Goal: Transaction & Acquisition: Purchase product/service

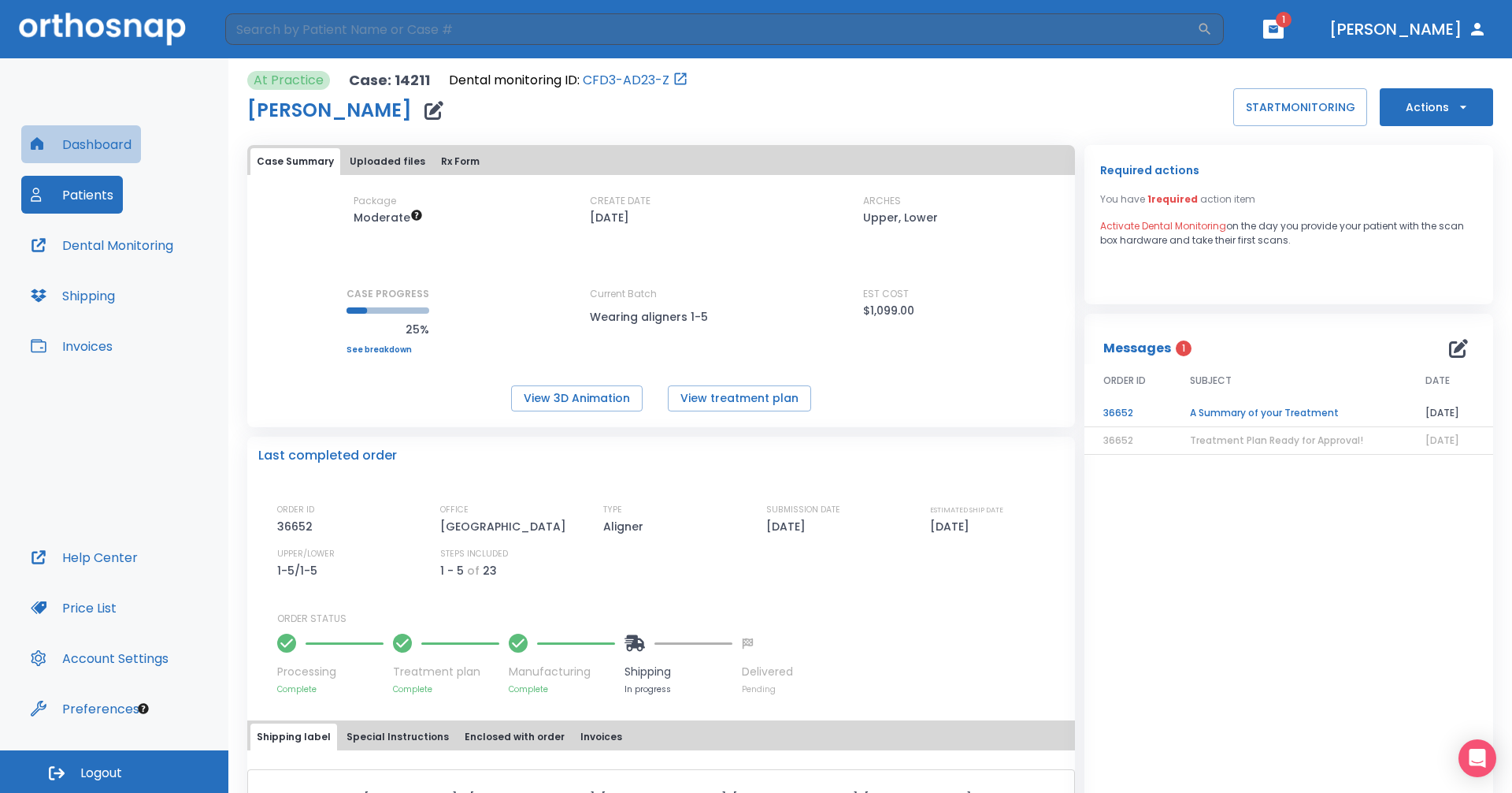
click at [113, 148] on button "Dashboard" at bounding box center [81, 144] width 119 height 38
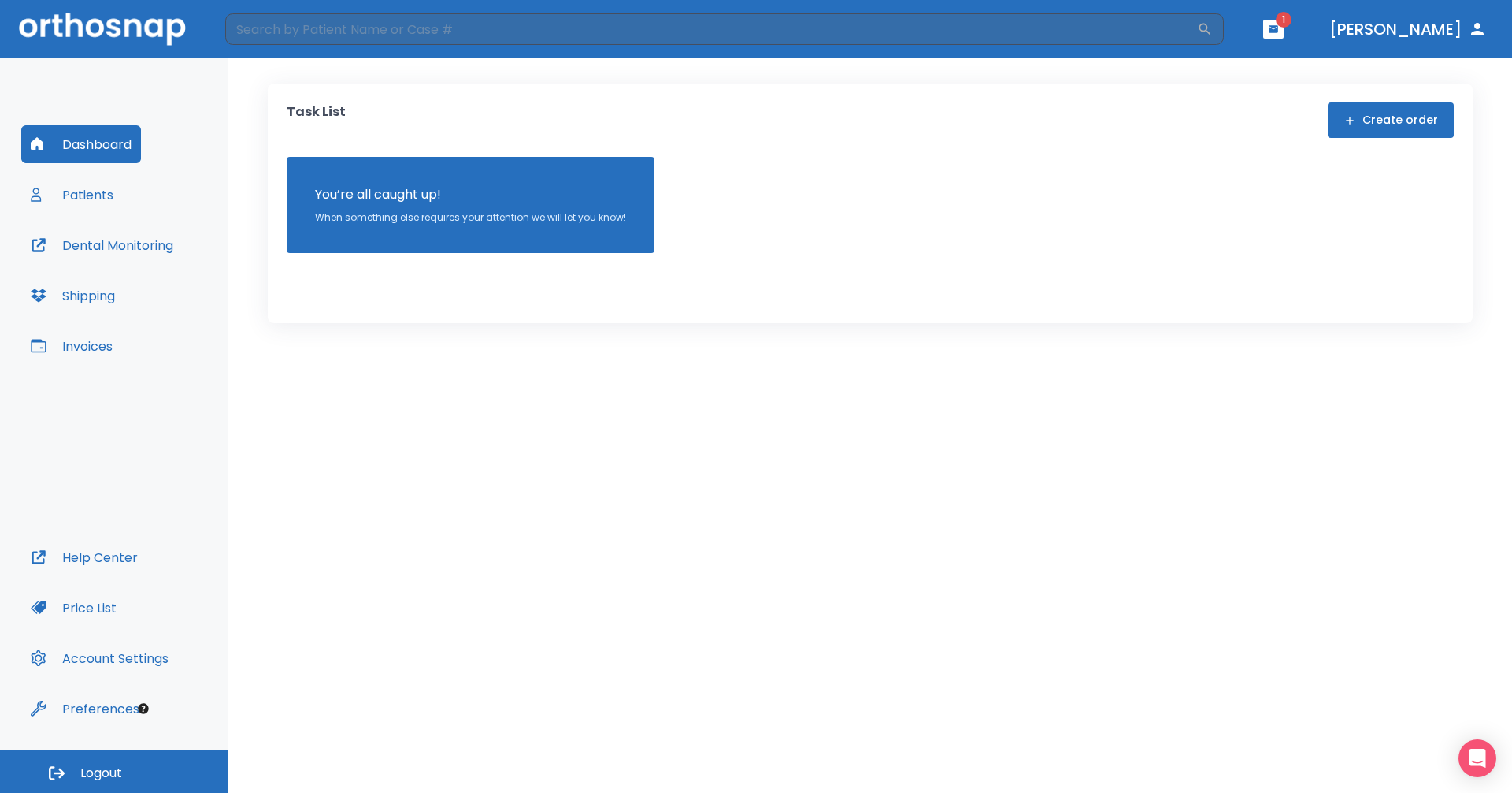
click at [1340, 25] on header "​ 1 [PERSON_NAME]" at bounding box center [756, 29] width 1512 height 58
click at [1278, 27] on icon "button" at bounding box center [1274, 29] width 10 height 7
click at [1247, 58] on li "[PERSON_NAME] 1" at bounding box center [1263, 65] width 168 height 32
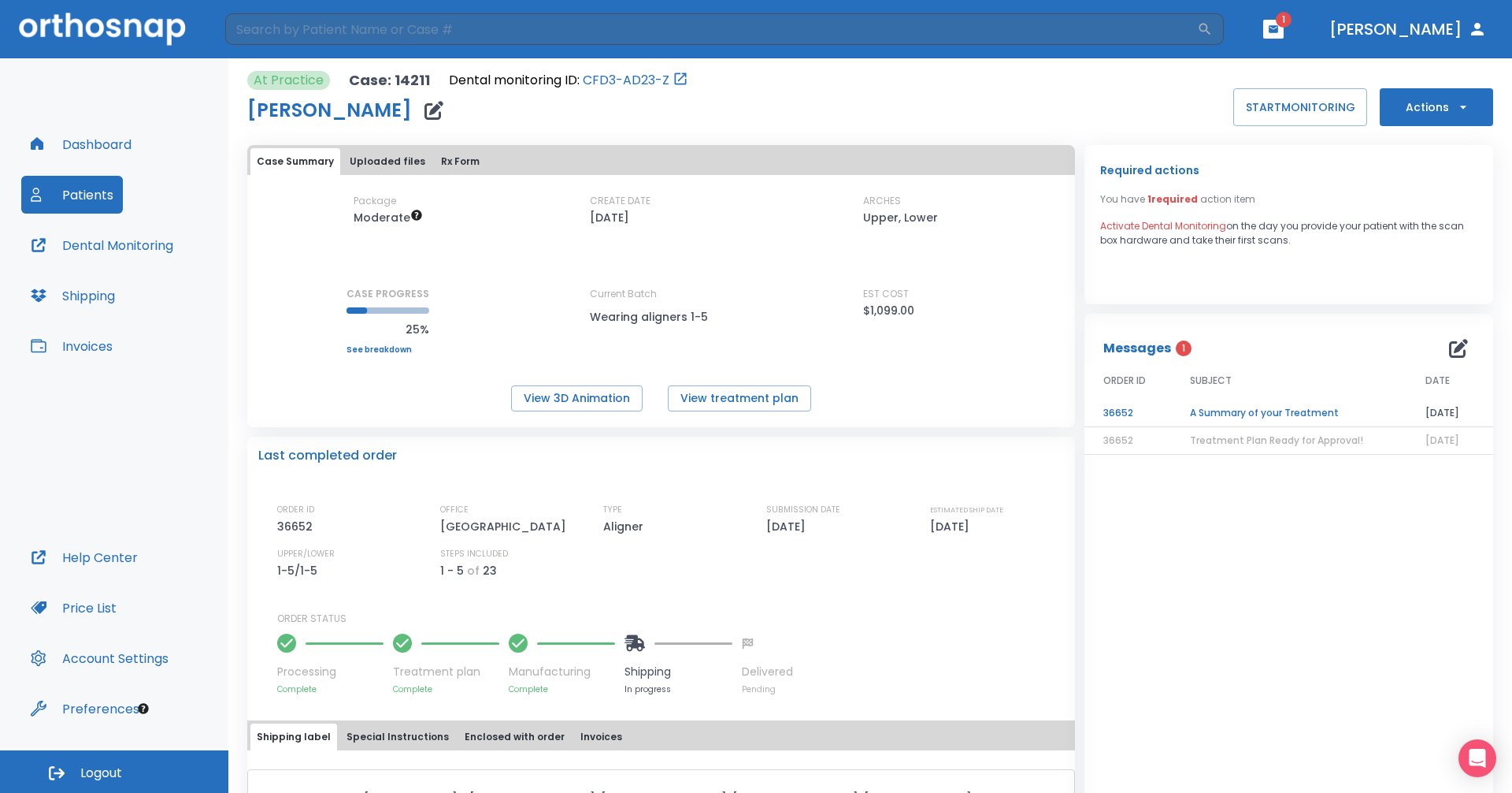
drag, startPoint x: 1326, startPoint y: 248, endPoint x: 1112, endPoint y: 162, distance: 230.6
click at [1112, 162] on div "Required actions You have 1 required action item Activate Dental Monitoring on …" at bounding box center [1289, 224] width 409 height 159
click at [1223, 252] on div "Required actions You have 1 required action item Activate Dental Monitoring on …" at bounding box center [1289, 224] width 409 height 159
click at [1252, 410] on td "A Summary of your Treatment" at bounding box center [1289, 414] width 235 height 28
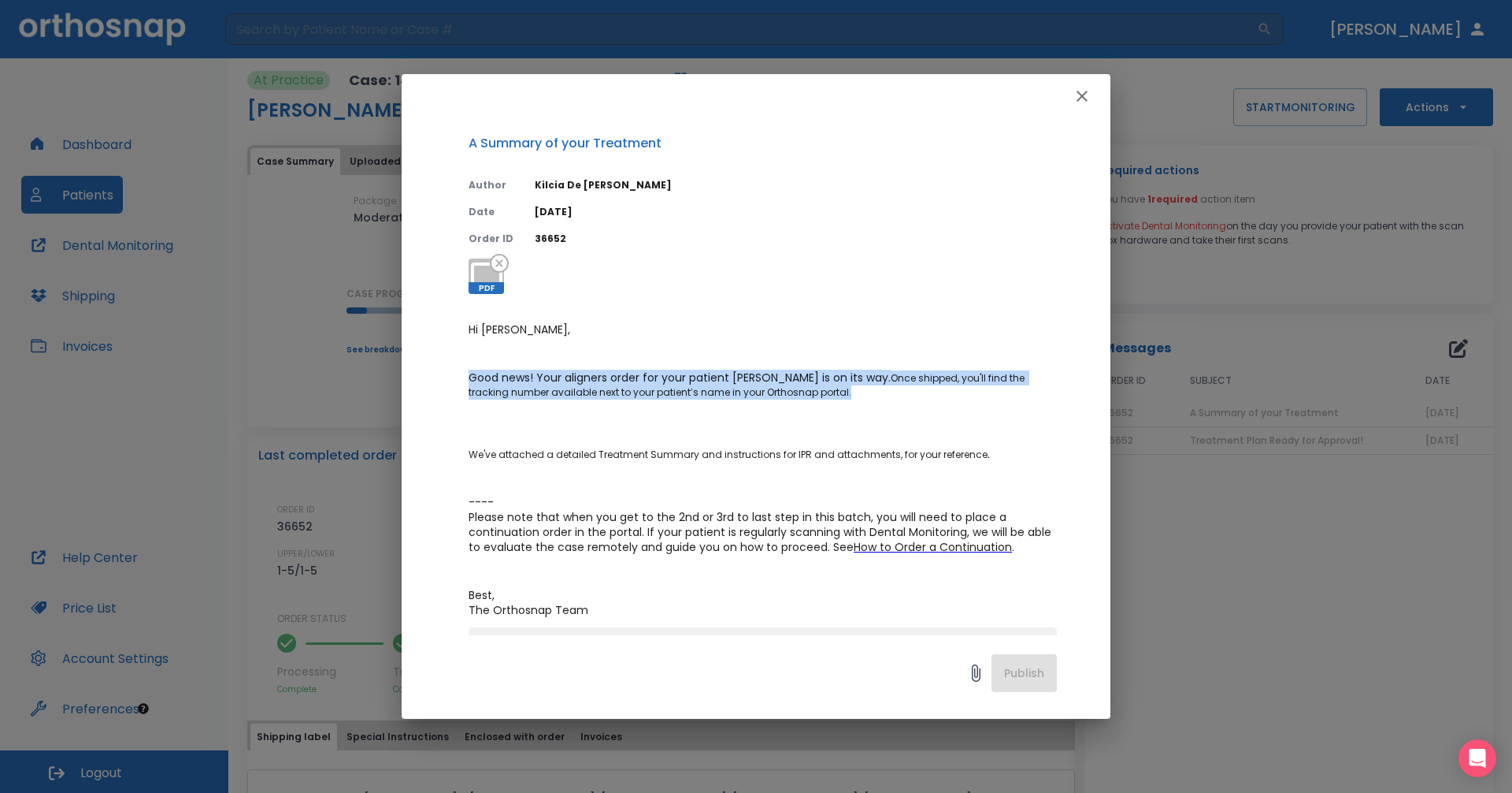
drag, startPoint x: 886, startPoint y: 395, endPoint x: 455, endPoint y: 343, distance: 434.1
click at [455, 344] on div "A Summary of your Treatment Author [PERSON_NAME][DEMOGRAPHIC_DATA] Date [DATE] …" at bounding box center [756, 377] width 709 height 517
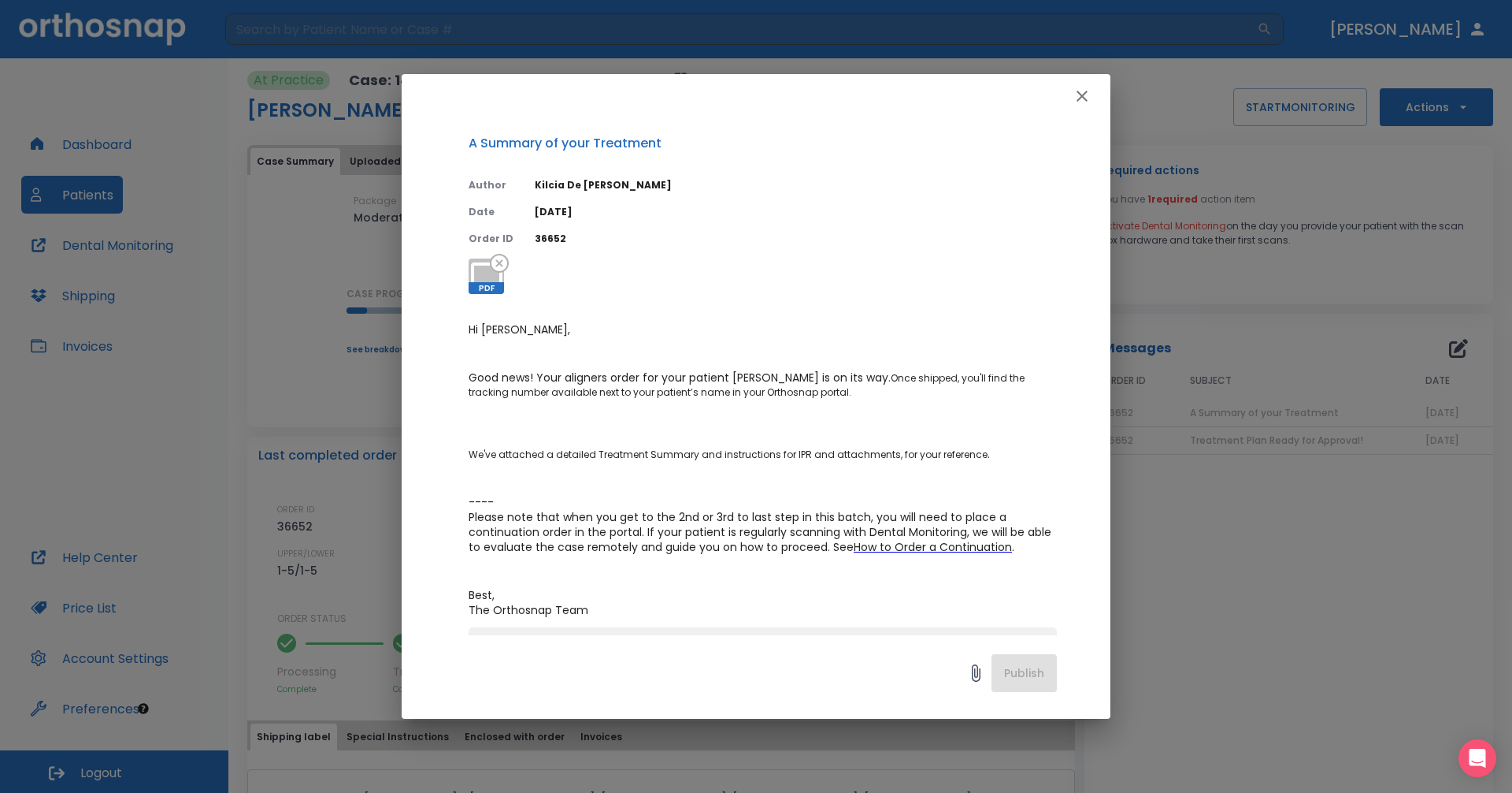
click at [758, 330] on p "Hi [PERSON_NAME]," at bounding box center [763, 329] width 588 height 15
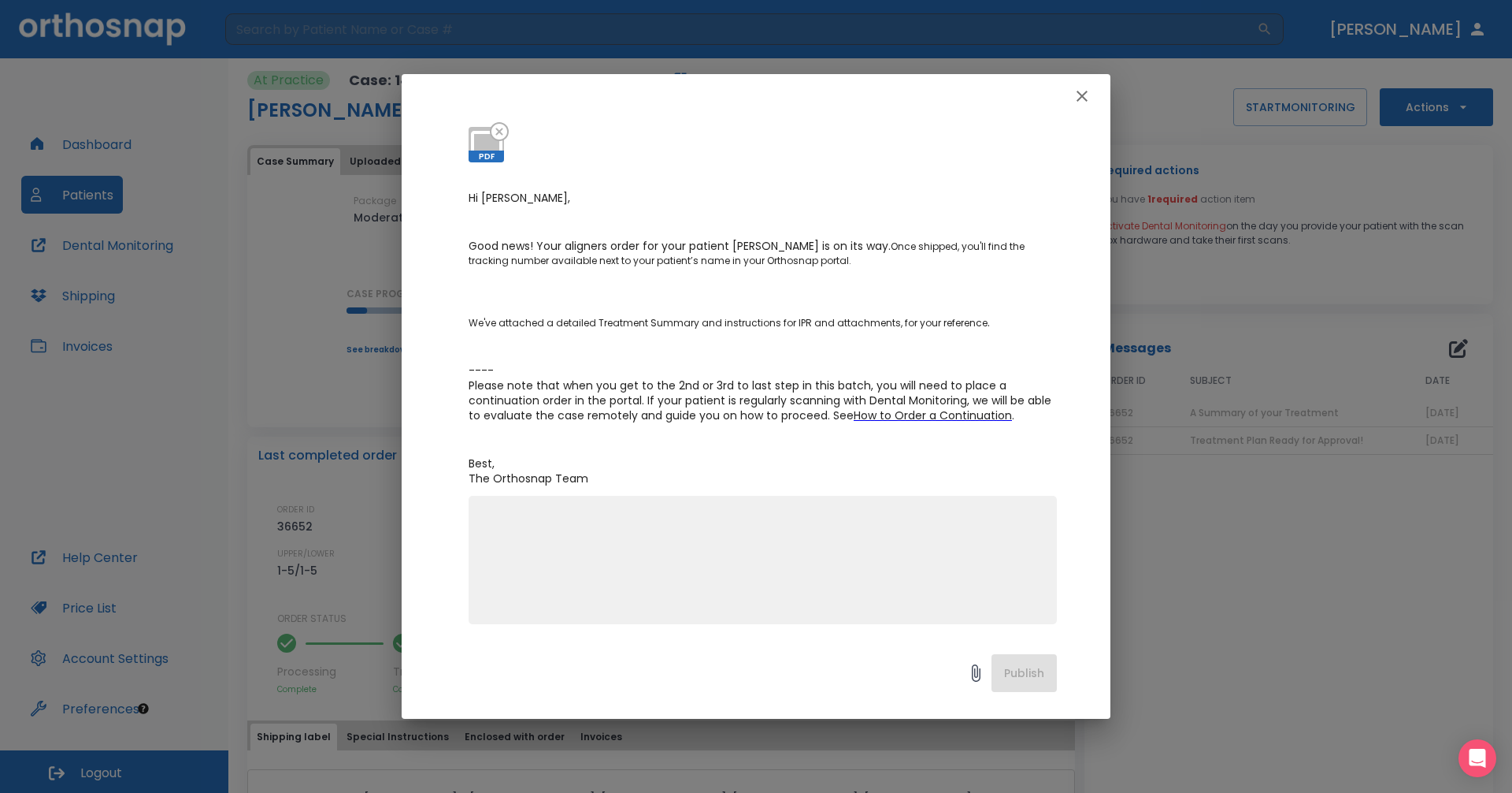
scroll to position [137, 0]
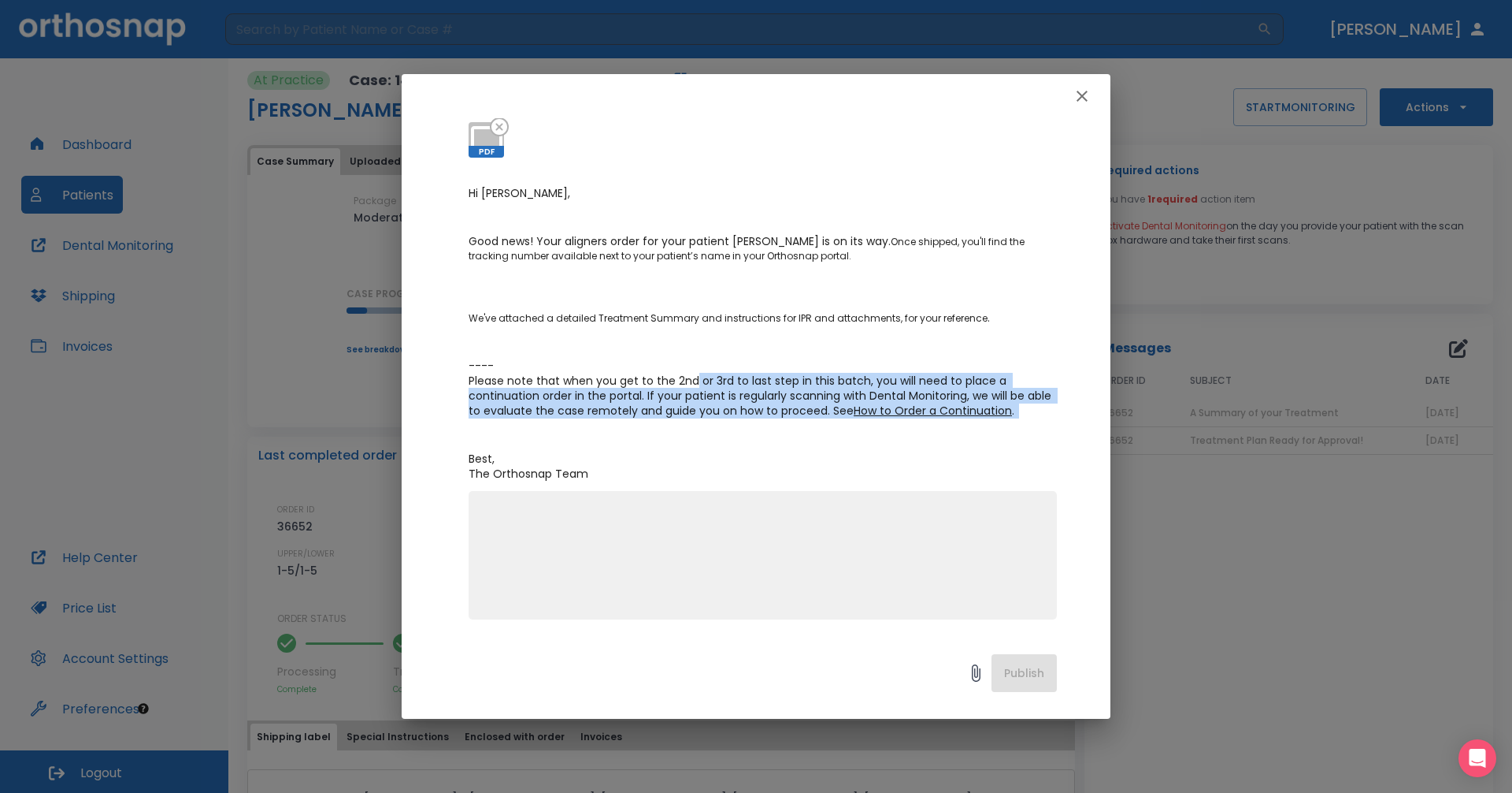
drag, startPoint x: 692, startPoint y: 376, endPoint x: 1015, endPoint y: 430, distance: 327.5
click at [1015, 430] on p "Hi [PERSON_NAME], Good news! Your aligners order for your patient [PERSON_NAME]…" at bounding box center [763, 333] width 588 height 295
click at [751, 420] on p "Hi [PERSON_NAME], Good news! Your aligners order for your patient [PERSON_NAME]…" at bounding box center [763, 333] width 588 height 295
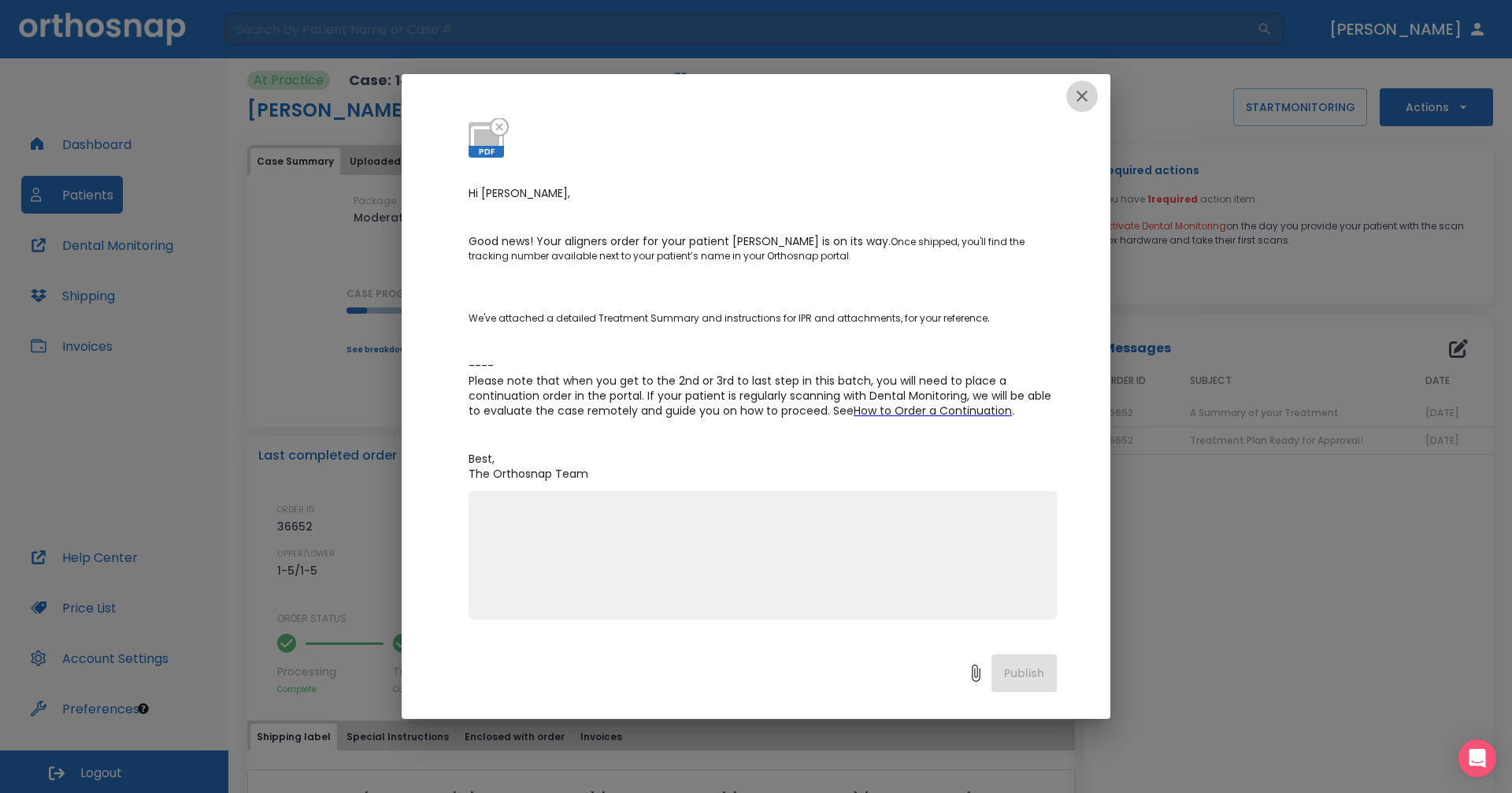
click at [1085, 93] on icon "button" at bounding box center [1081, 96] width 11 height 11
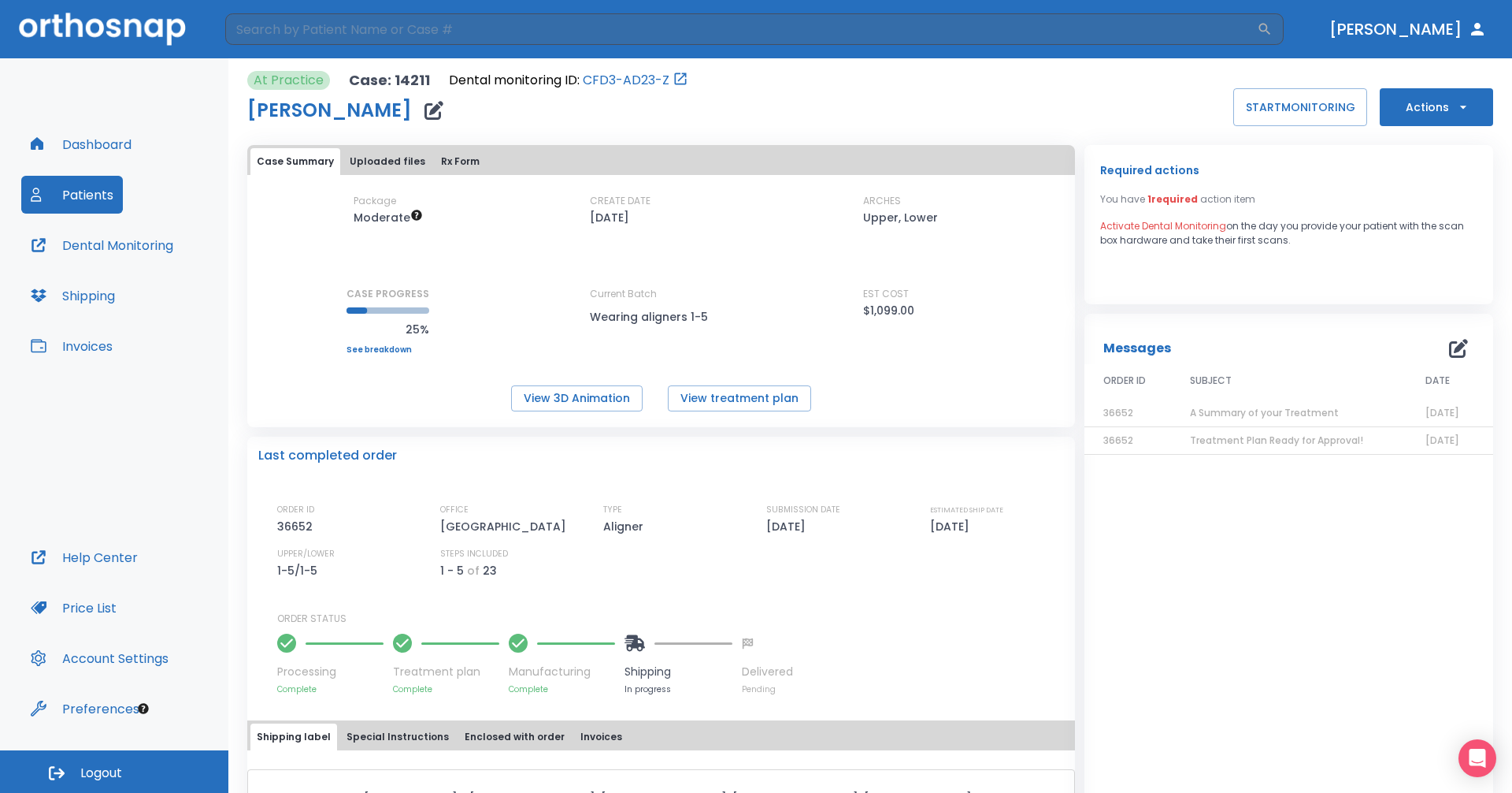
click at [52, 149] on button "Dashboard" at bounding box center [81, 144] width 119 height 38
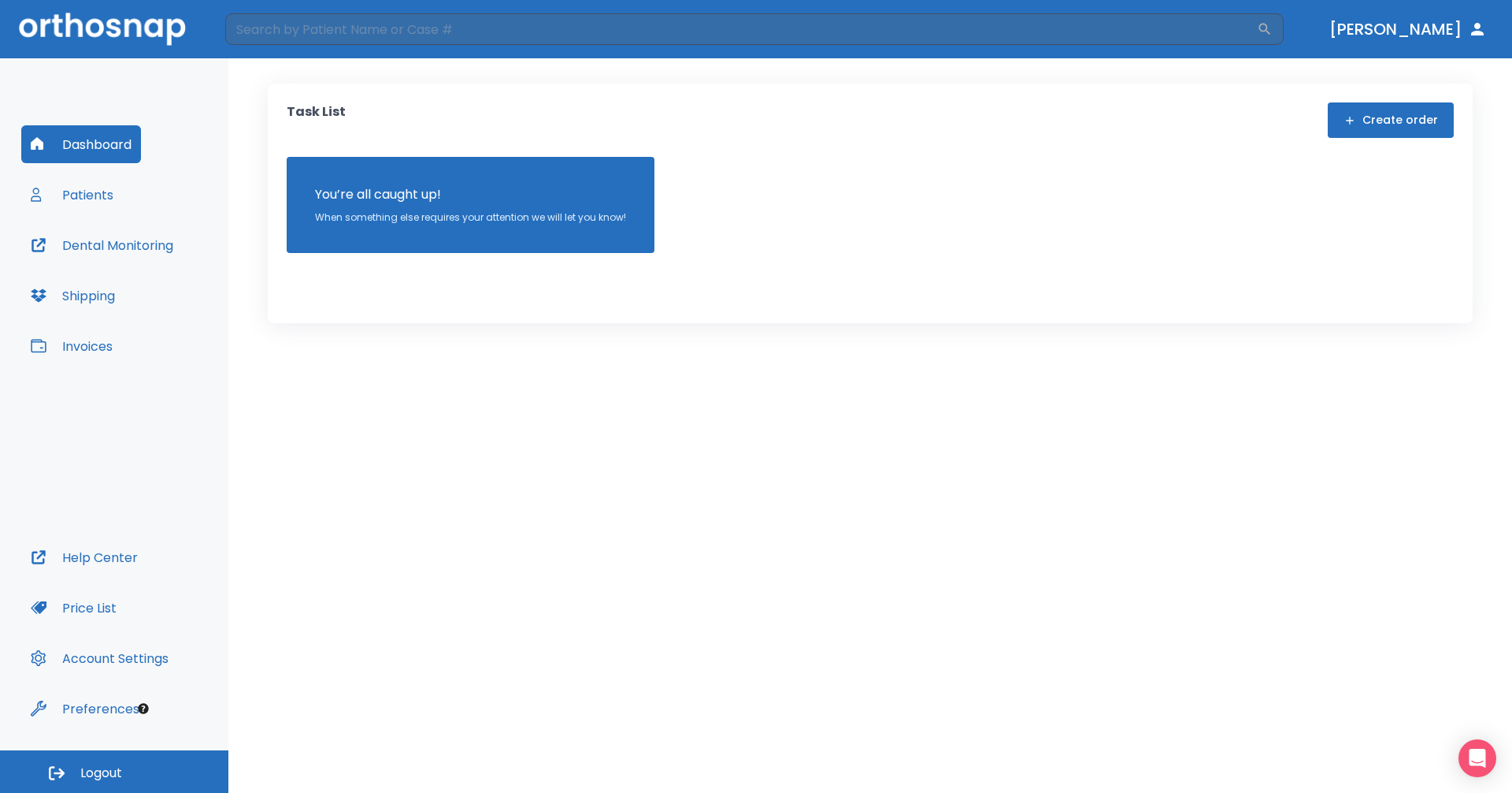
click at [1407, 120] on button "Create order" at bounding box center [1391, 119] width 126 height 35
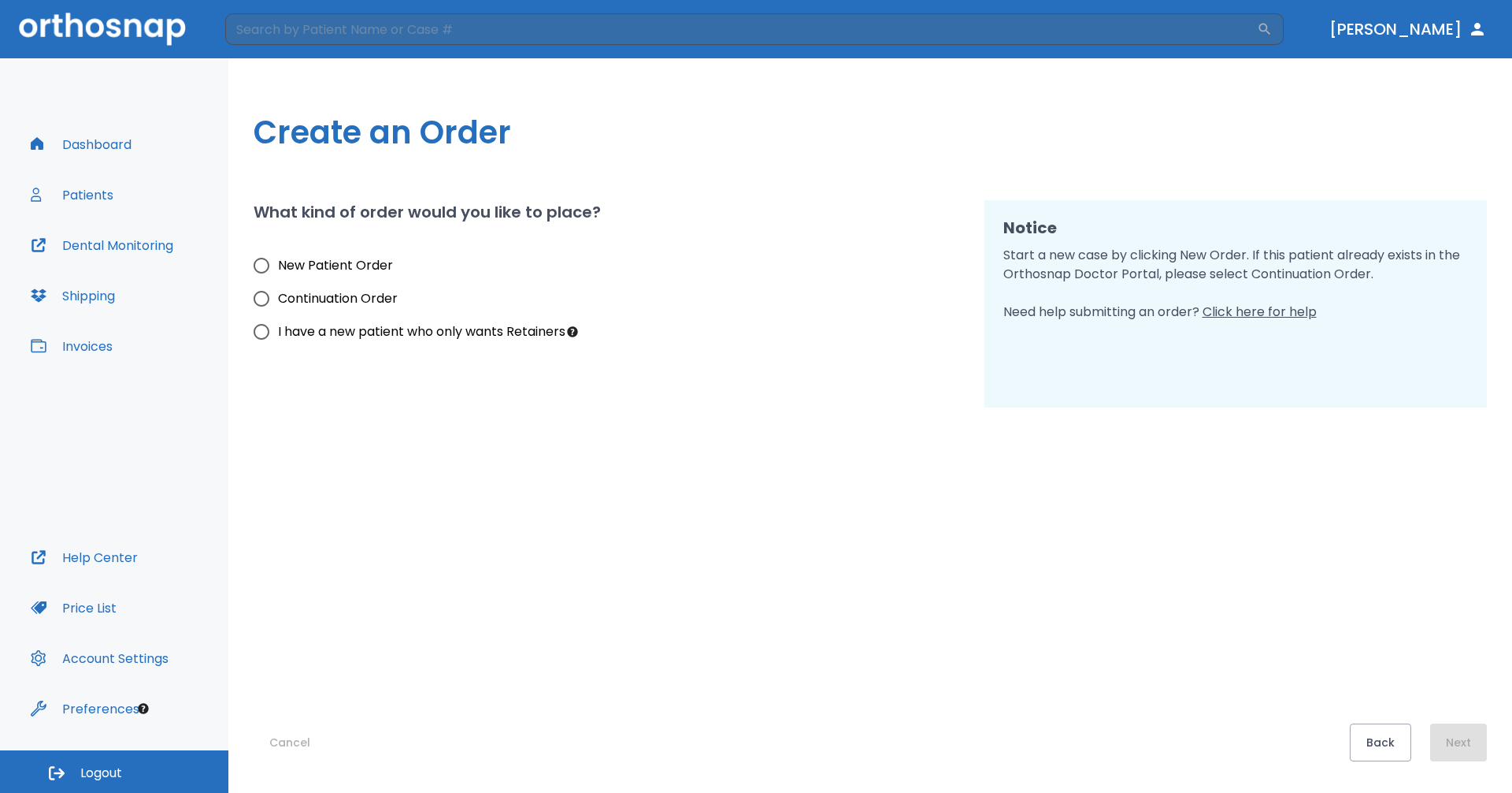
click at [267, 258] on input "New Patient Order" at bounding box center [262, 266] width 33 height 33
radio input "true"
click at [1450, 739] on button "Next" at bounding box center [1458, 742] width 56 height 38
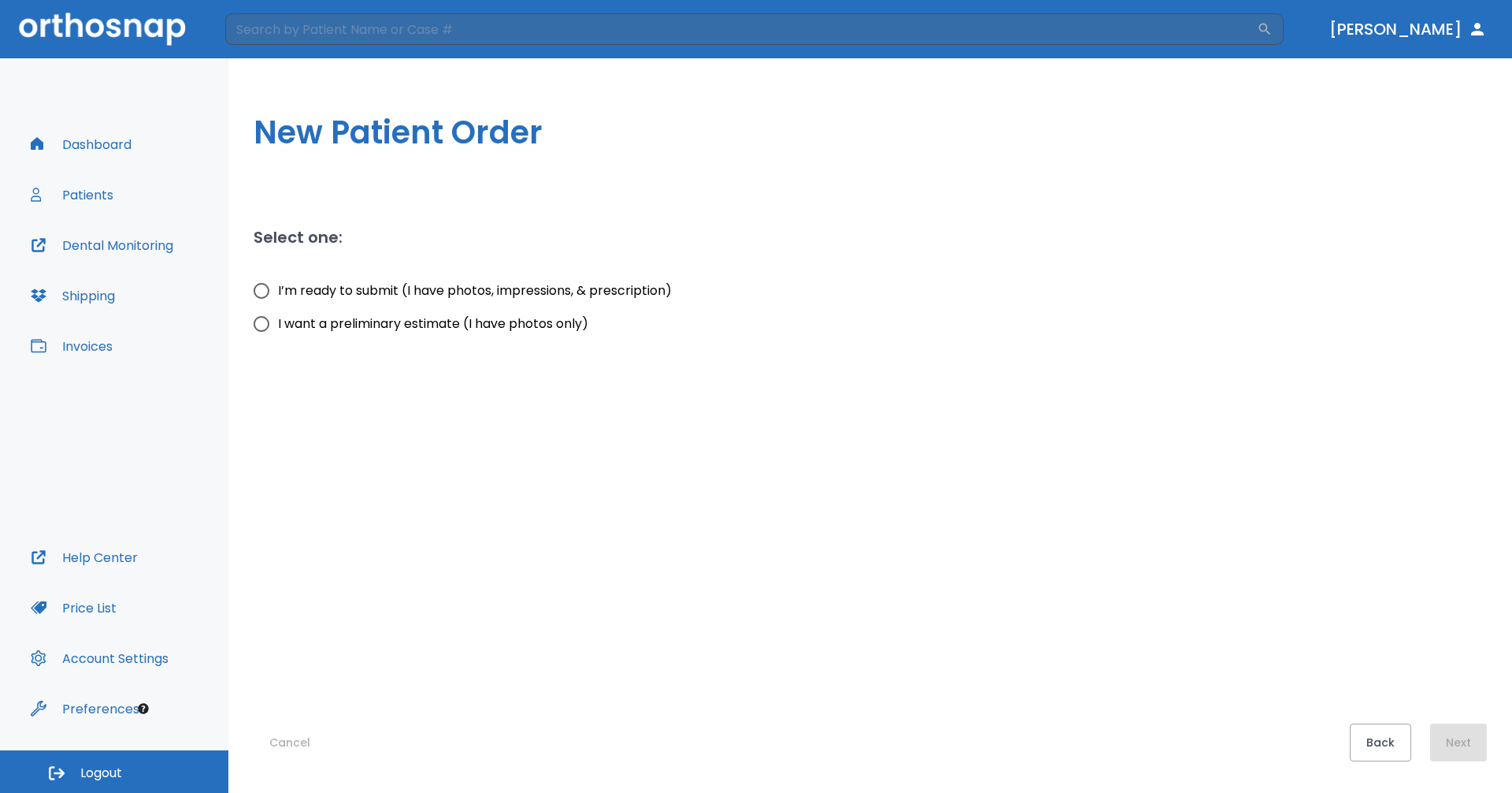
click at [278, 289] on span "I’m ready to submit (I have photos, impressions, & prescription)" at bounding box center [475, 290] width 394 height 19
click at [278, 289] on input "I’m ready to submit (I have photos, impressions, & prescription)" at bounding box center [262, 290] width 33 height 33
radio input "true"
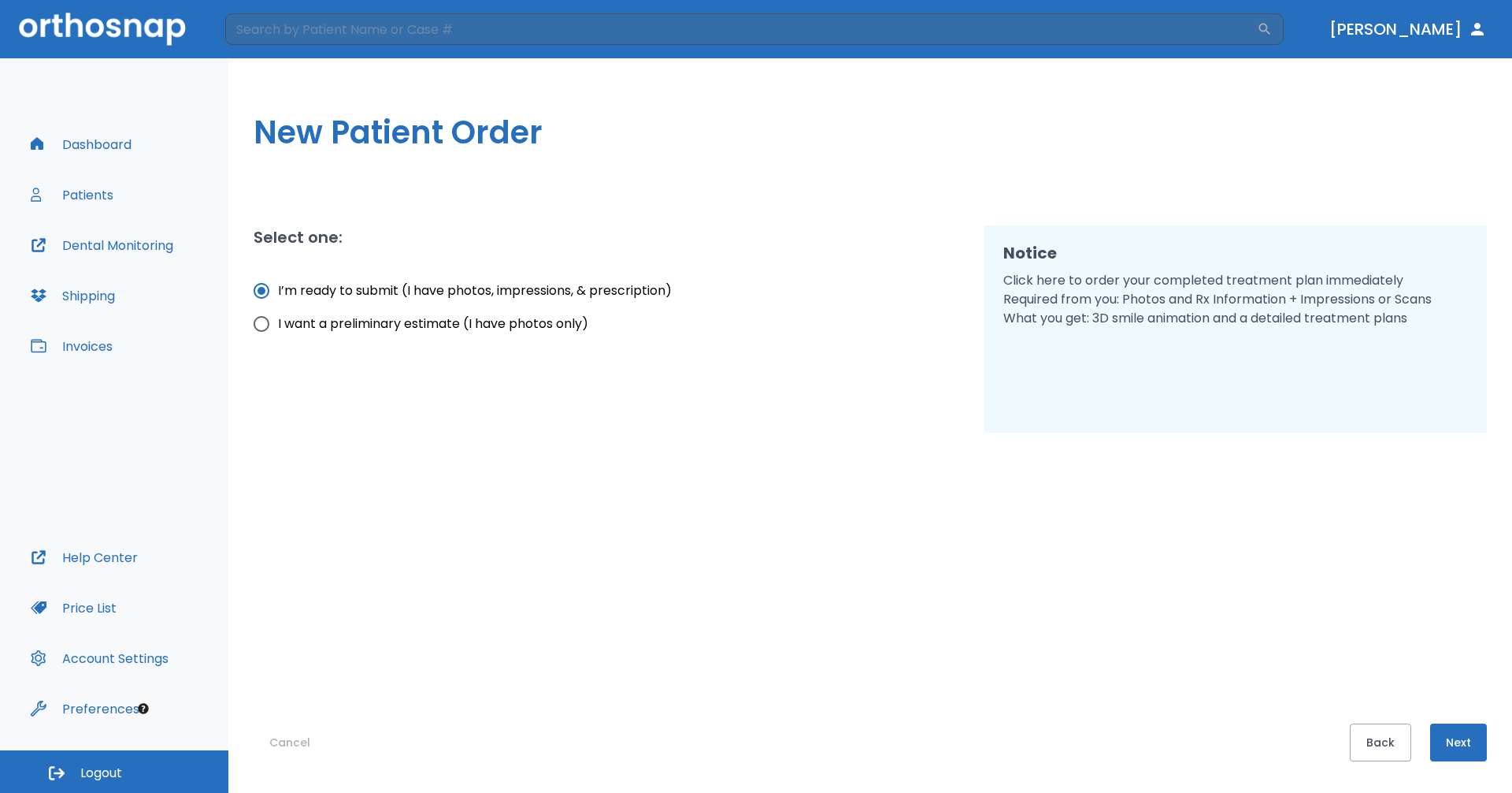
click at [1454, 746] on button "Next" at bounding box center [1458, 742] width 56 height 38
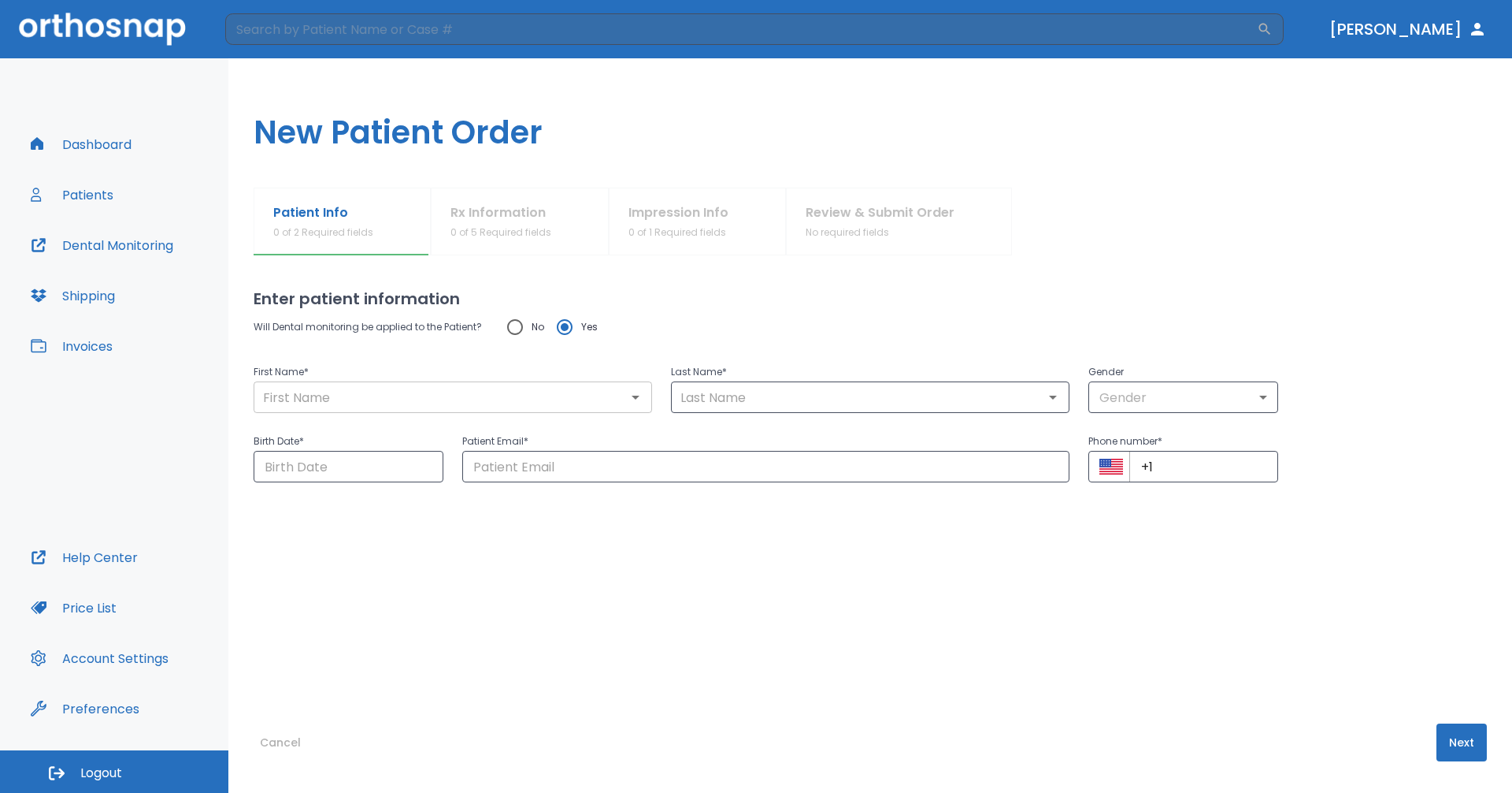
click at [490, 410] on div "​" at bounding box center [453, 396] width 399 height 32
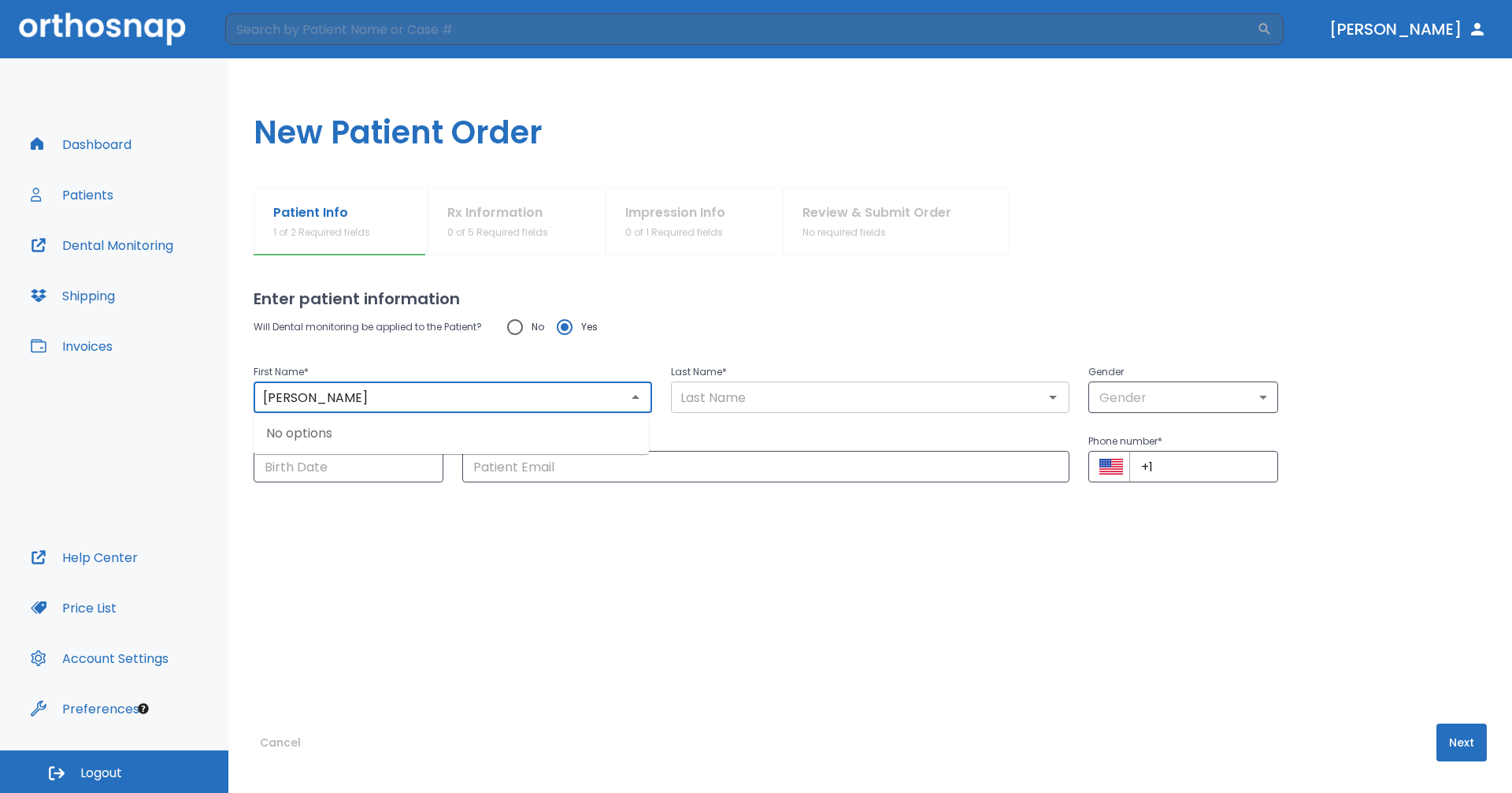
type input "[PERSON_NAME]"
click at [709, 394] on input "text" at bounding box center [870, 396] width 389 height 22
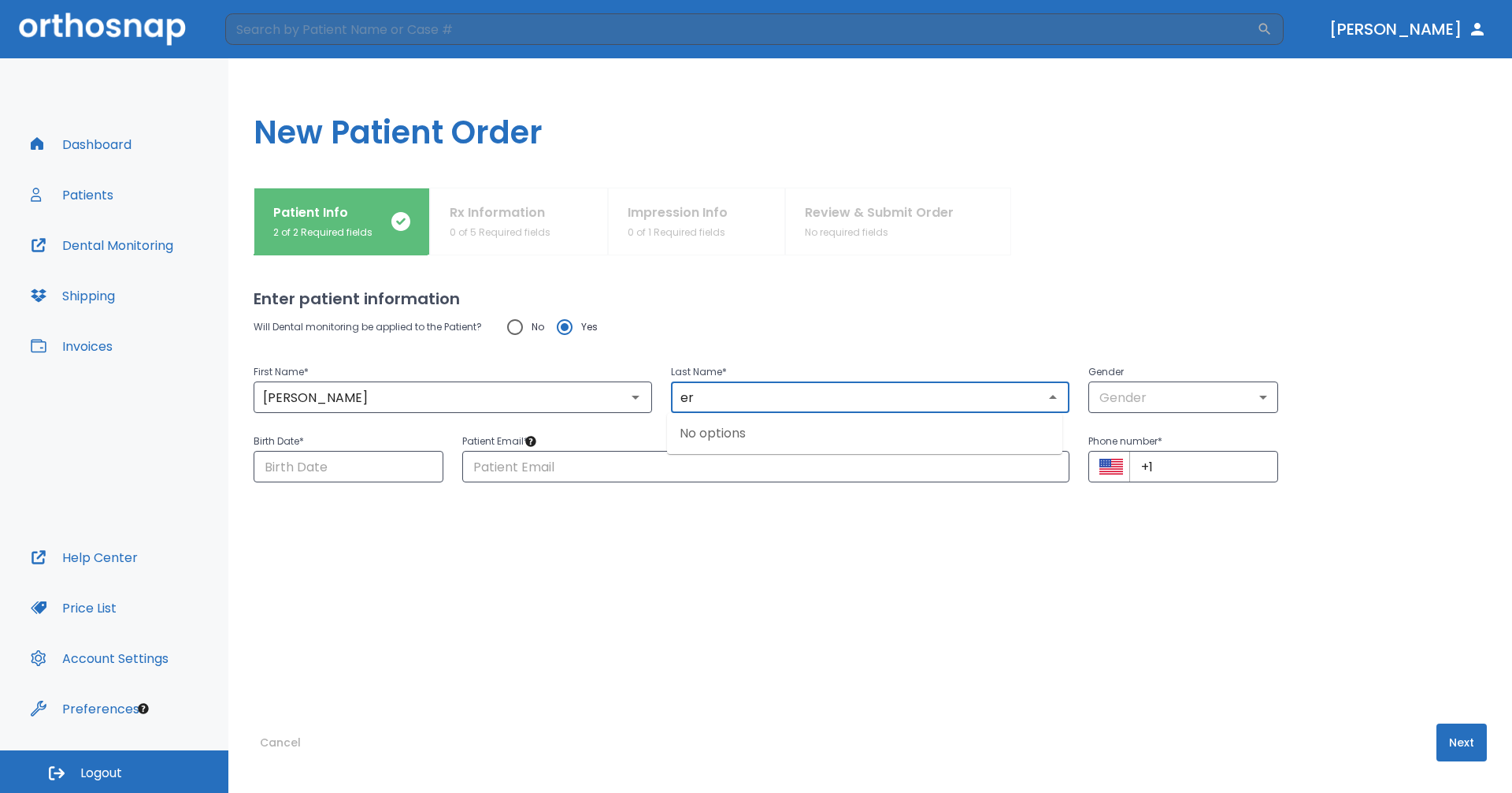
type input "e"
type input "{"
type input "[PERSON_NAME]"
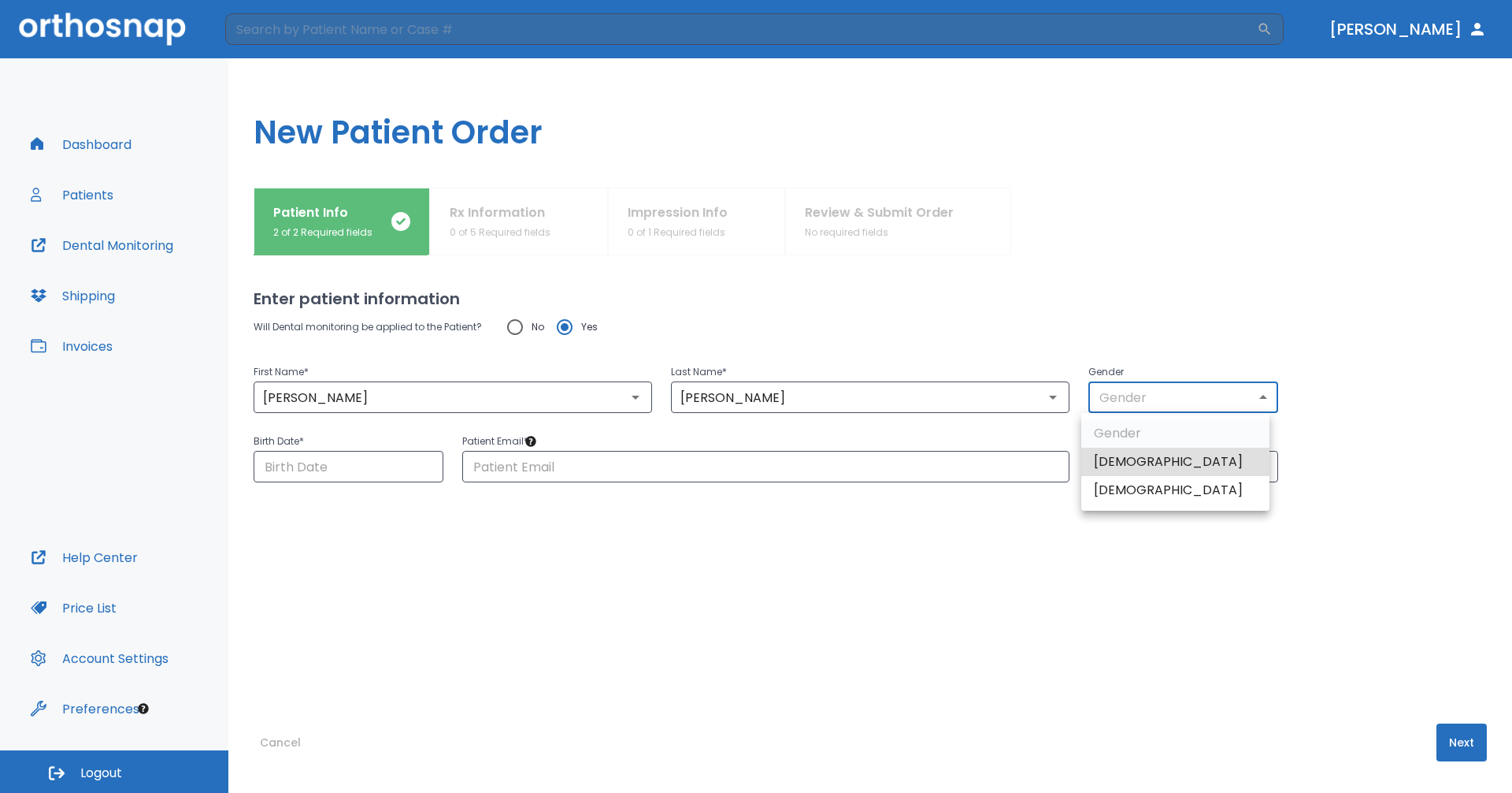
click at [1165, 405] on body "​ [PERSON_NAME] Dashboard Patients Dental Monitoring Shipping Invoices Help Cen…" at bounding box center [756, 396] width 1512 height 793
click at [1158, 462] on li "[DEMOGRAPHIC_DATA]" at bounding box center [1175, 461] width 188 height 29
type input "1"
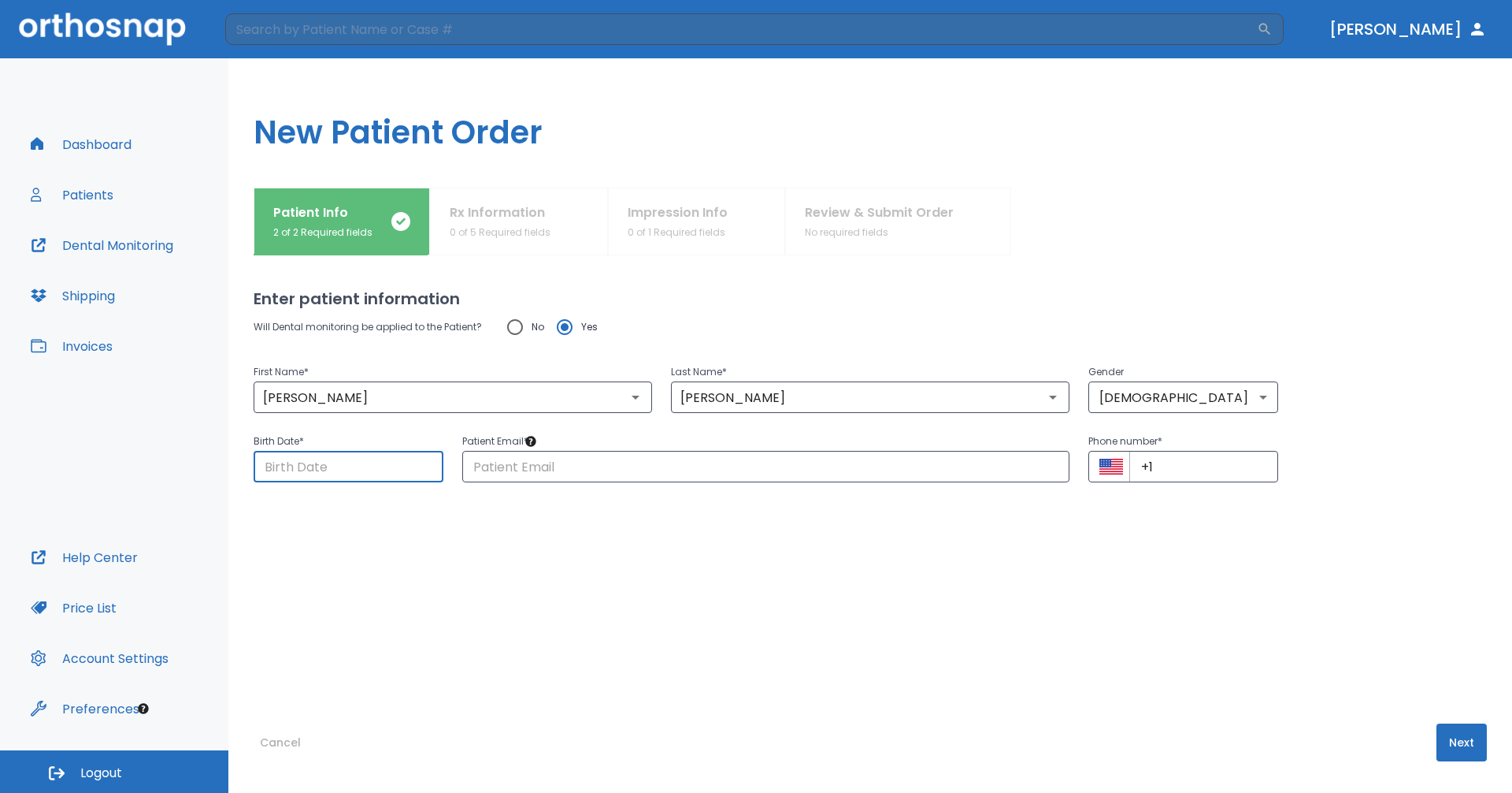
click at [400, 469] on input "Choose date" at bounding box center [348, 466] width 190 height 32
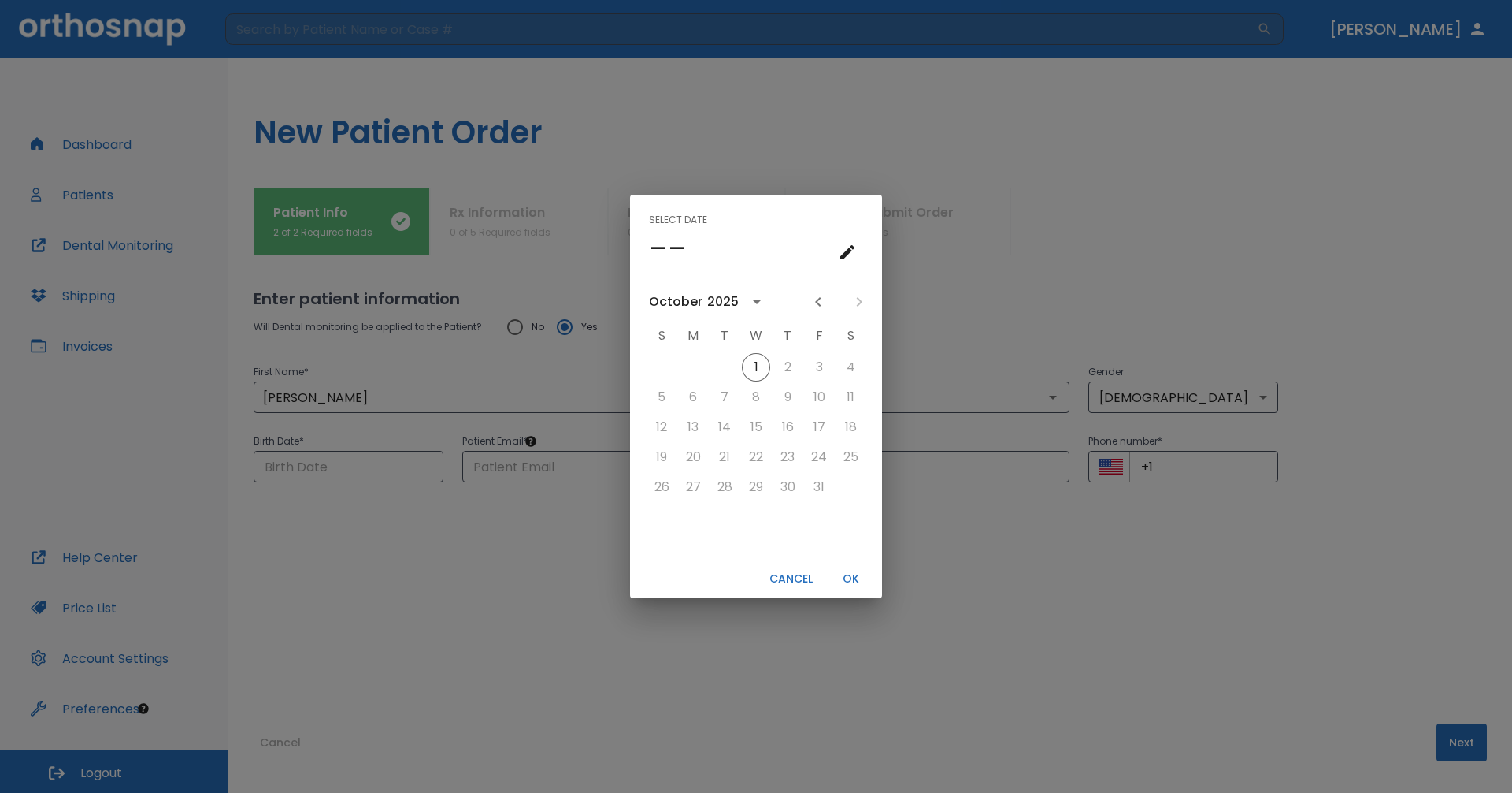
click at [748, 293] on icon "calendar view is open, switch to year view" at bounding box center [757, 302] width 19 height 19
click at [824, 414] on button "1989" at bounding box center [838, 420] width 56 height 29
click at [820, 299] on icon "Previous month" at bounding box center [818, 302] width 6 height 10
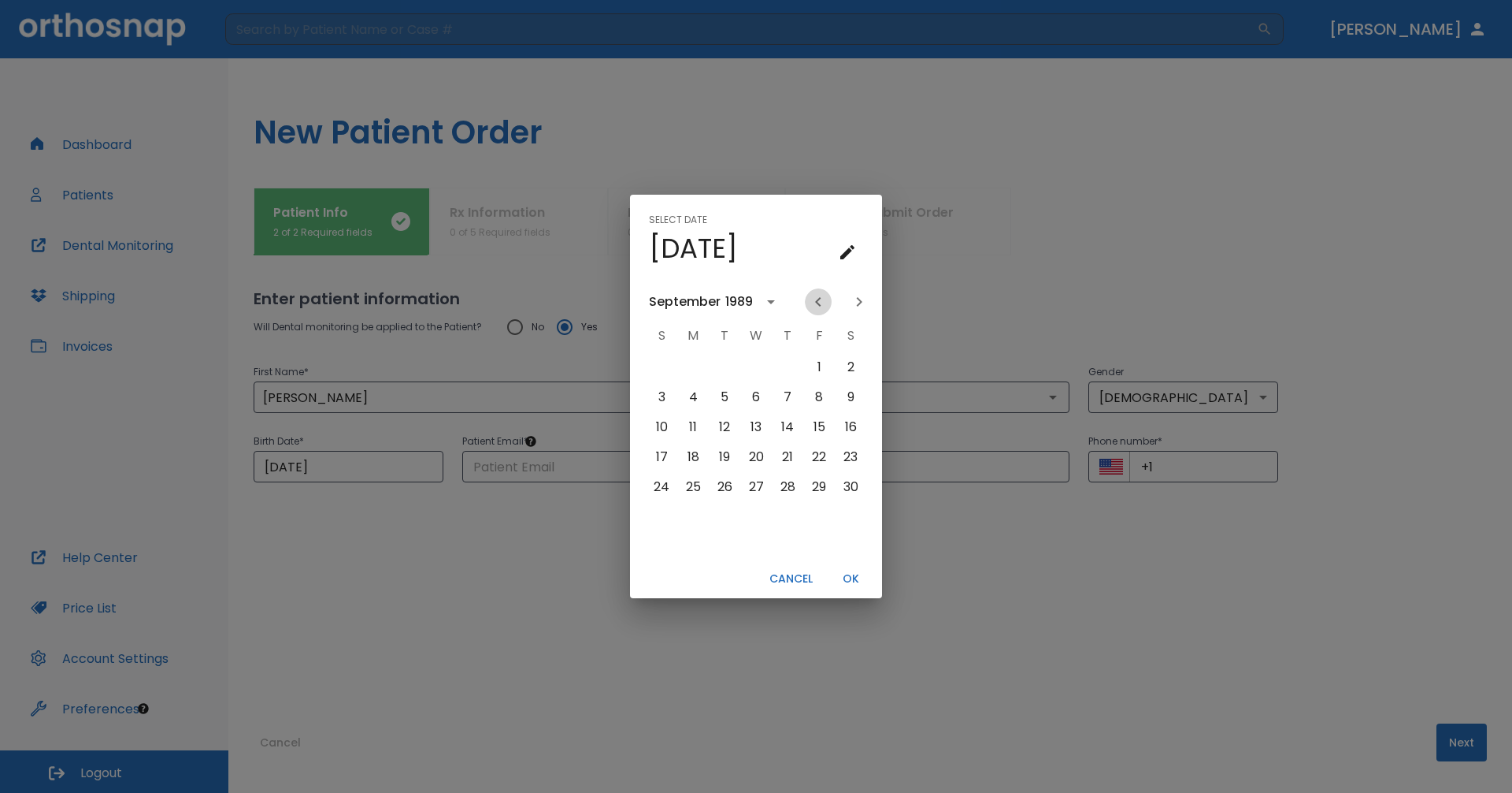
click at [821, 301] on icon "Previous month" at bounding box center [818, 302] width 19 height 19
click at [714, 394] on button "8" at bounding box center [724, 396] width 29 height 29
type input "[DATE]"
click at [847, 580] on button "OK" at bounding box center [851, 579] width 51 height 26
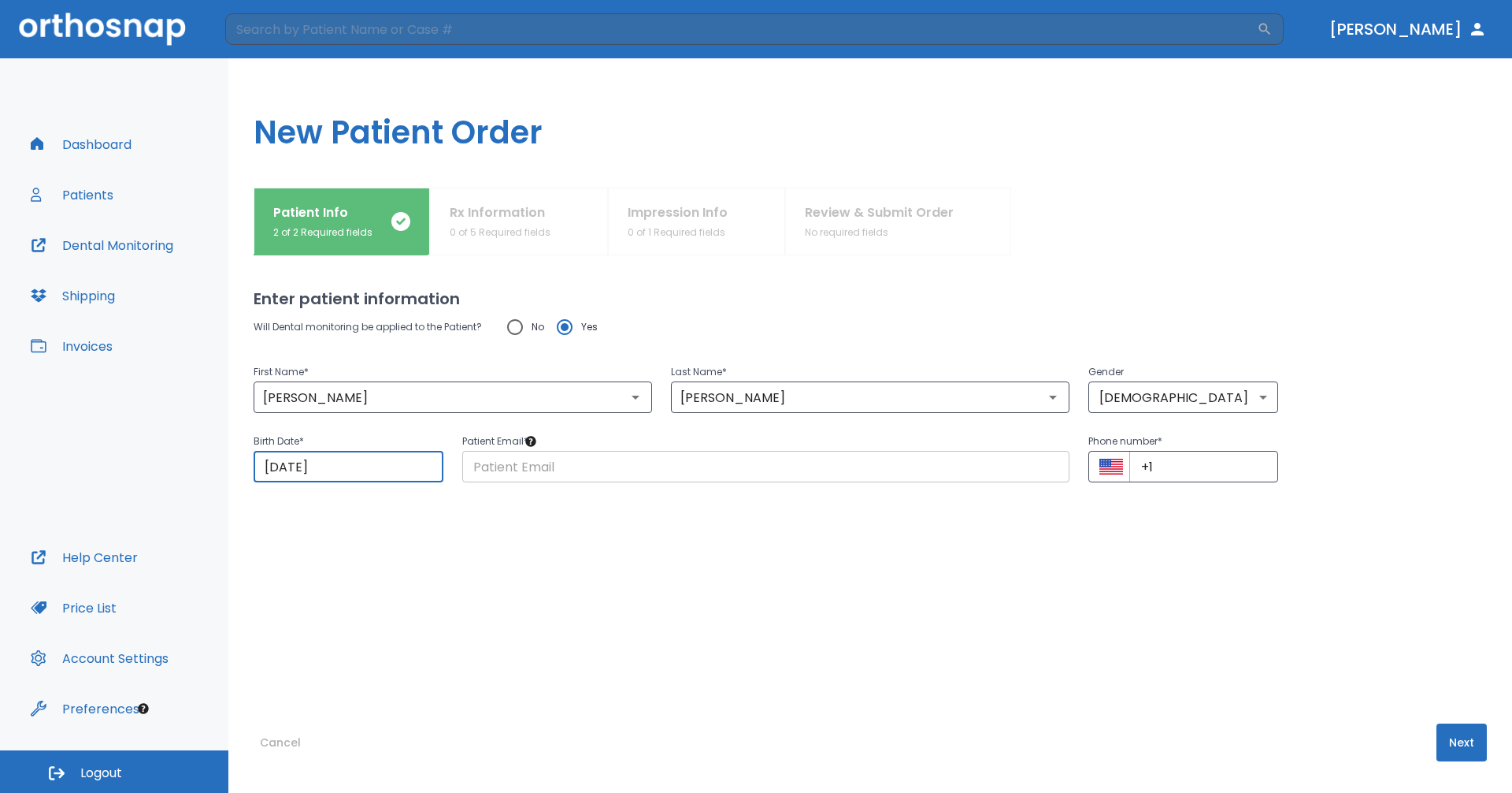
click at [660, 458] on input "text" at bounding box center [766, 466] width 607 height 32
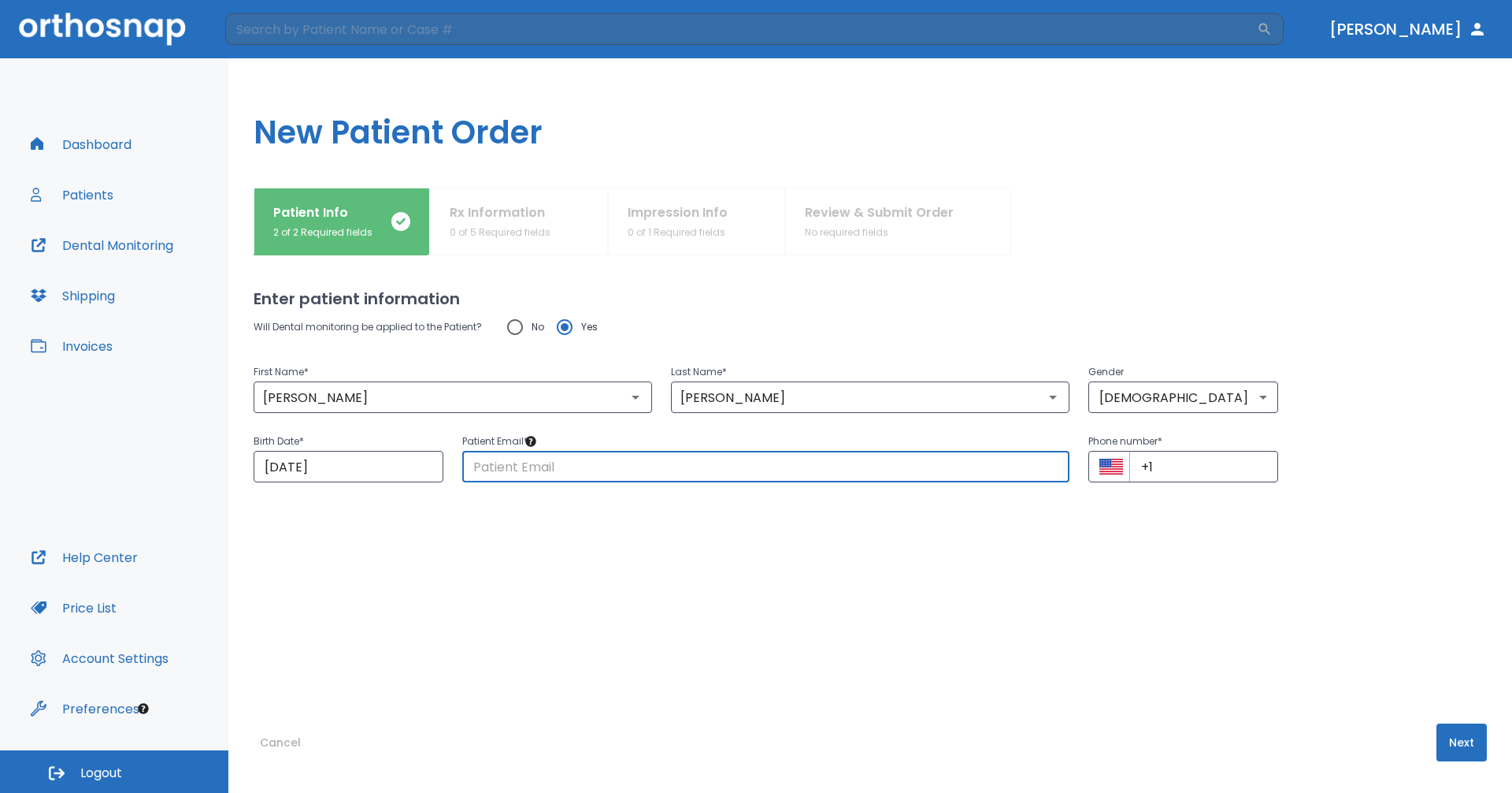
paste input "[EMAIL_ADDRESS][DOMAIN_NAME]"
type input "[EMAIL_ADDRESS][DOMAIN_NAME]"
click at [1161, 467] on input "+1" at bounding box center [1204, 466] width 149 height 32
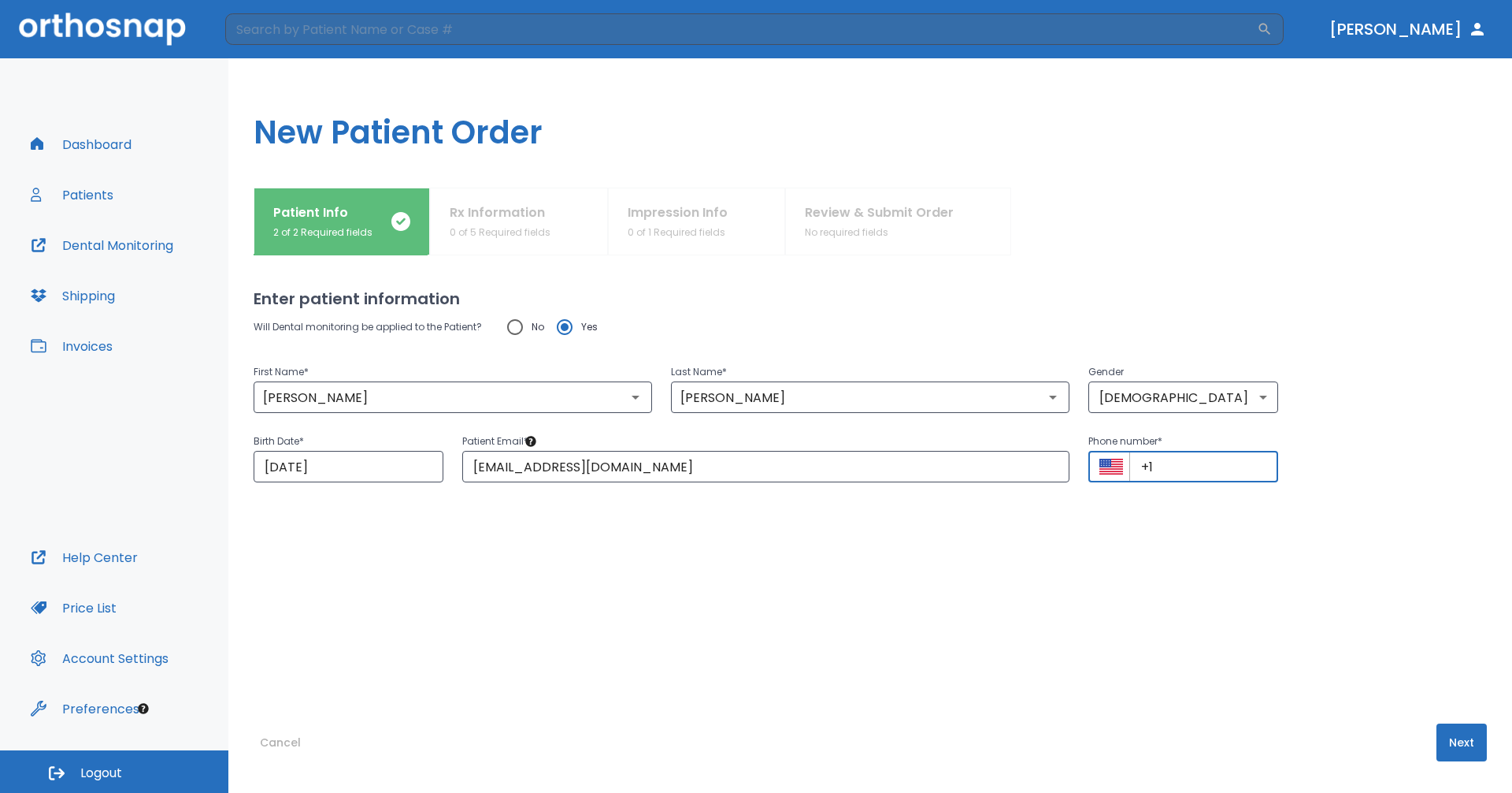
paste input "[PHONE_NUMBER]"
type input "[PHONE_NUMBER]"
click at [1441, 744] on button "Next" at bounding box center [1462, 742] width 51 height 38
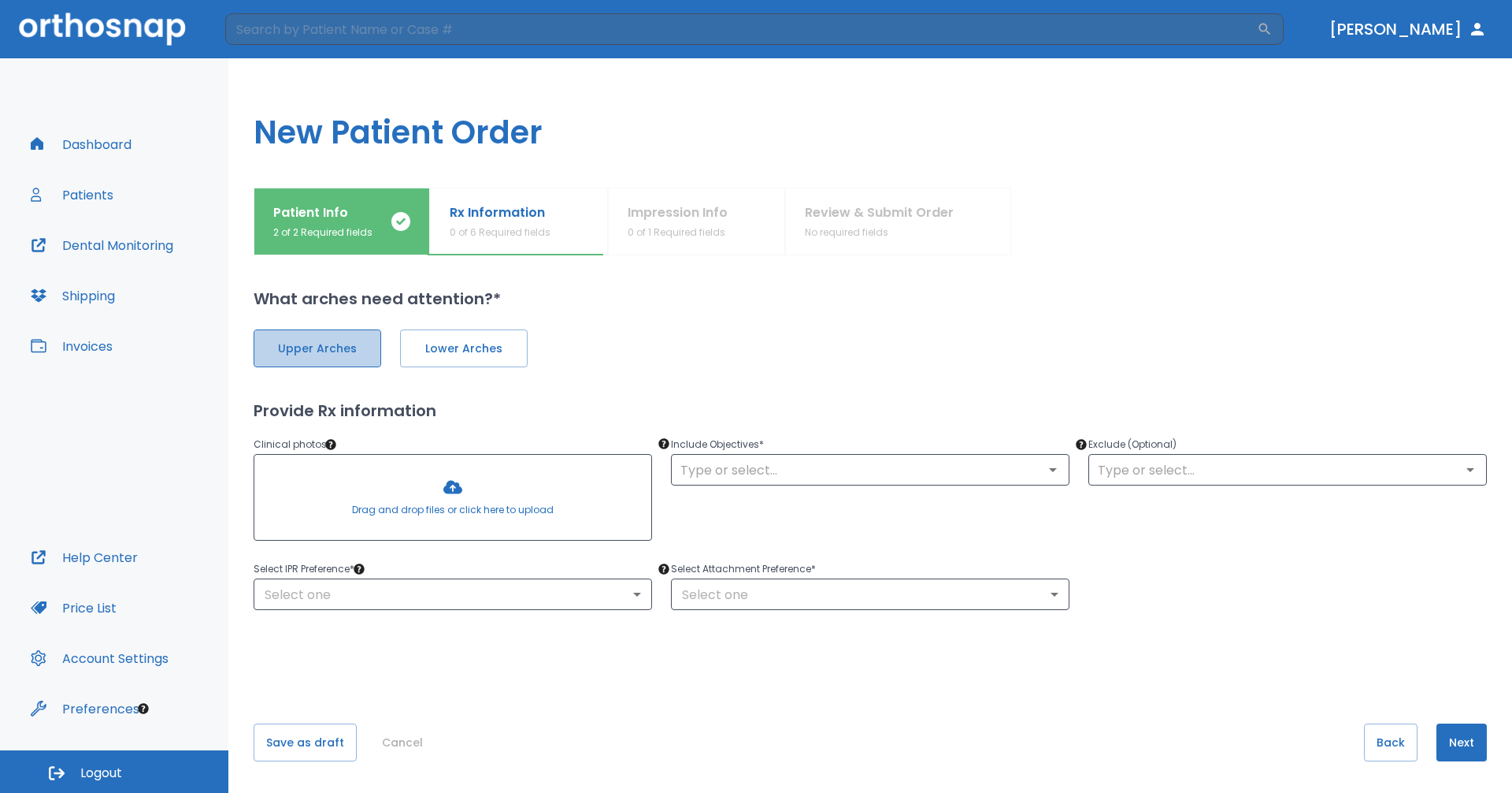
drag, startPoint x: 279, startPoint y: 347, endPoint x: 339, endPoint y: 351, distance: 60.1
click at [280, 347] on span "Upper Arches" at bounding box center [318, 348] width 95 height 16
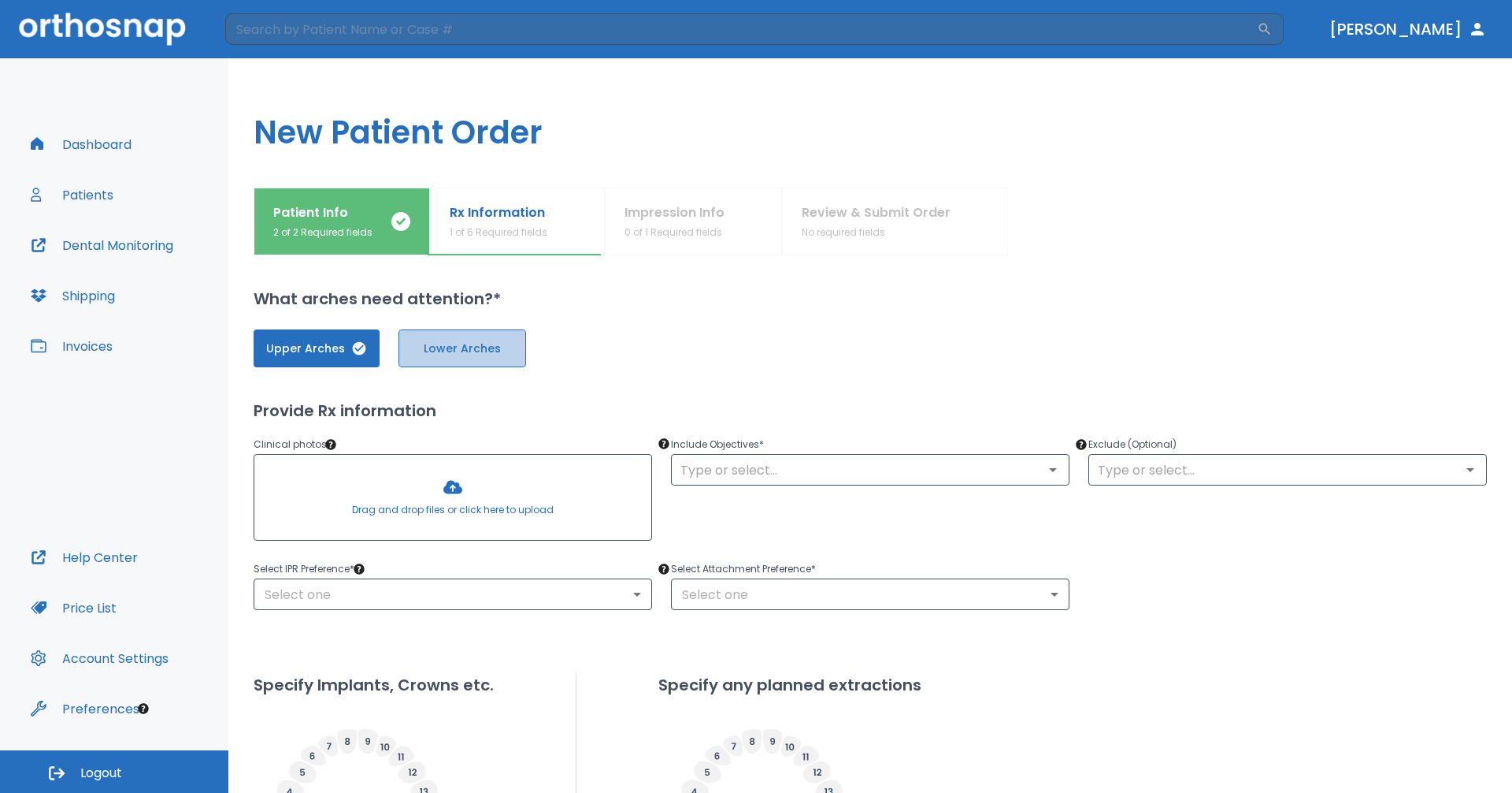
click at [454, 352] on span "Lower Arches" at bounding box center [463, 348] width 95 height 16
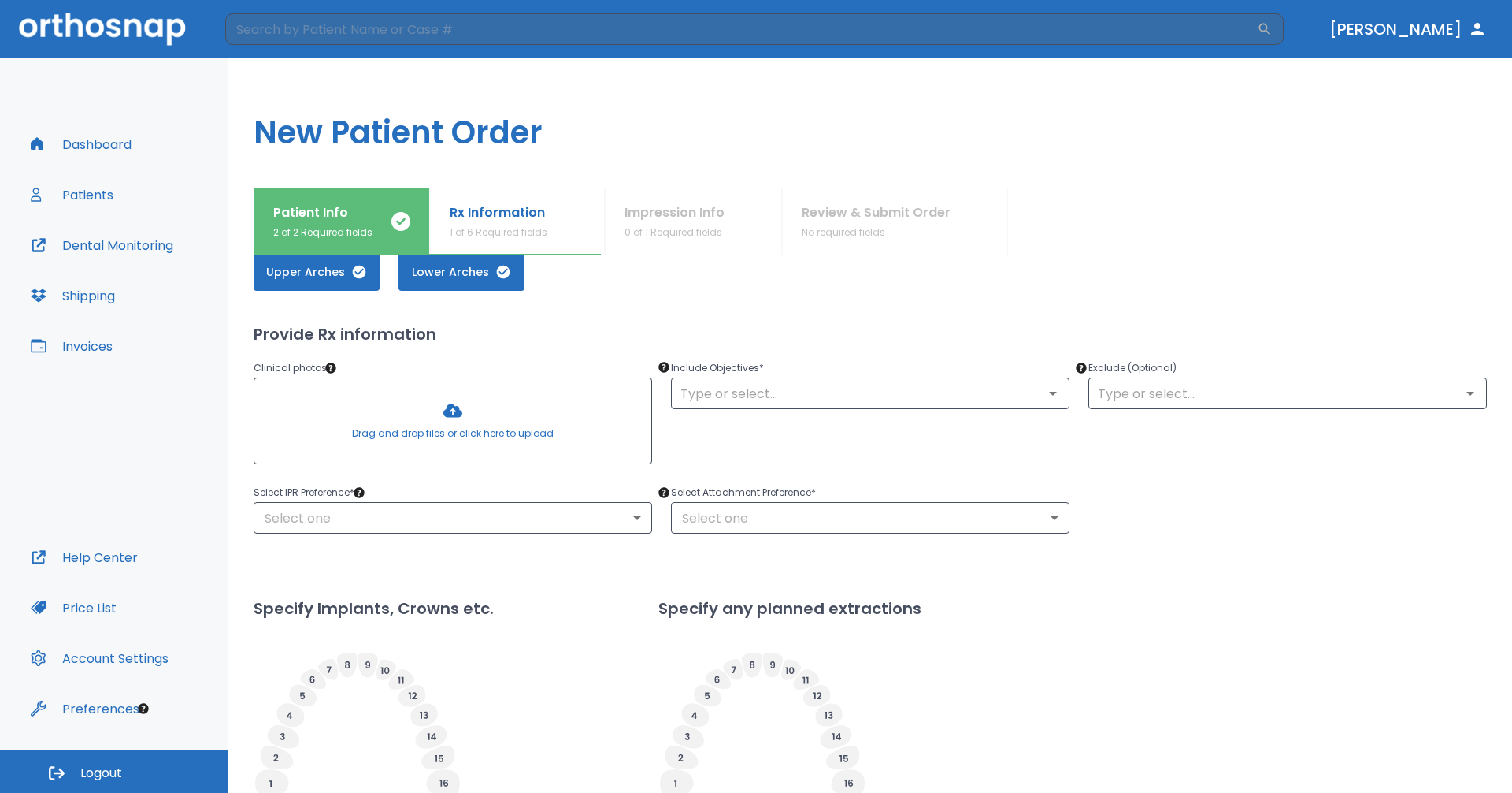
scroll to position [78, 0]
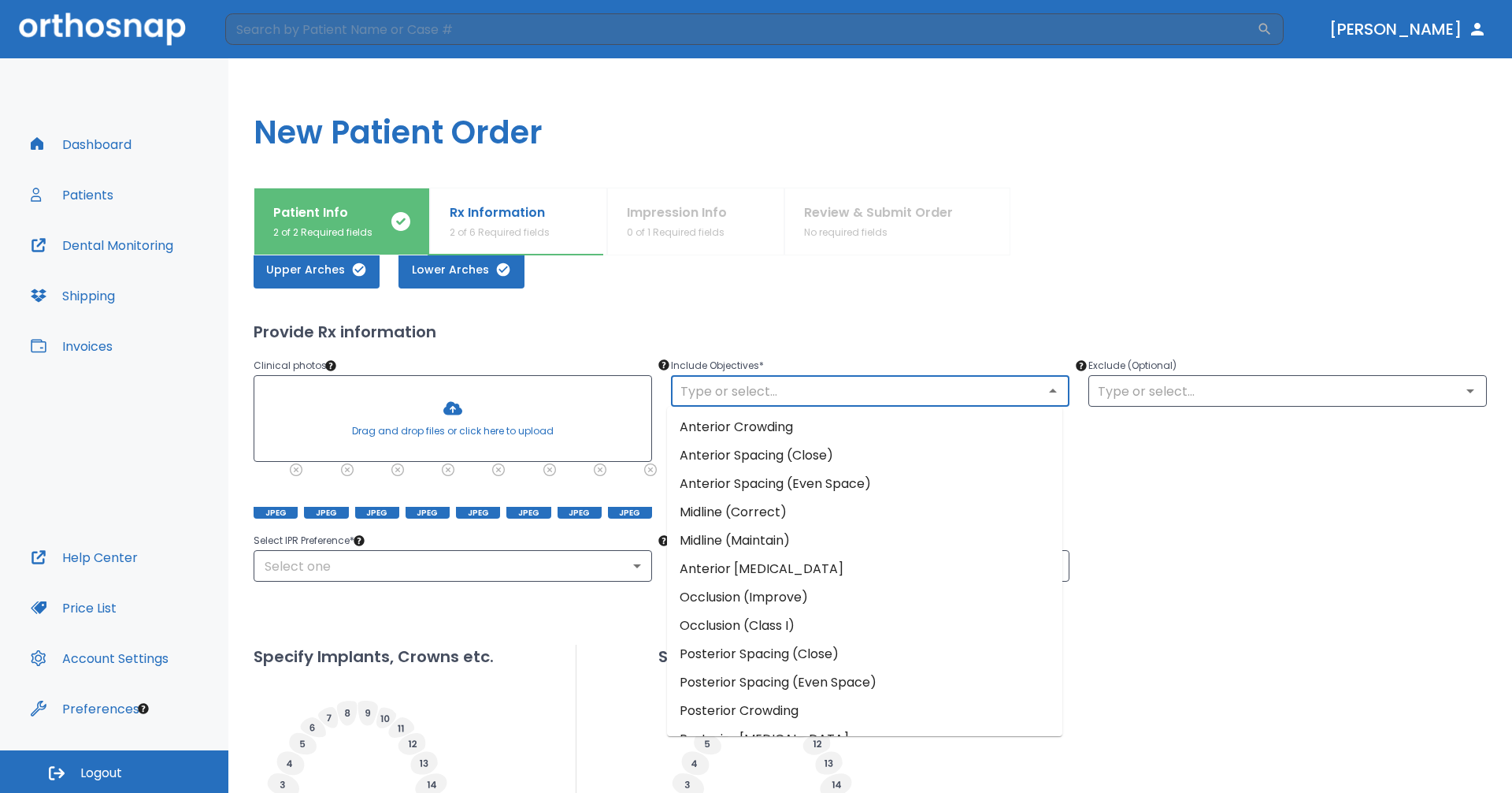
click at [899, 396] on input "text" at bounding box center [870, 391] width 389 height 22
click at [854, 426] on li "Anterior Crowding" at bounding box center [865, 427] width 396 height 29
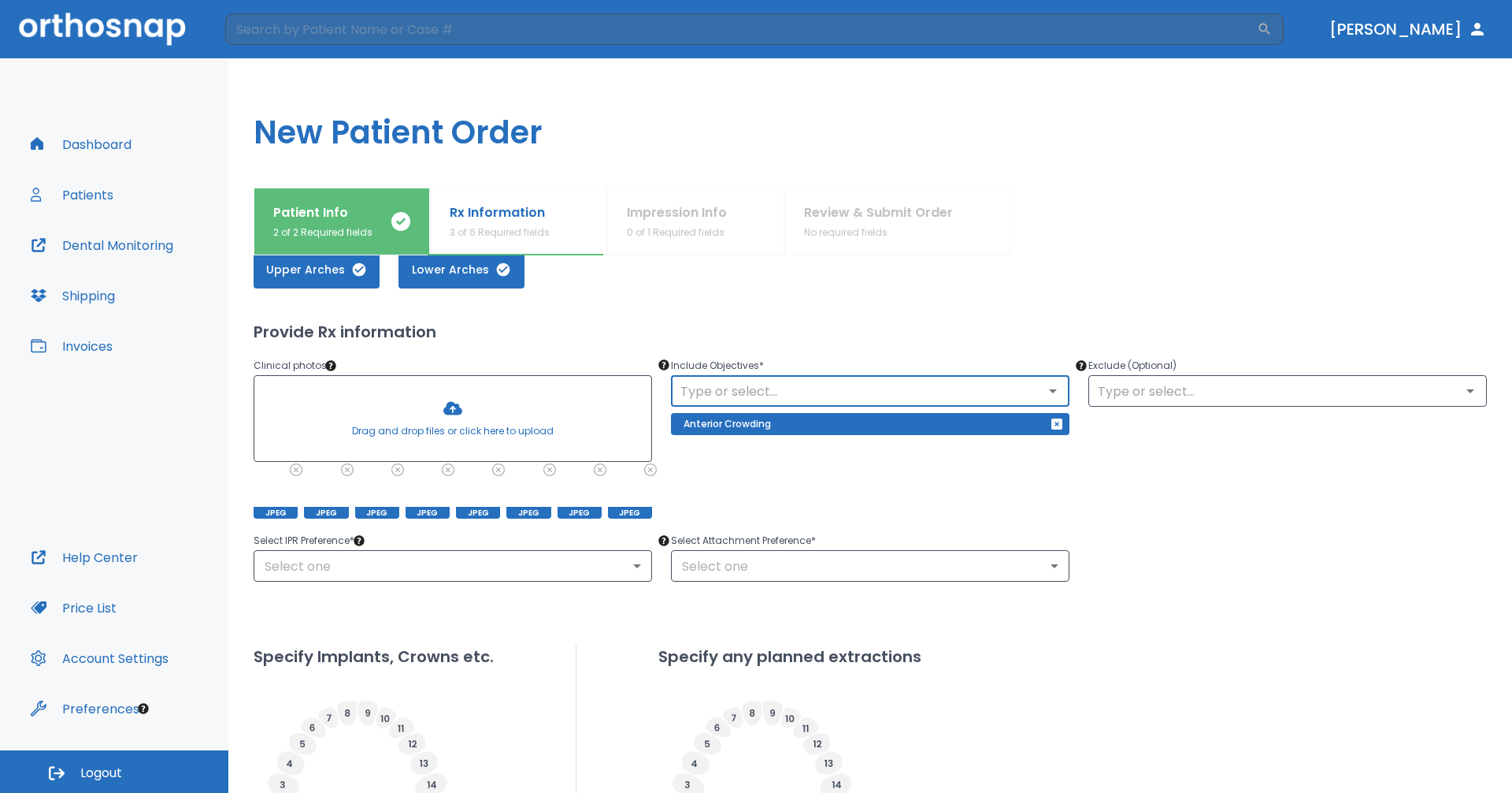
click at [874, 388] on input "text" at bounding box center [870, 391] width 389 height 22
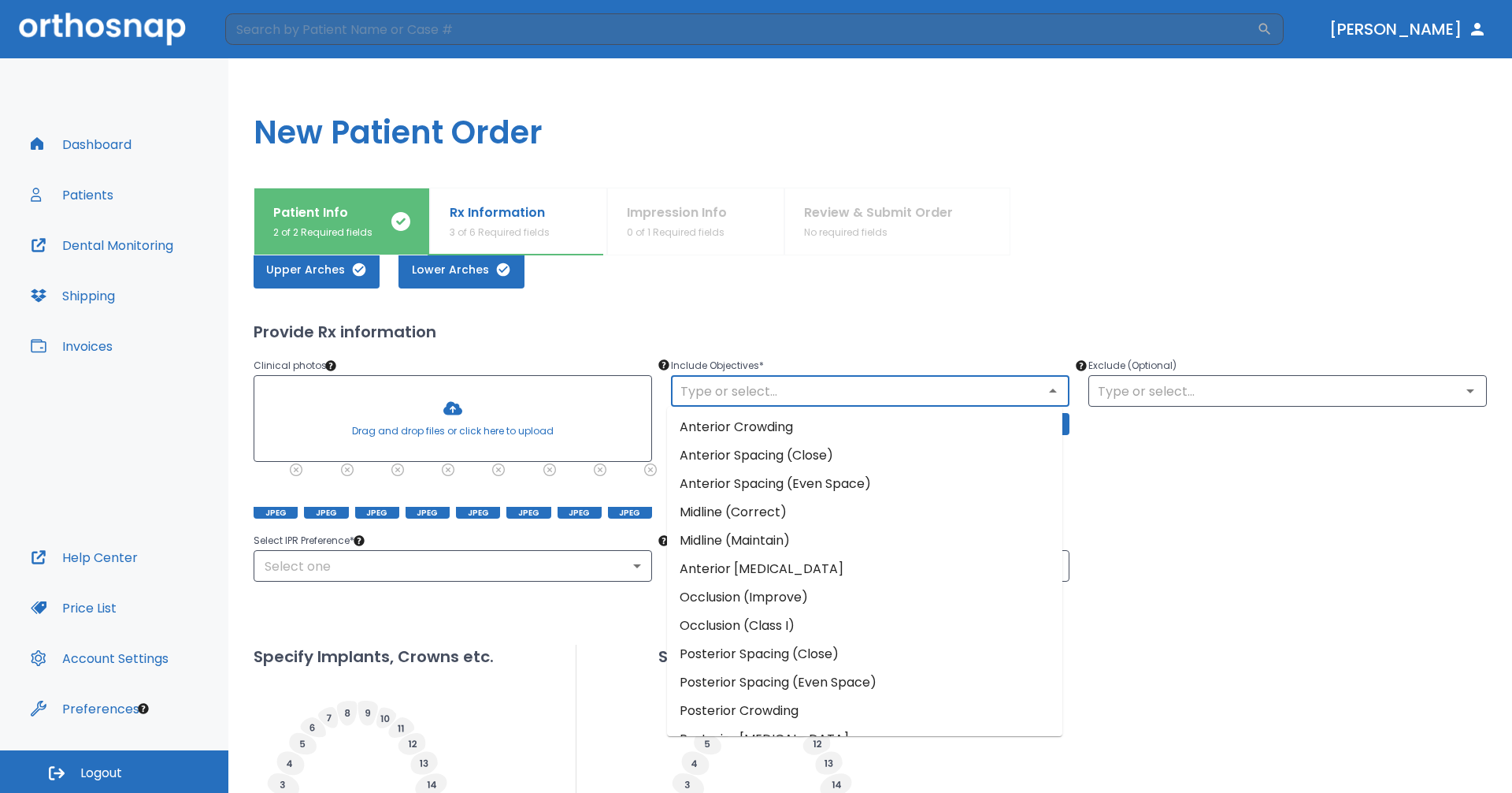
click at [846, 510] on li "Midline (Correct)" at bounding box center [865, 512] width 396 height 29
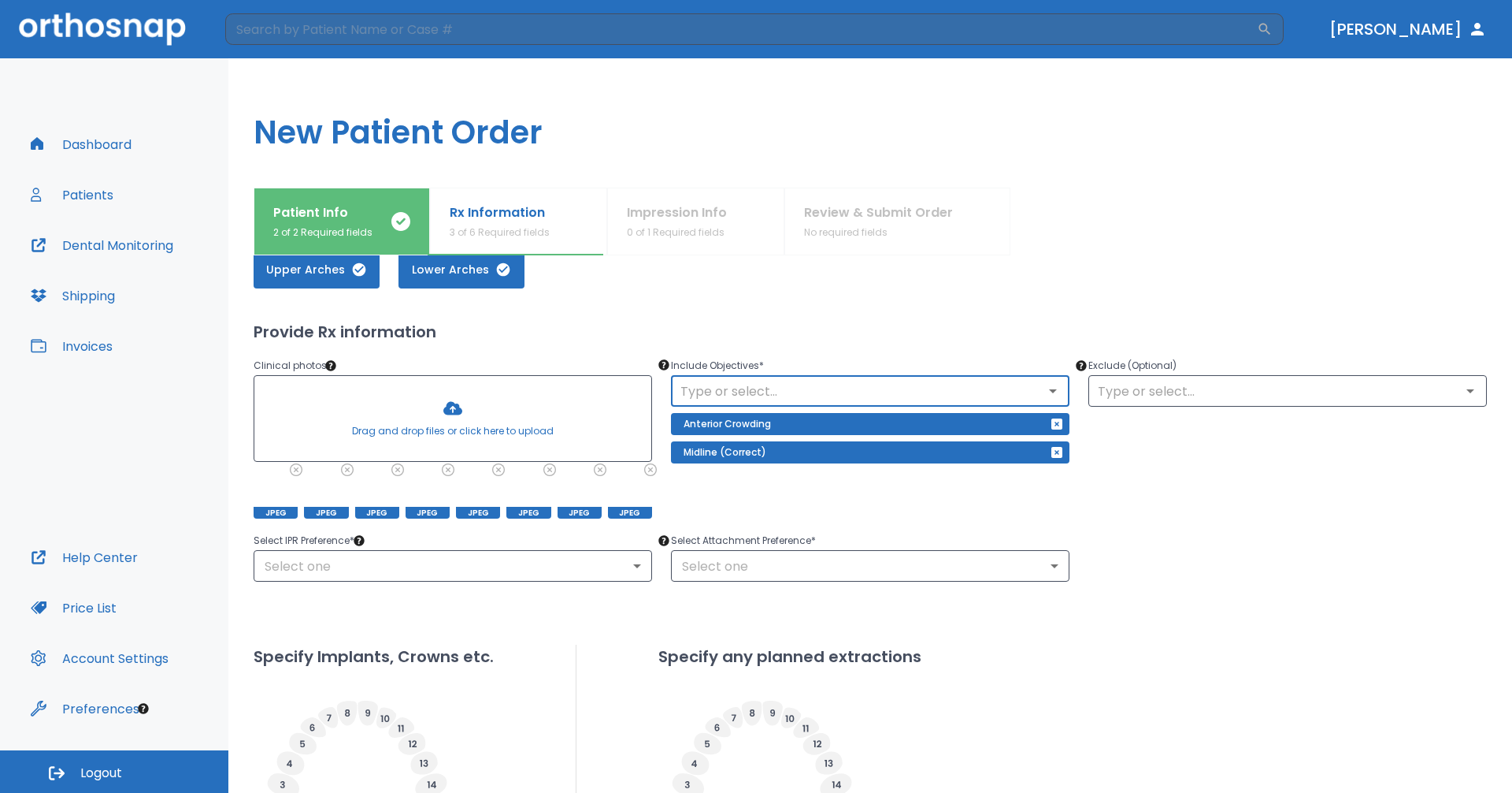
click at [874, 388] on input "text" at bounding box center [870, 391] width 389 height 22
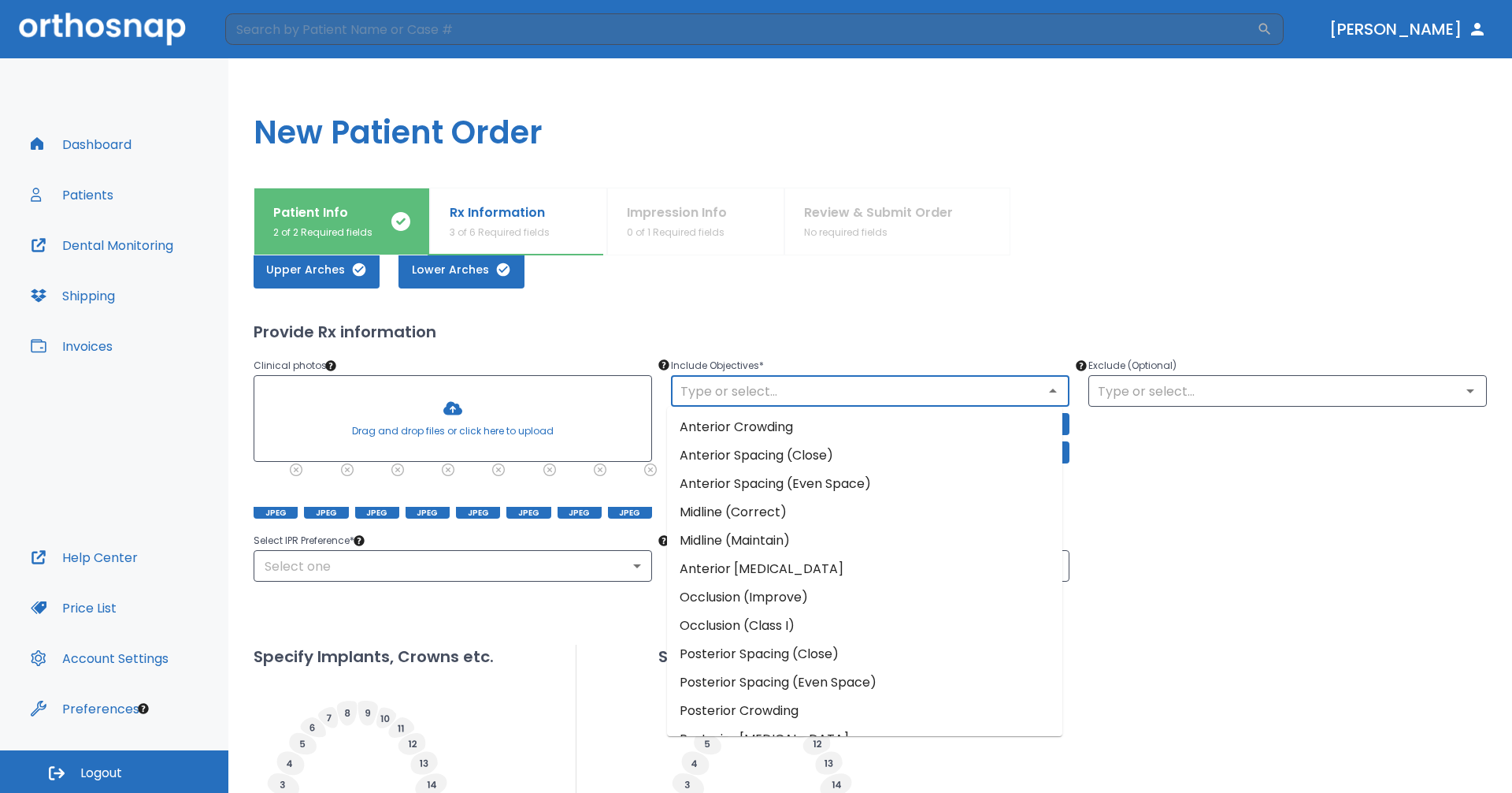
click at [866, 463] on li "Anterior Spacing (Close)" at bounding box center [865, 455] width 396 height 29
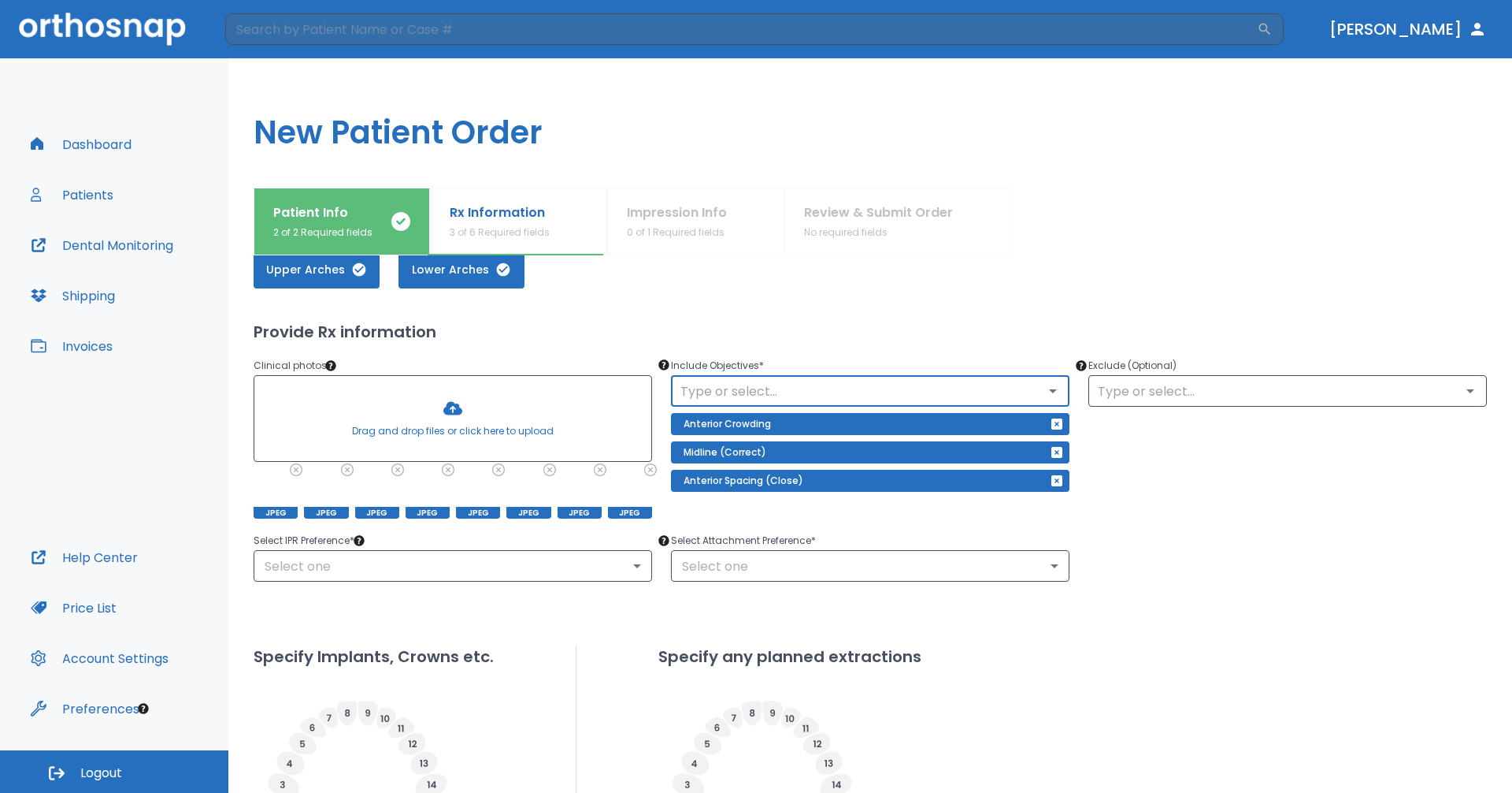
click at [864, 390] on input "text" at bounding box center [870, 391] width 389 height 22
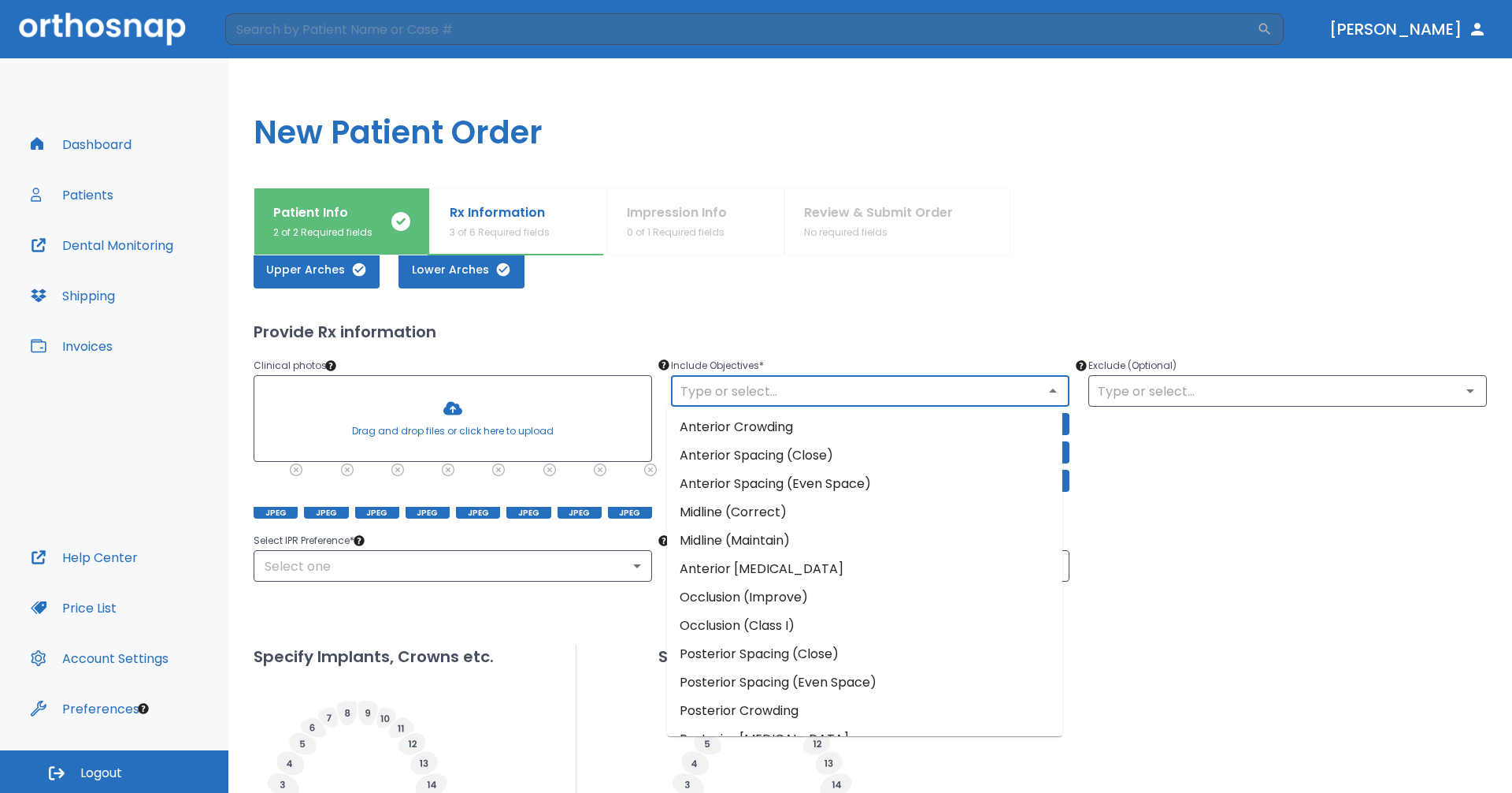
click at [881, 706] on li "Posterior Crowding" at bounding box center [865, 710] width 396 height 29
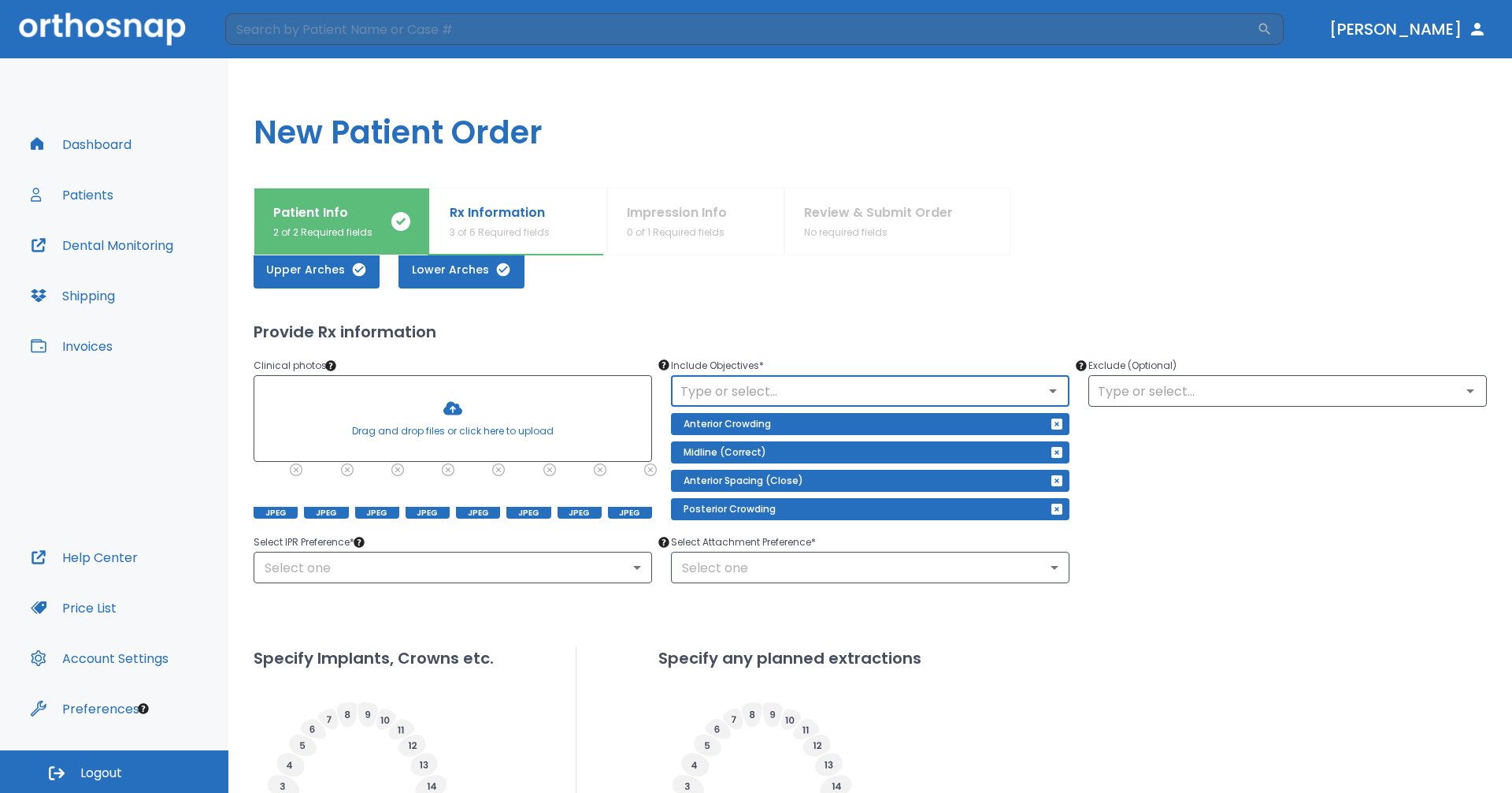
click at [1249, 535] on div "Select IPR Preference * Select one ​ Select Attachment Preference * Select one ​" at bounding box center [861, 548] width 1252 height 69
click at [1180, 379] on div "​" at bounding box center [1288, 391] width 399 height 32
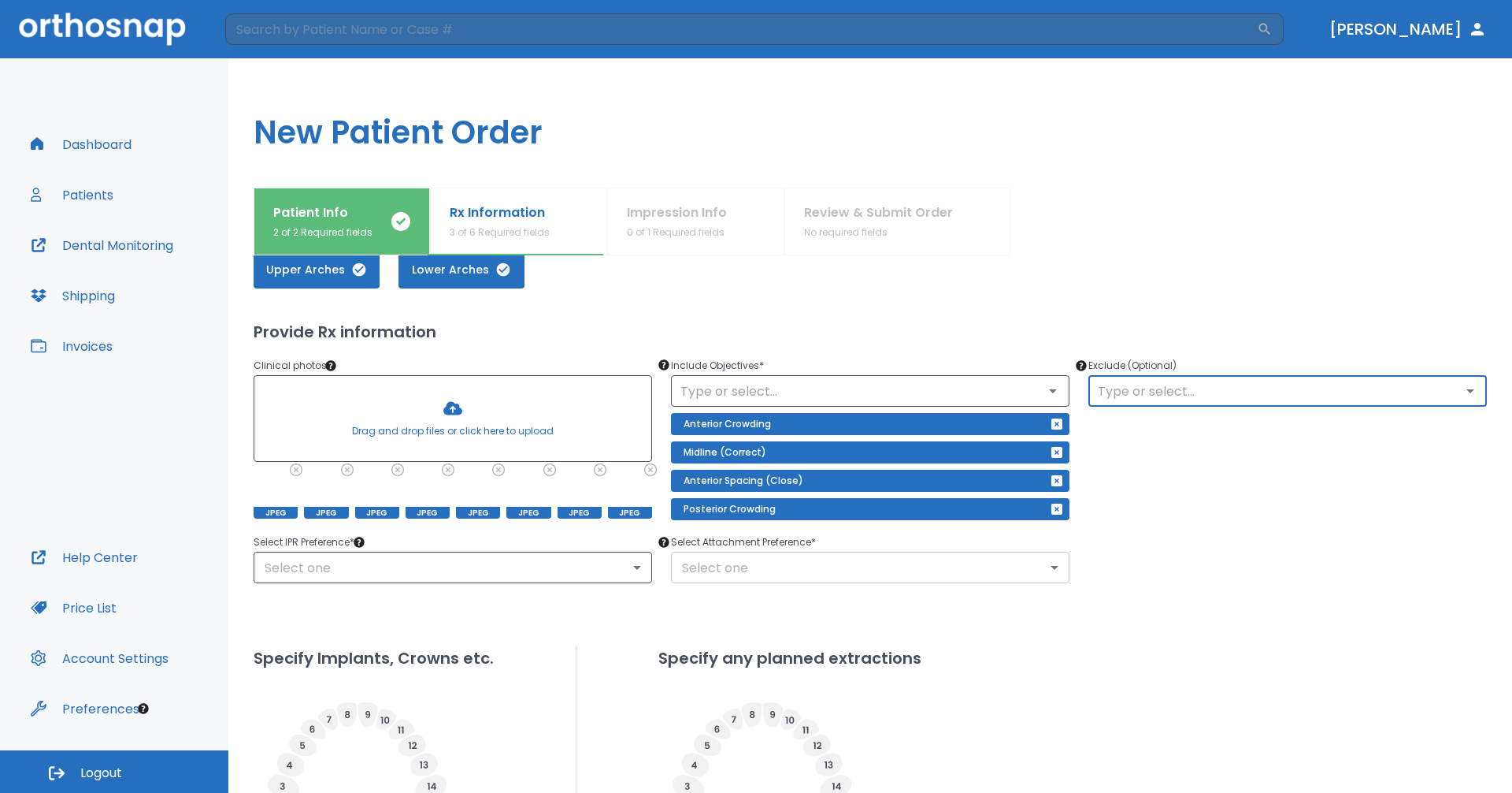
click at [837, 576] on body "​ [PERSON_NAME] Dashboard Patients Dental Monitoring Shipping Invoices Help Cen…" at bounding box center [756, 396] width 1512 height 793
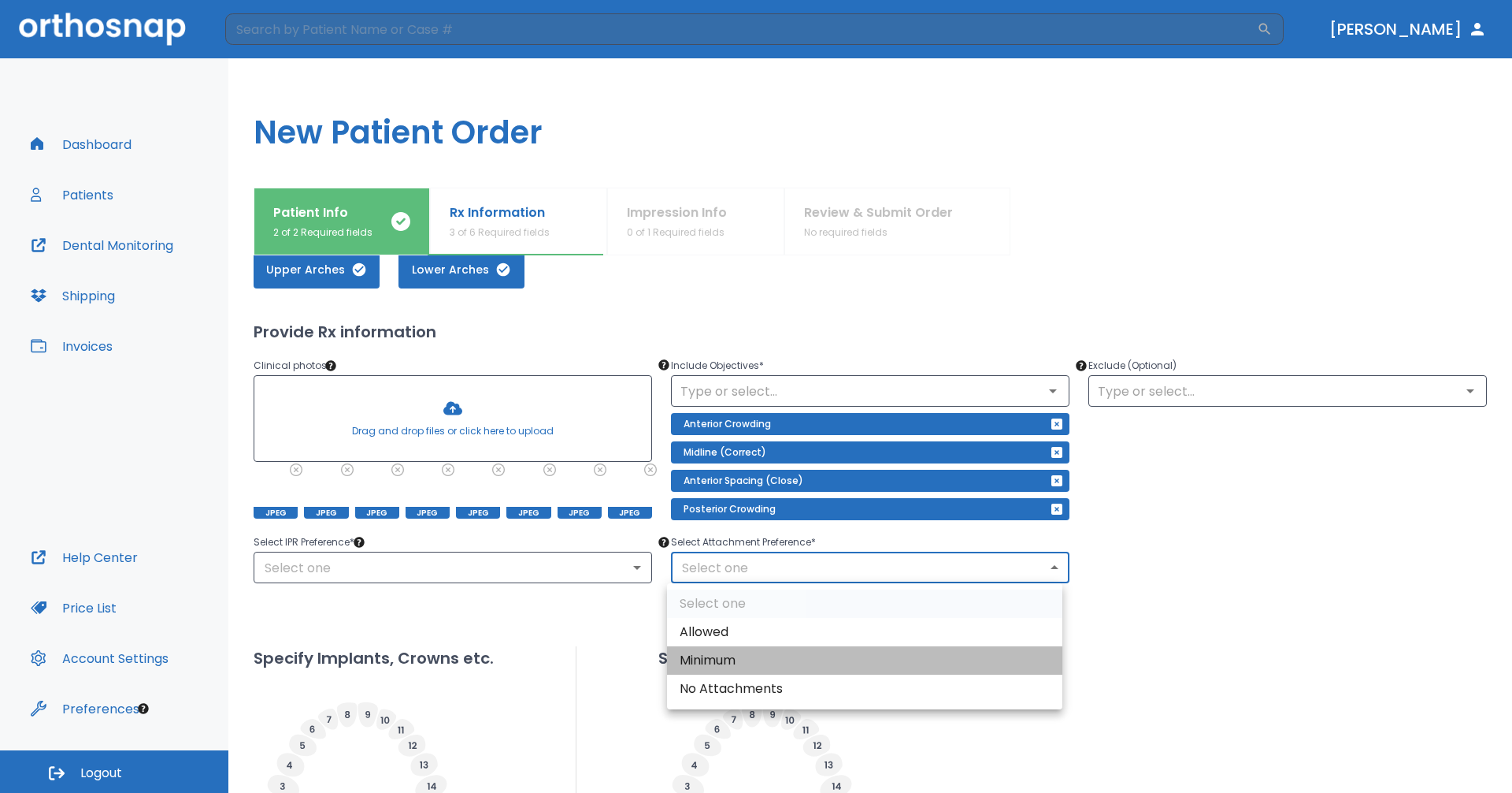
click at [811, 655] on li "Minimum" at bounding box center [865, 660] width 396 height 29
type input "2"
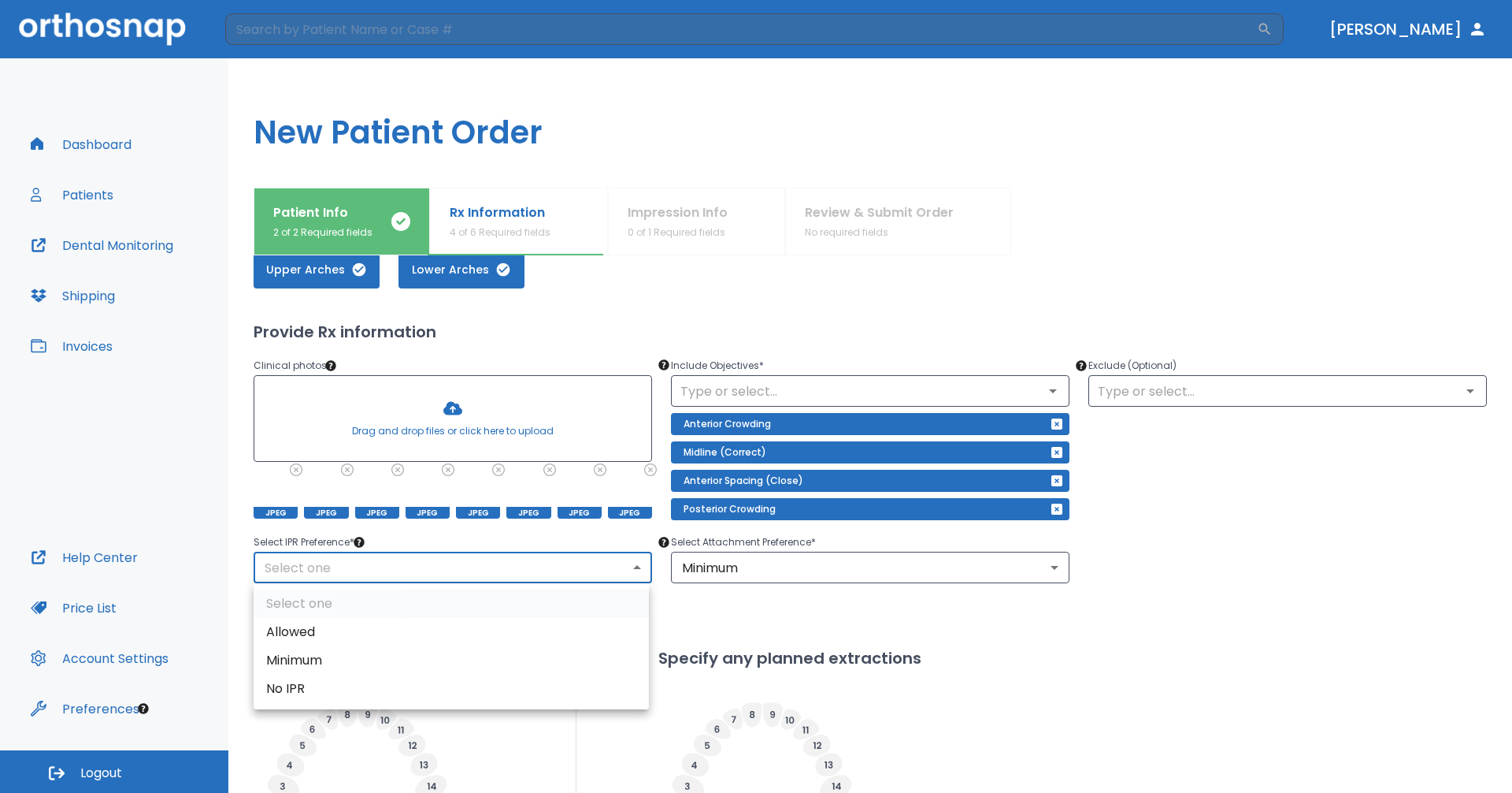
click at [612, 570] on body "​ [PERSON_NAME] Dashboard Patients Dental Monitoring Shipping Invoices Help Cen…" at bounding box center [756, 396] width 1512 height 793
click at [600, 672] on li "Minimum" at bounding box center [451, 660] width 396 height 29
type input "2"
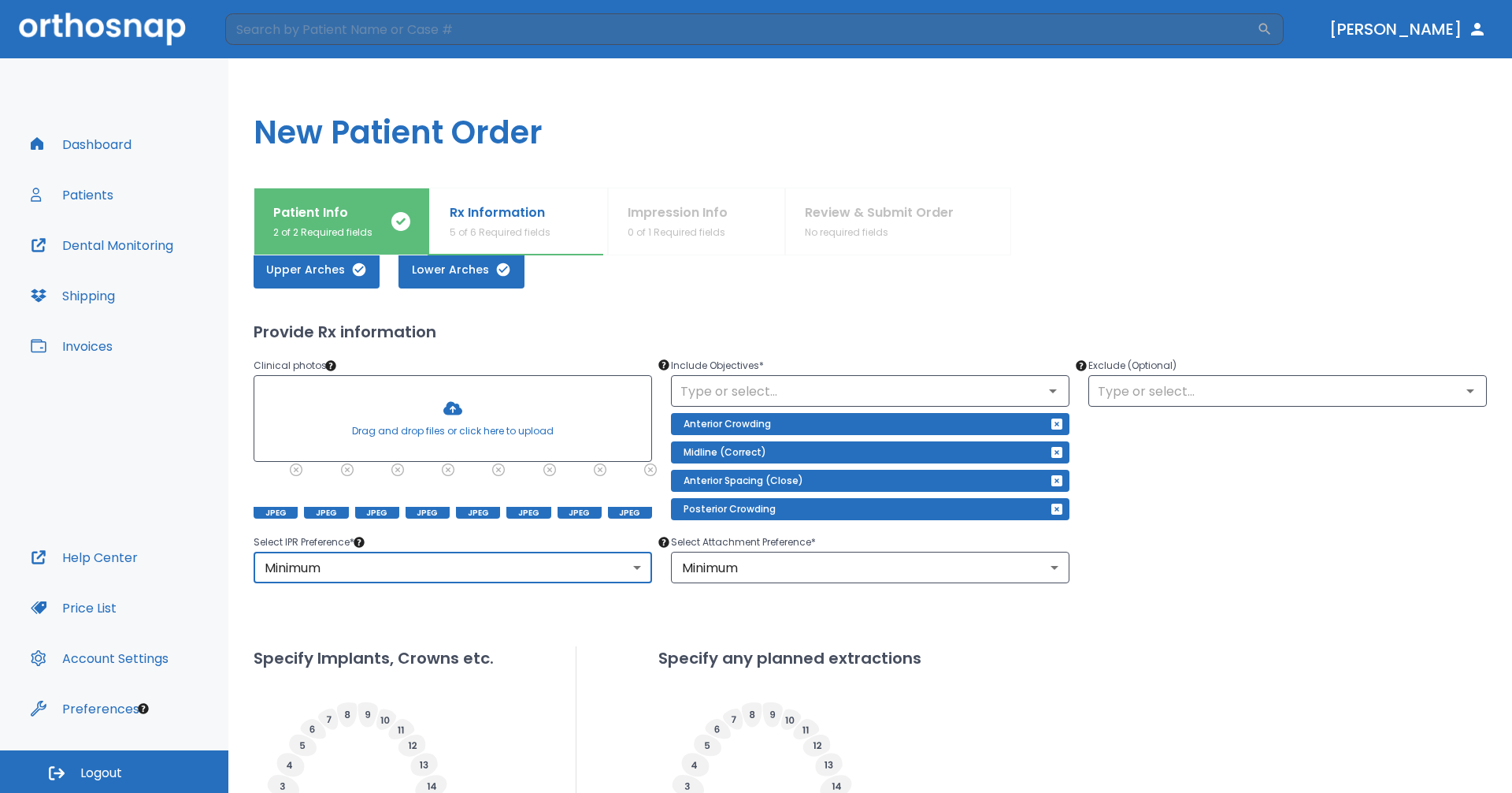
click at [1304, 548] on div "Select IPR Preference * Minimum 2 ​ Select Attachment Preference * Minimum 2 ​" at bounding box center [861, 548] width 1252 height 69
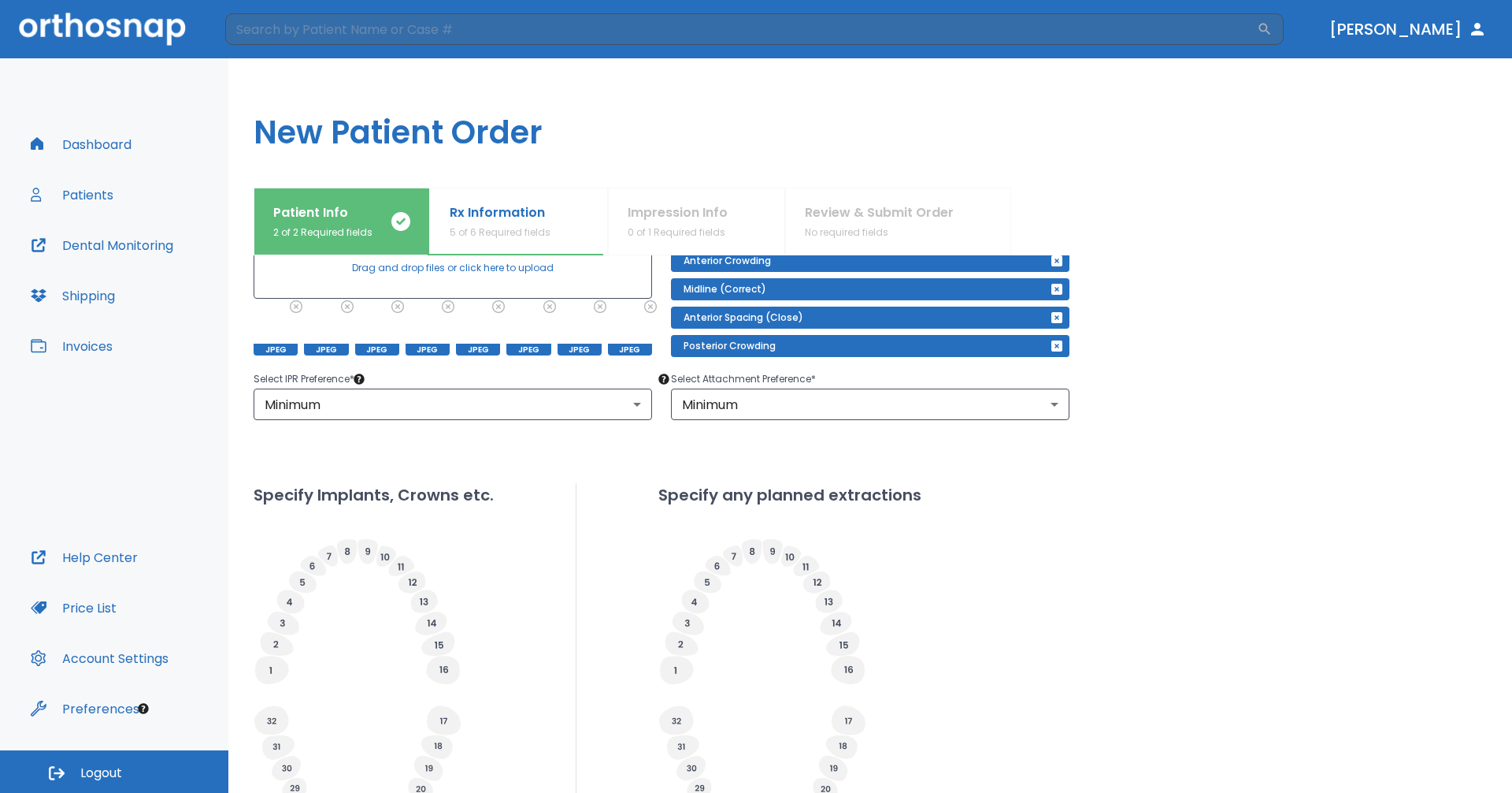
scroll to position [316, 0]
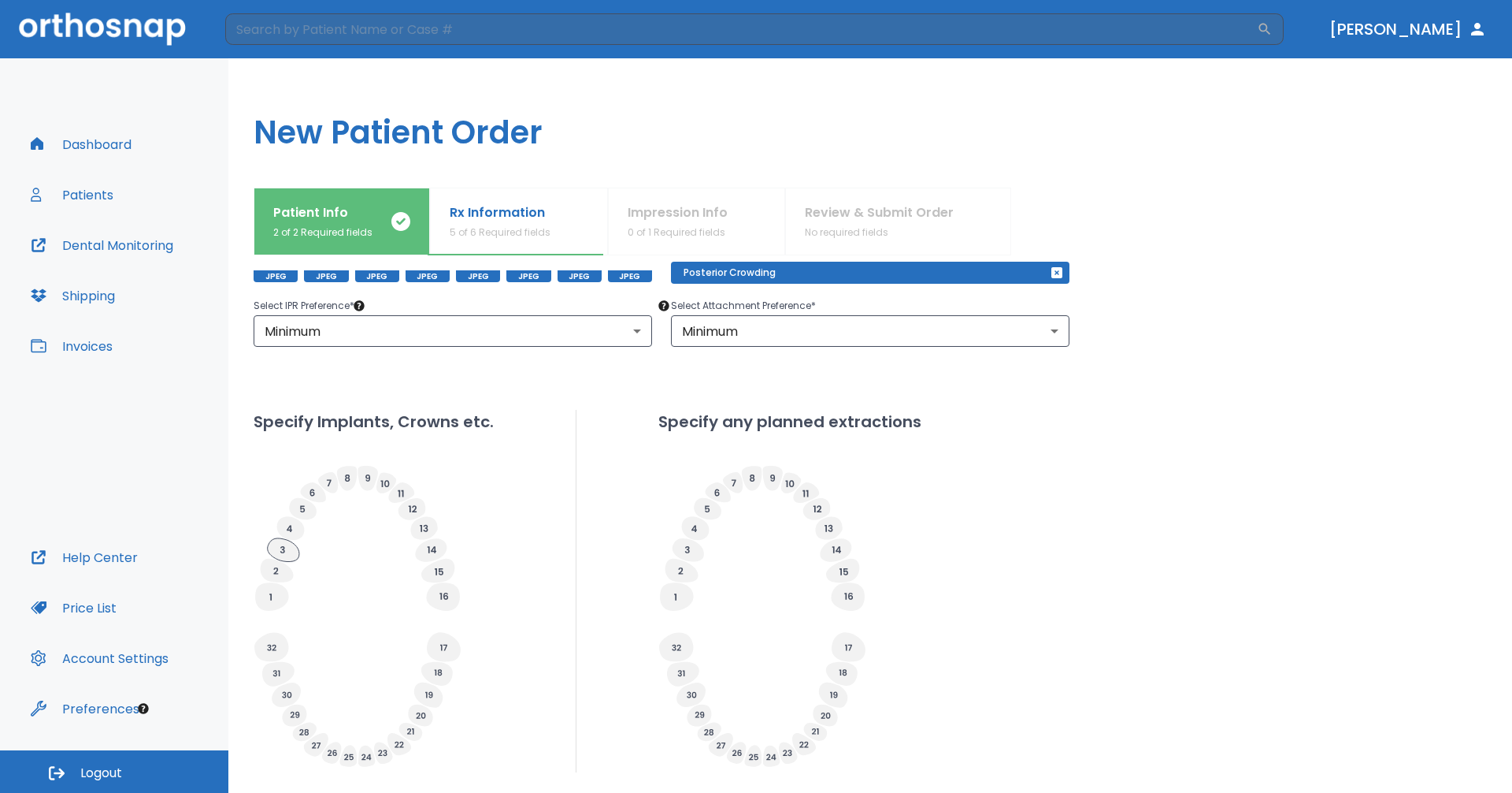
click at [290, 550] on icon at bounding box center [284, 549] width 32 height 24
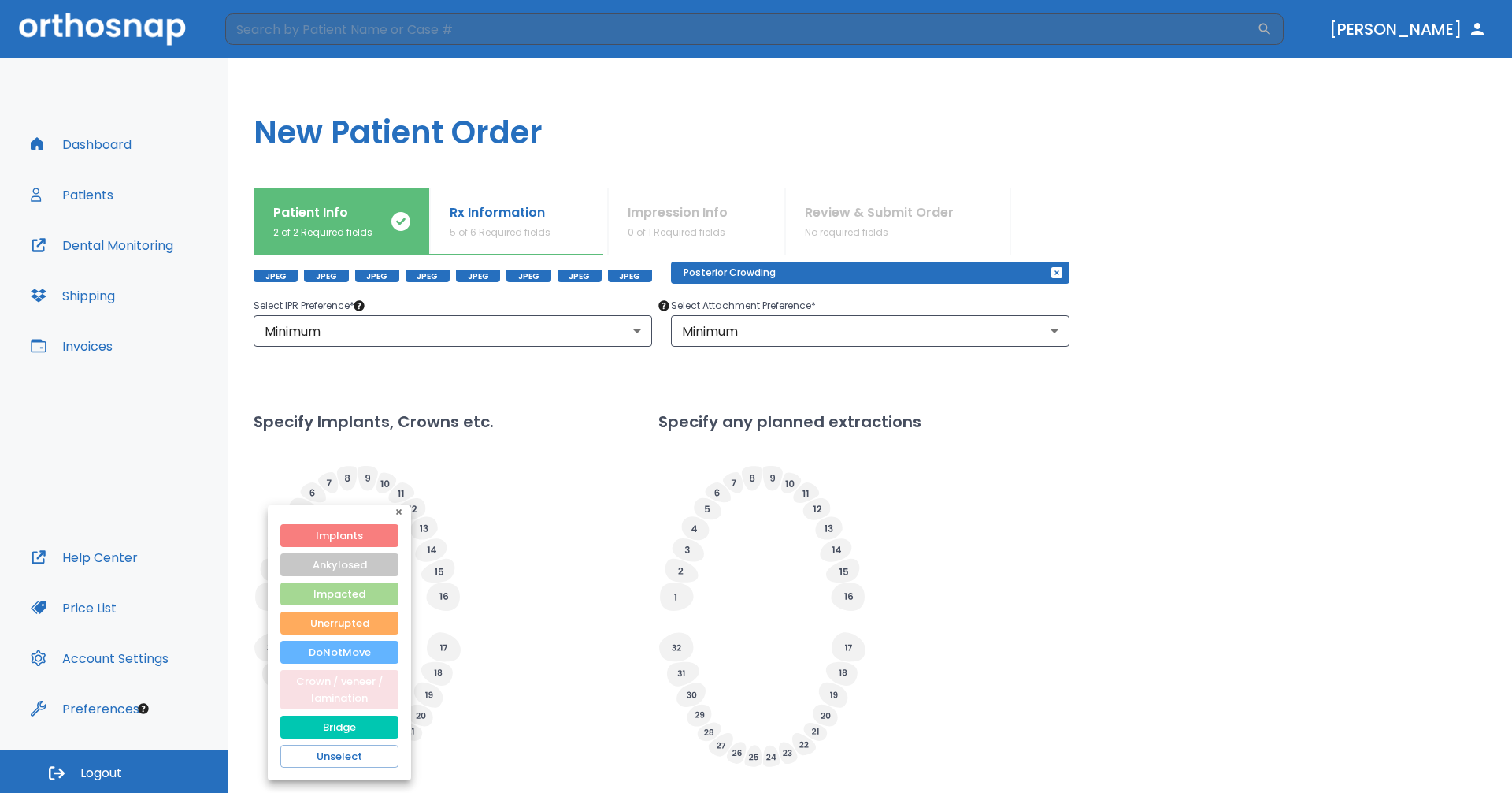
click at [331, 682] on button "Crown / veneer / lamination" at bounding box center [339, 689] width 119 height 39
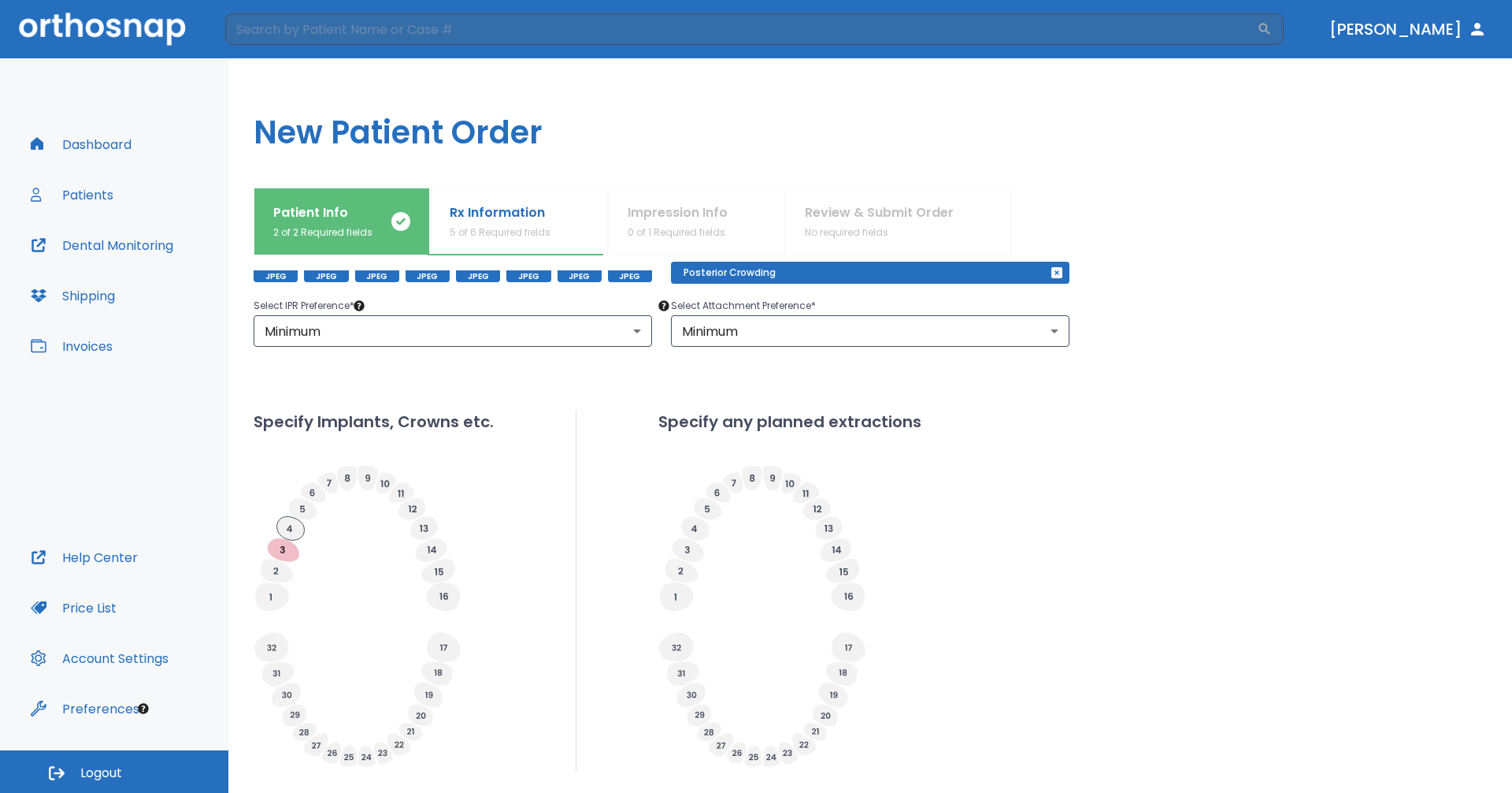
click at [288, 525] on icon at bounding box center [291, 527] width 28 height 24
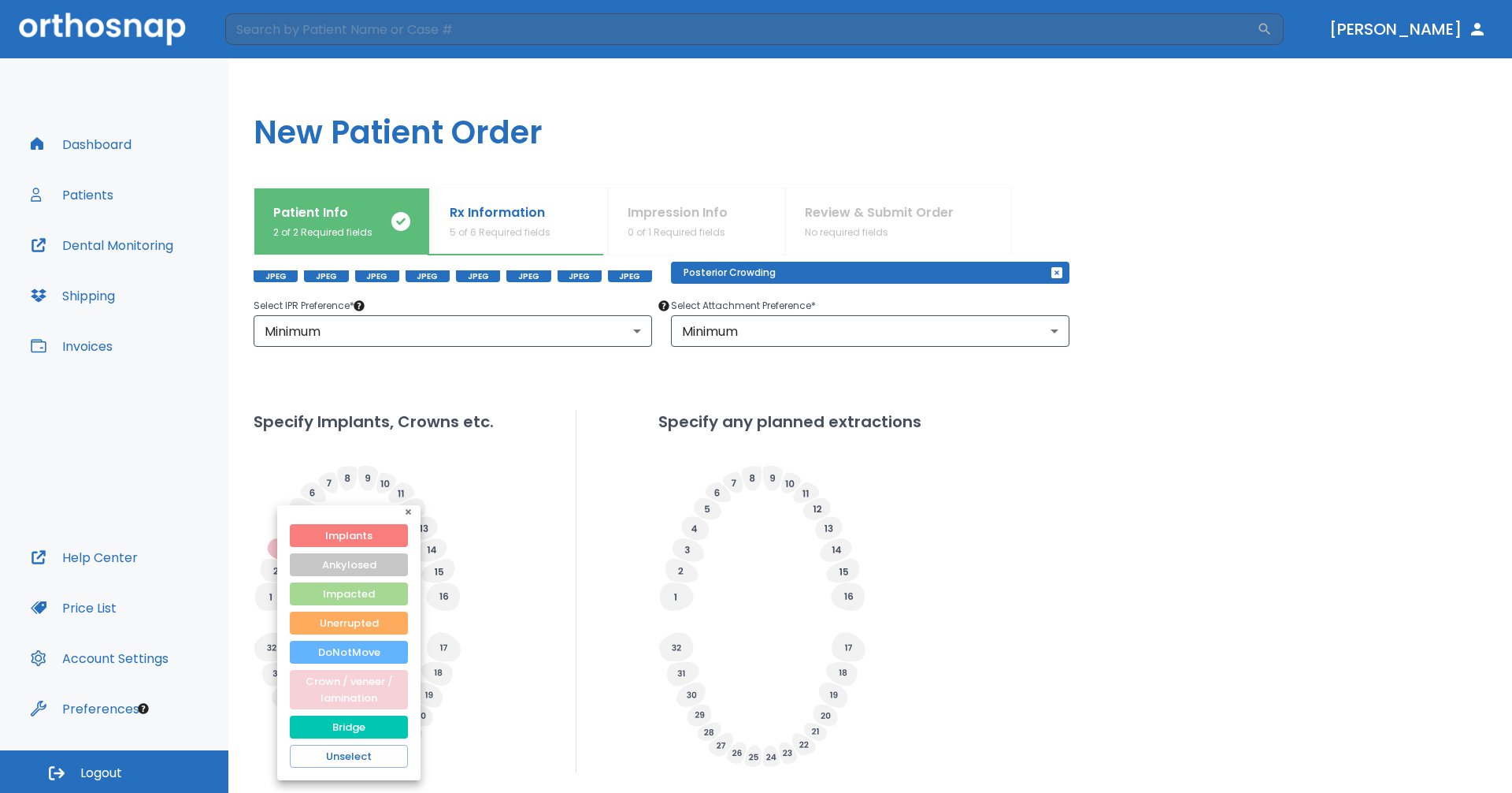
click at [352, 689] on button "Crown / veneer / lamination" at bounding box center [349, 689] width 119 height 39
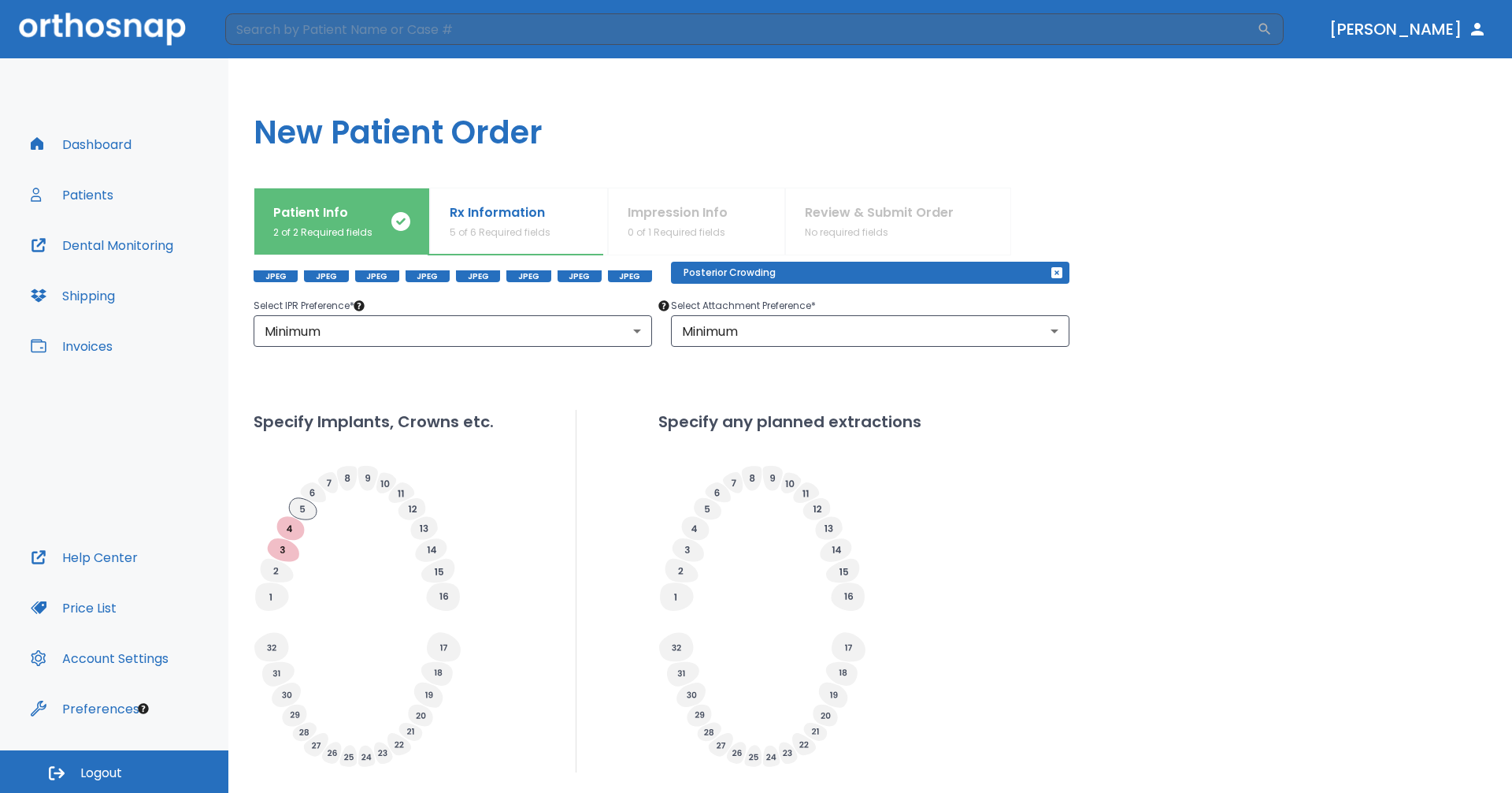
click at [295, 503] on icon at bounding box center [303, 509] width 28 height 21
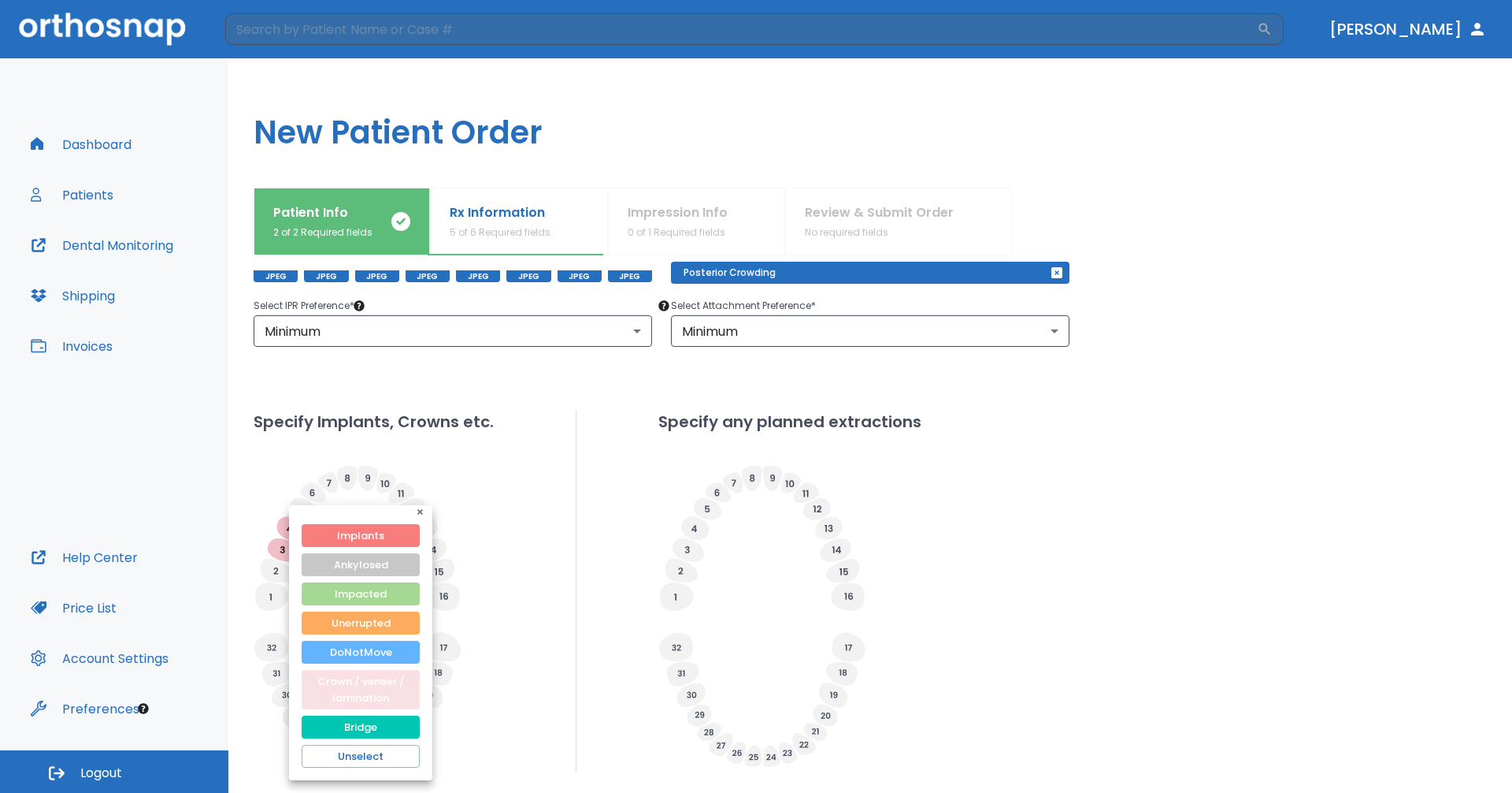
click at [382, 686] on button "Crown / veneer / lamination" at bounding box center [360, 689] width 119 height 39
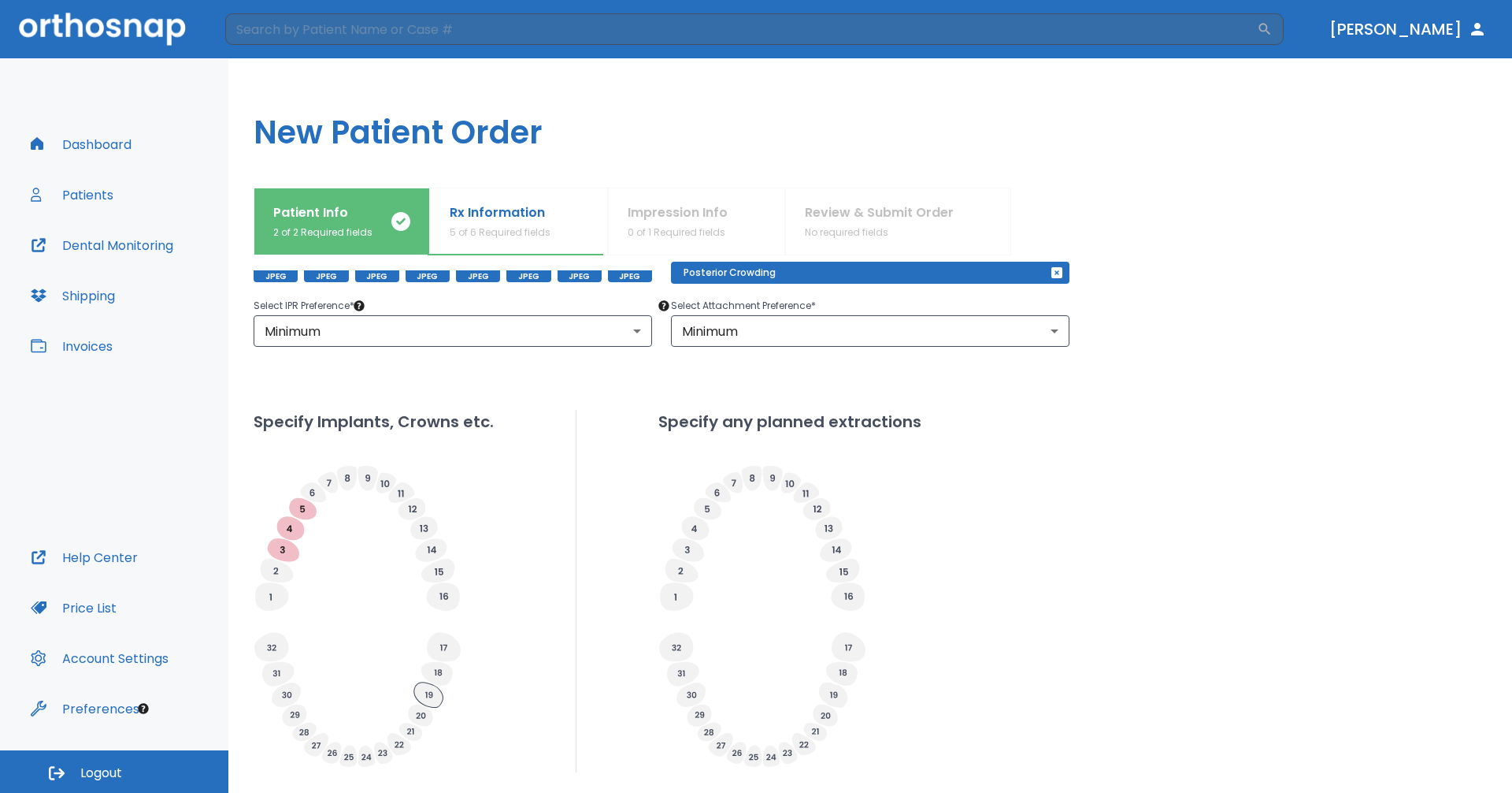
click at [433, 692] on icon at bounding box center [429, 695] width 29 height 25
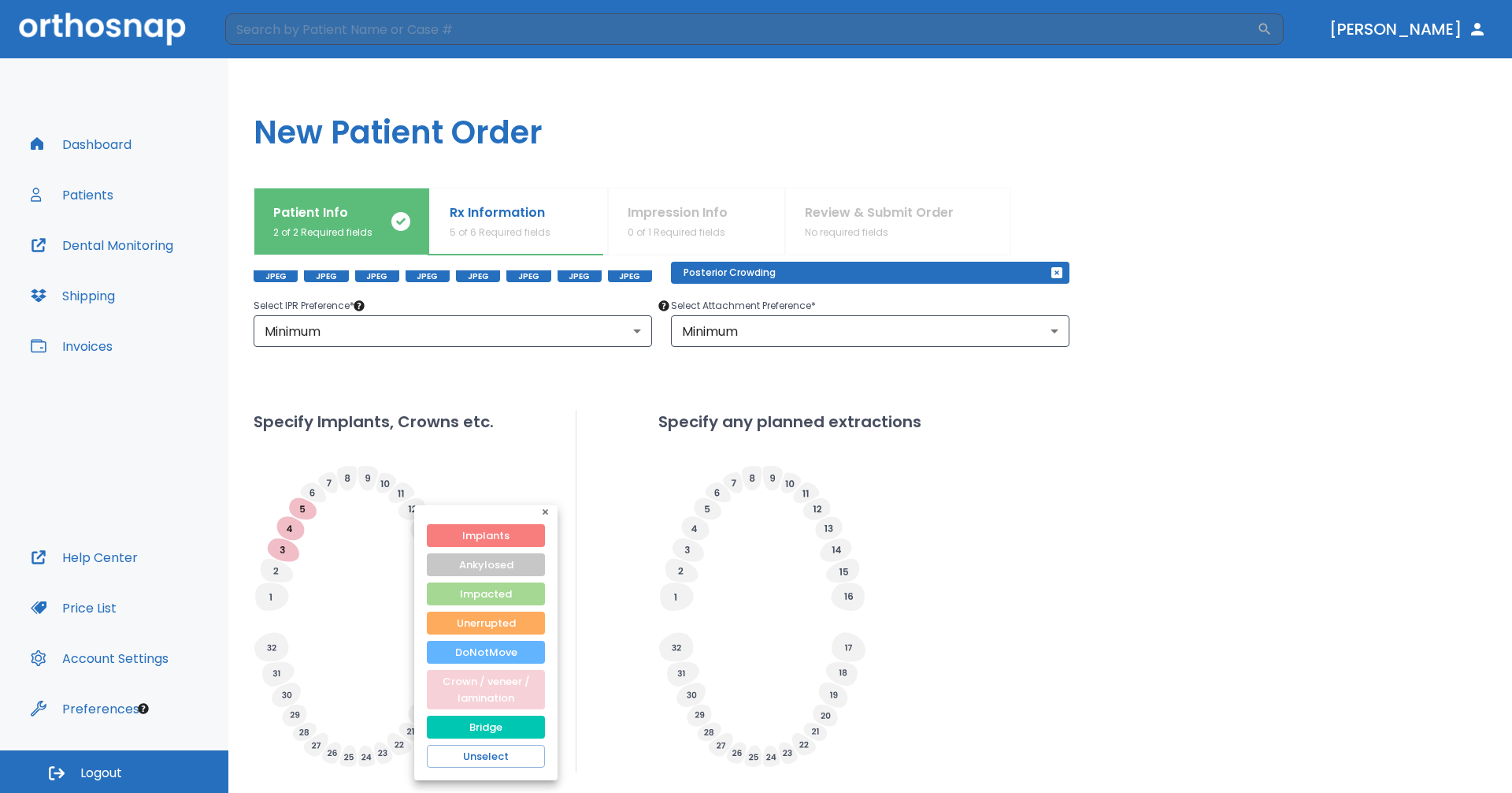
click at [463, 679] on button "Crown / veneer / lamination" at bounding box center [485, 689] width 119 height 39
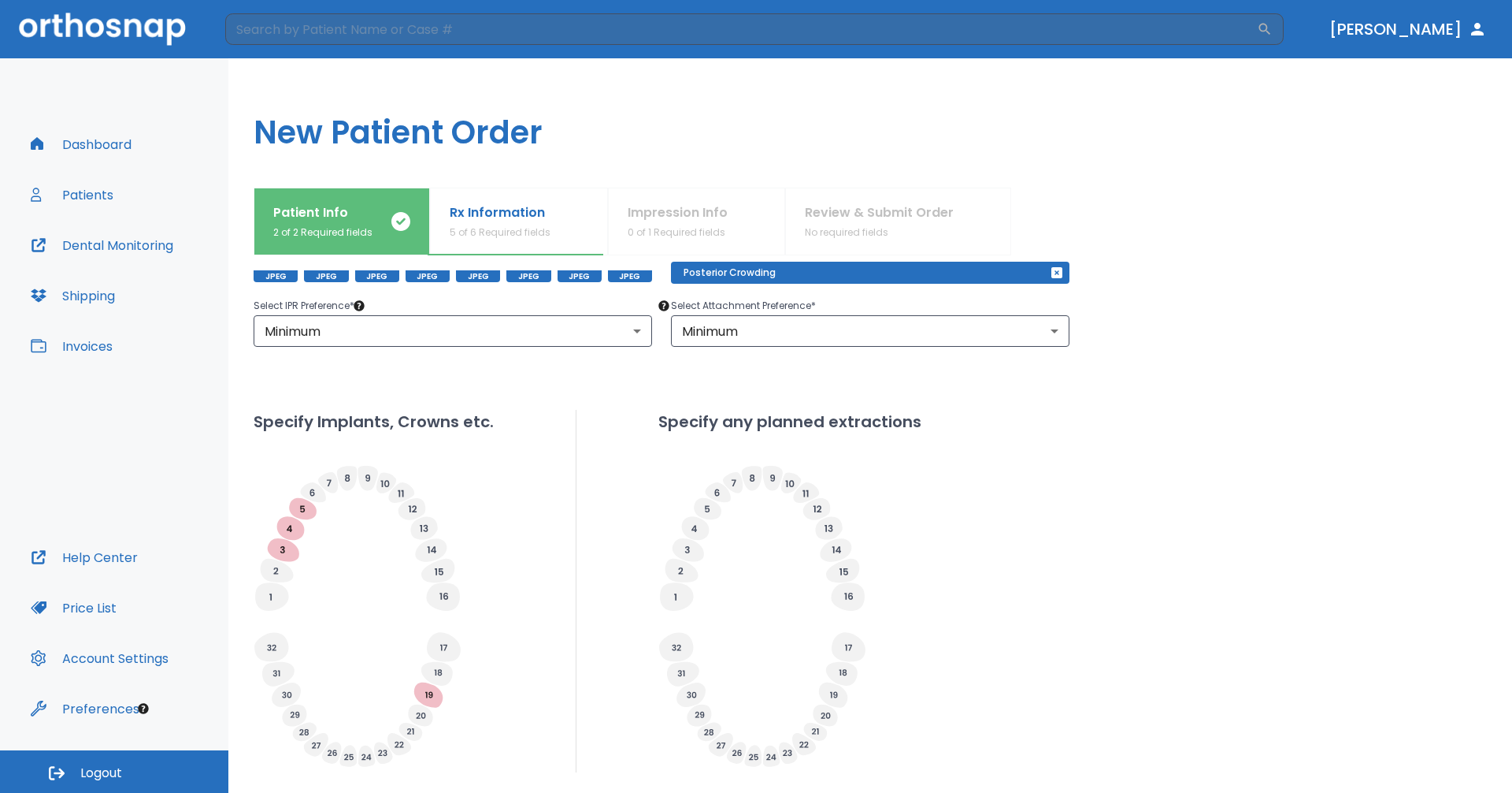
click at [279, 674] on icon at bounding box center [276, 673] width 7 height 7
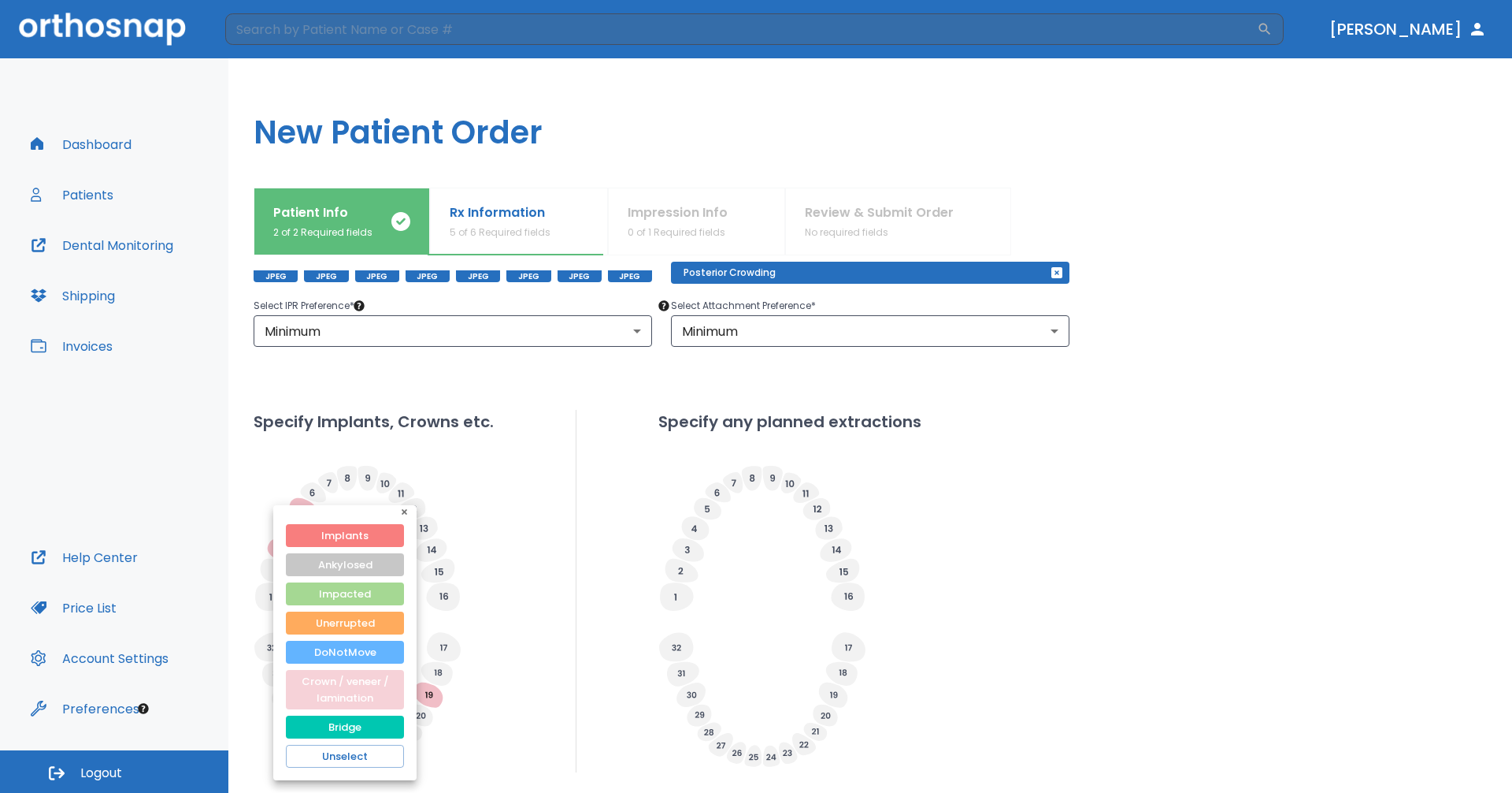
drag, startPoint x: 313, startPoint y: 688, endPoint x: 323, endPoint y: 687, distance: 10.0
click at [314, 688] on button "Crown / veneer / lamination" at bounding box center [345, 689] width 119 height 39
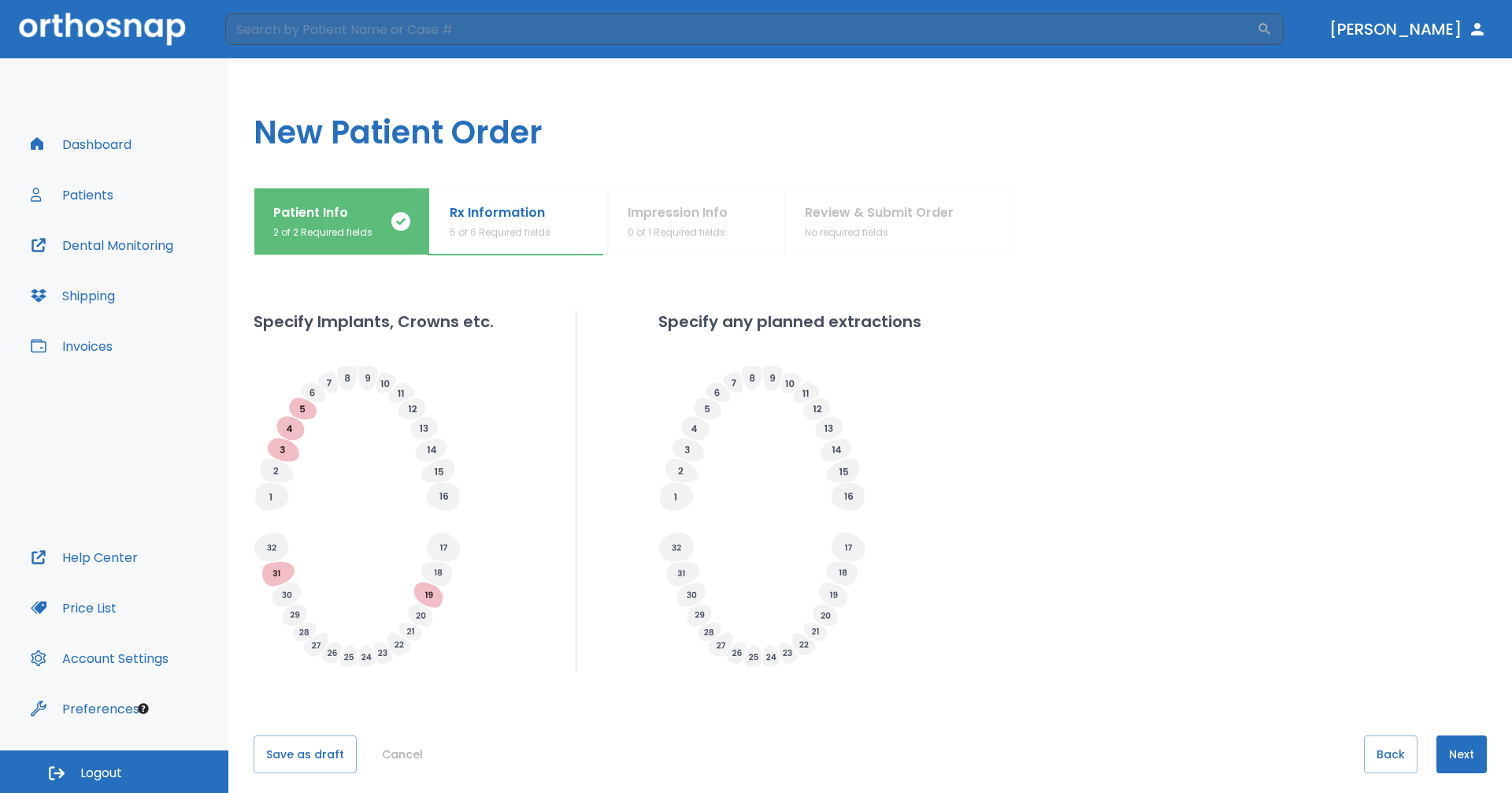
scroll to position [427, 0]
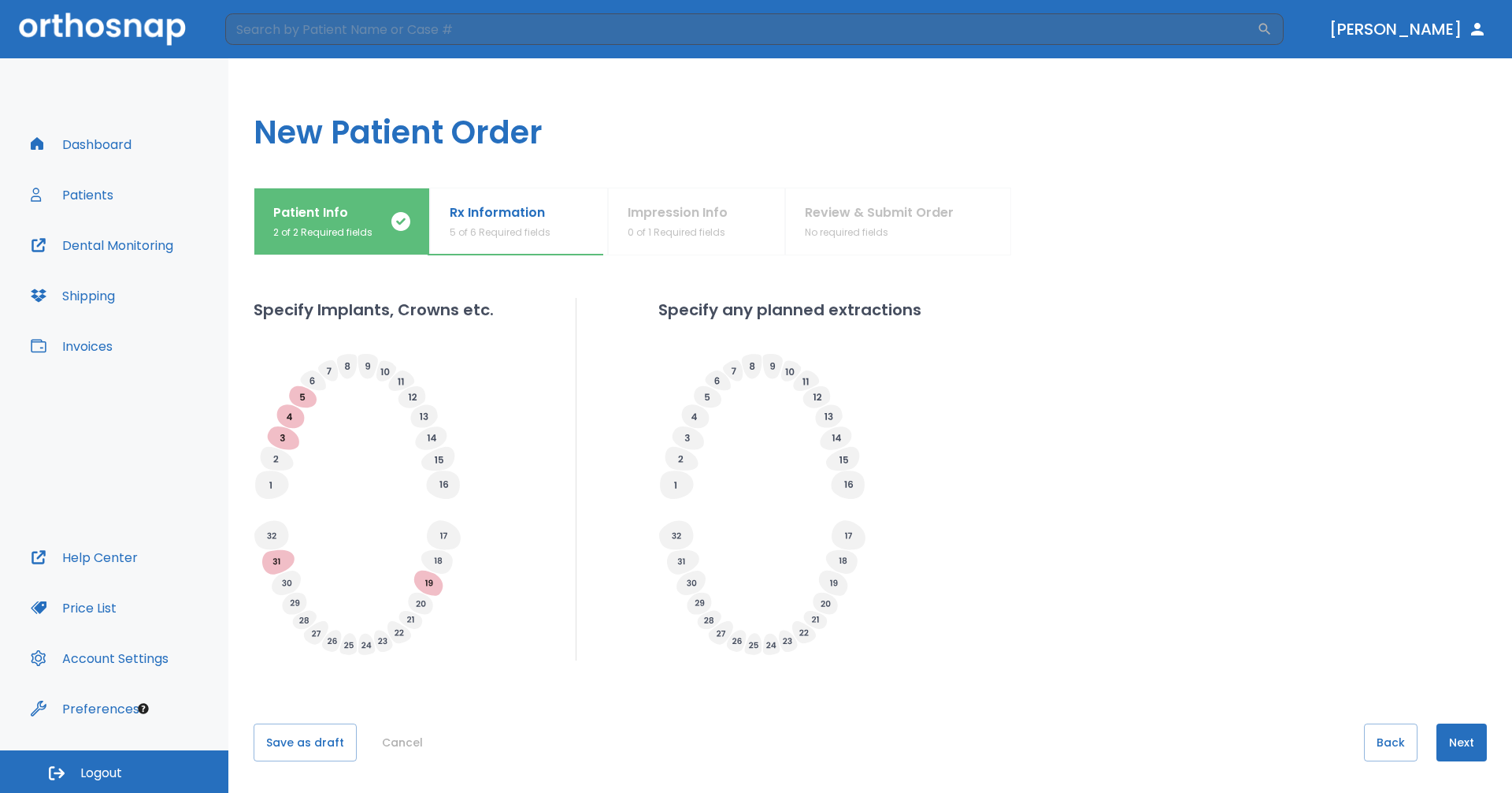
click at [1453, 746] on button "Next" at bounding box center [1462, 742] width 51 height 38
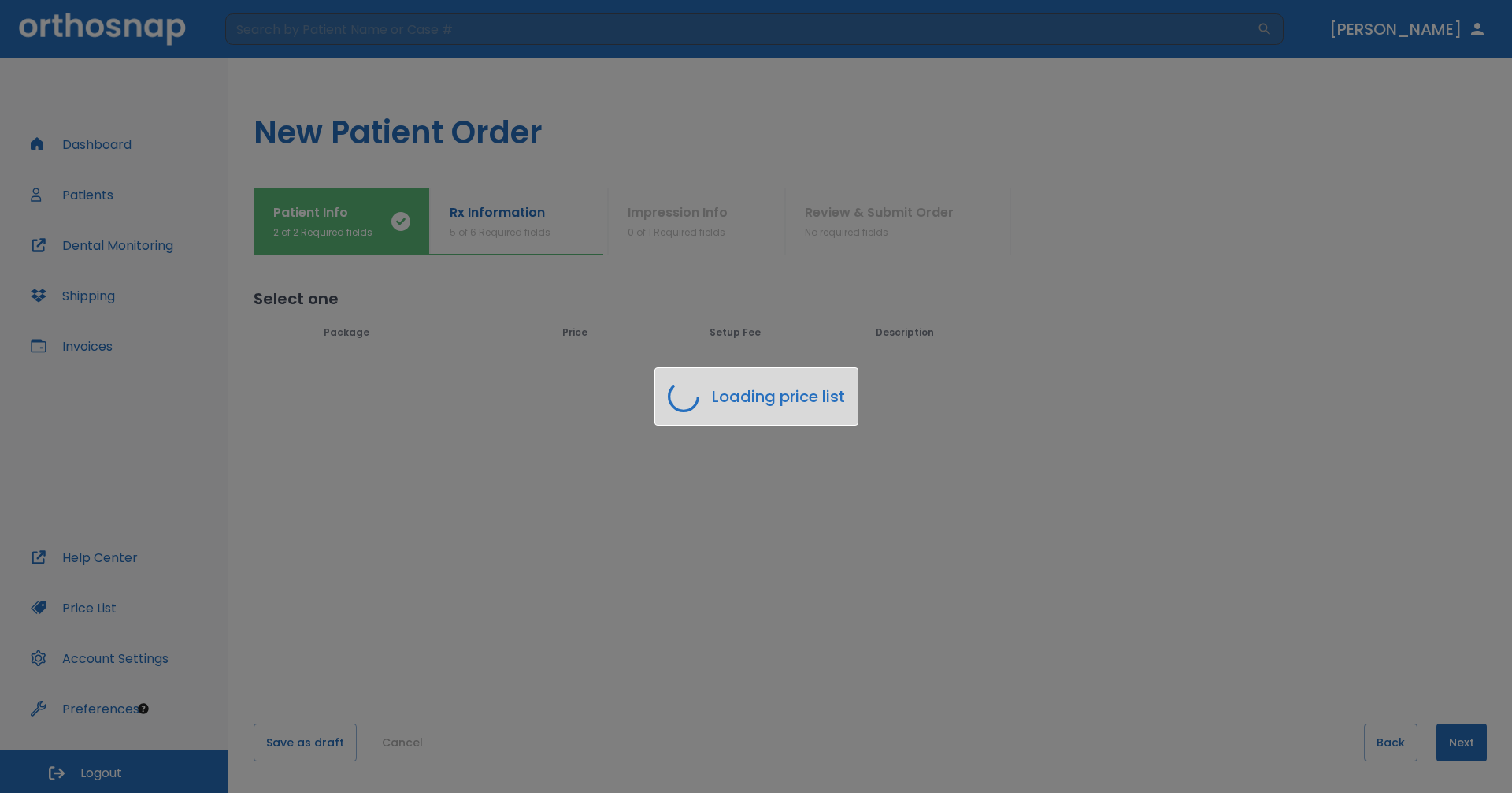
scroll to position [0, 0]
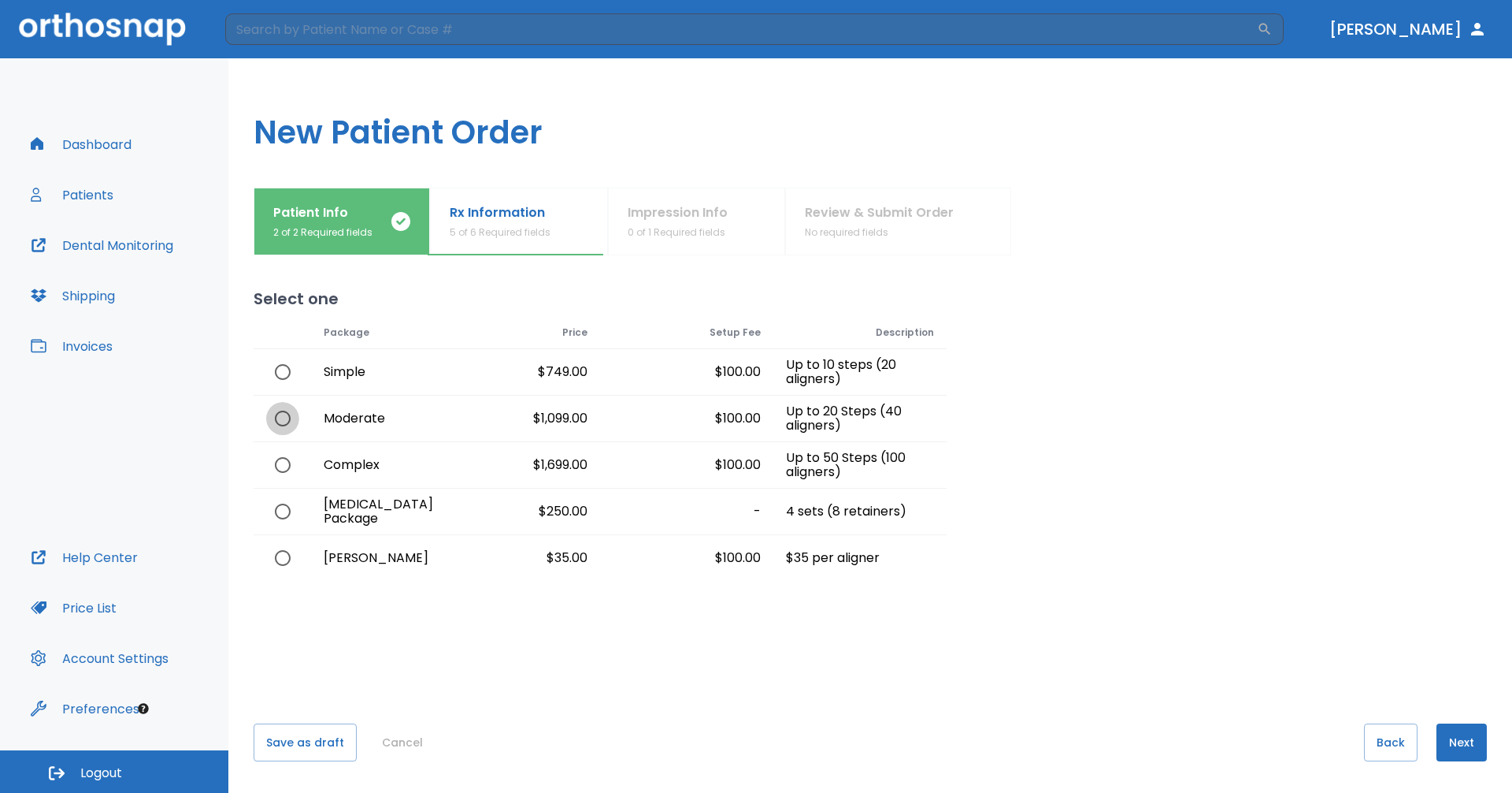
click at [280, 414] on input "radio" at bounding box center [283, 419] width 33 height 33
radio input "true"
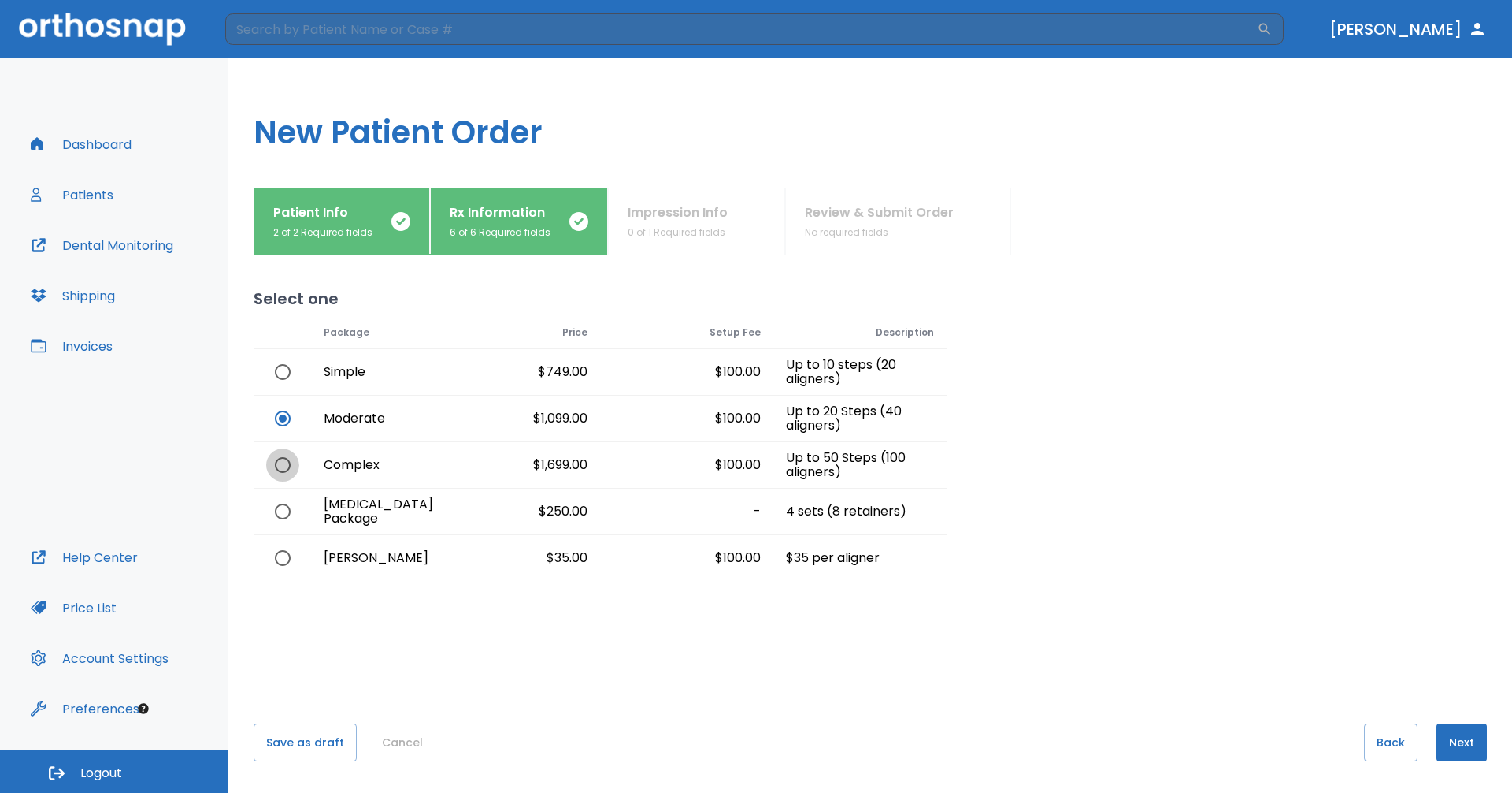
click at [279, 469] on input "radio" at bounding box center [283, 464] width 33 height 33
radio input "true"
click at [292, 418] on input "radio" at bounding box center [283, 419] width 33 height 33
radio input "true"
click at [288, 465] on input "radio" at bounding box center [283, 464] width 33 height 33
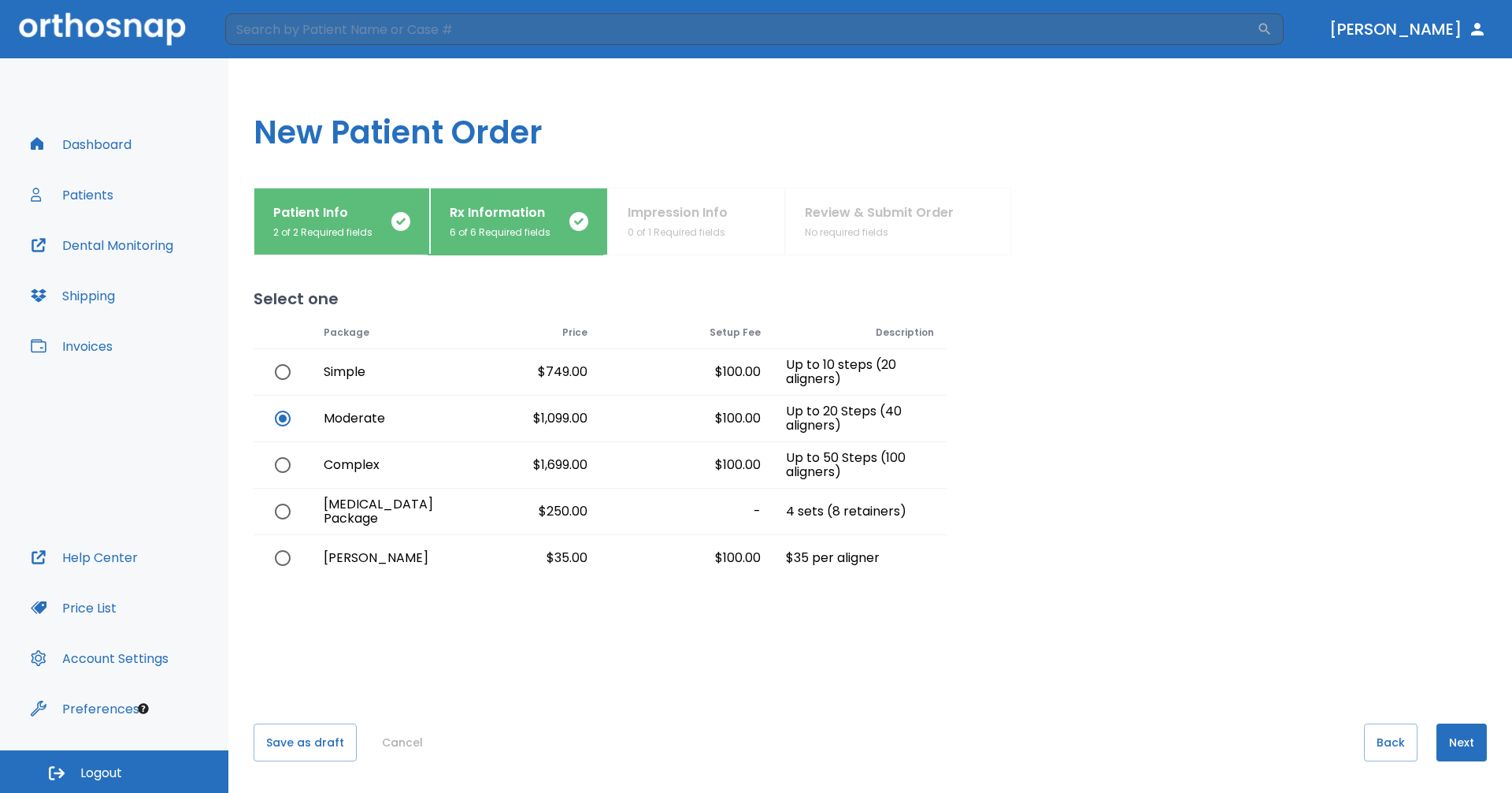
radio input "true"
radio input "false"
click at [1456, 748] on button "Next" at bounding box center [1462, 742] width 51 height 38
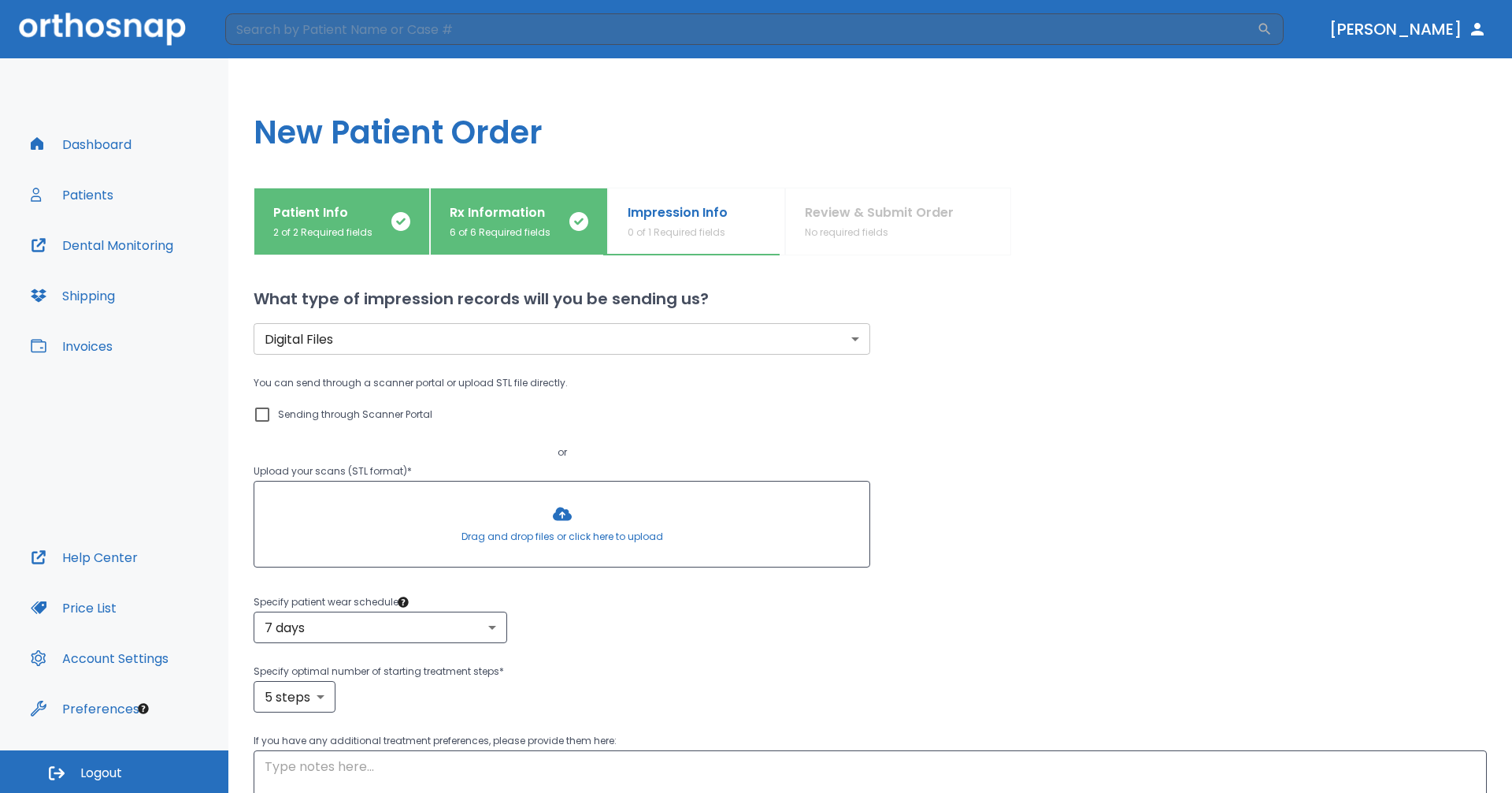
click at [262, 413] on input "Sending through Scanner Portal" at bounding box center [262, 414] width 19 height 19
checkbox input "true"
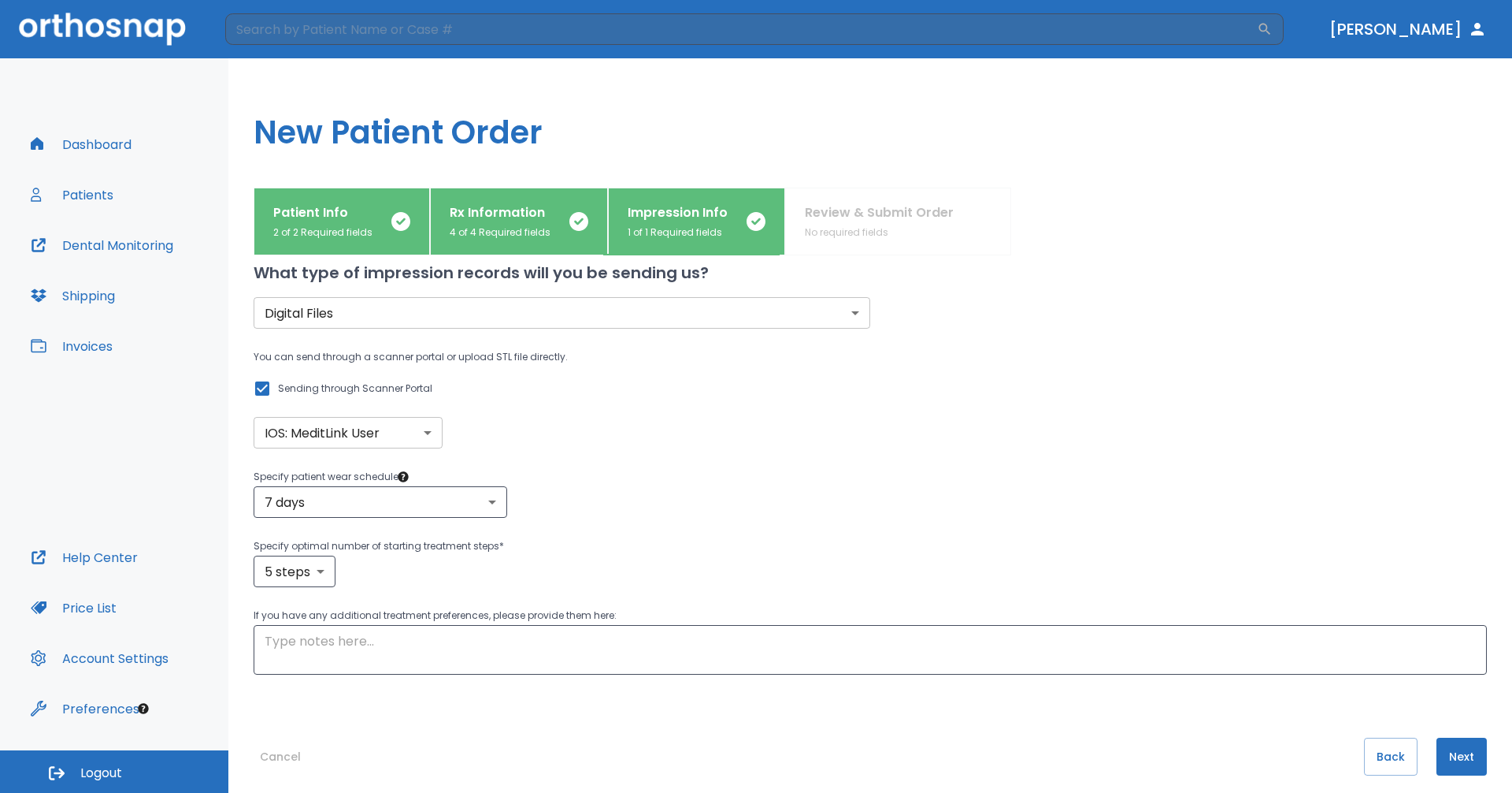
scroll to position [40, 0]
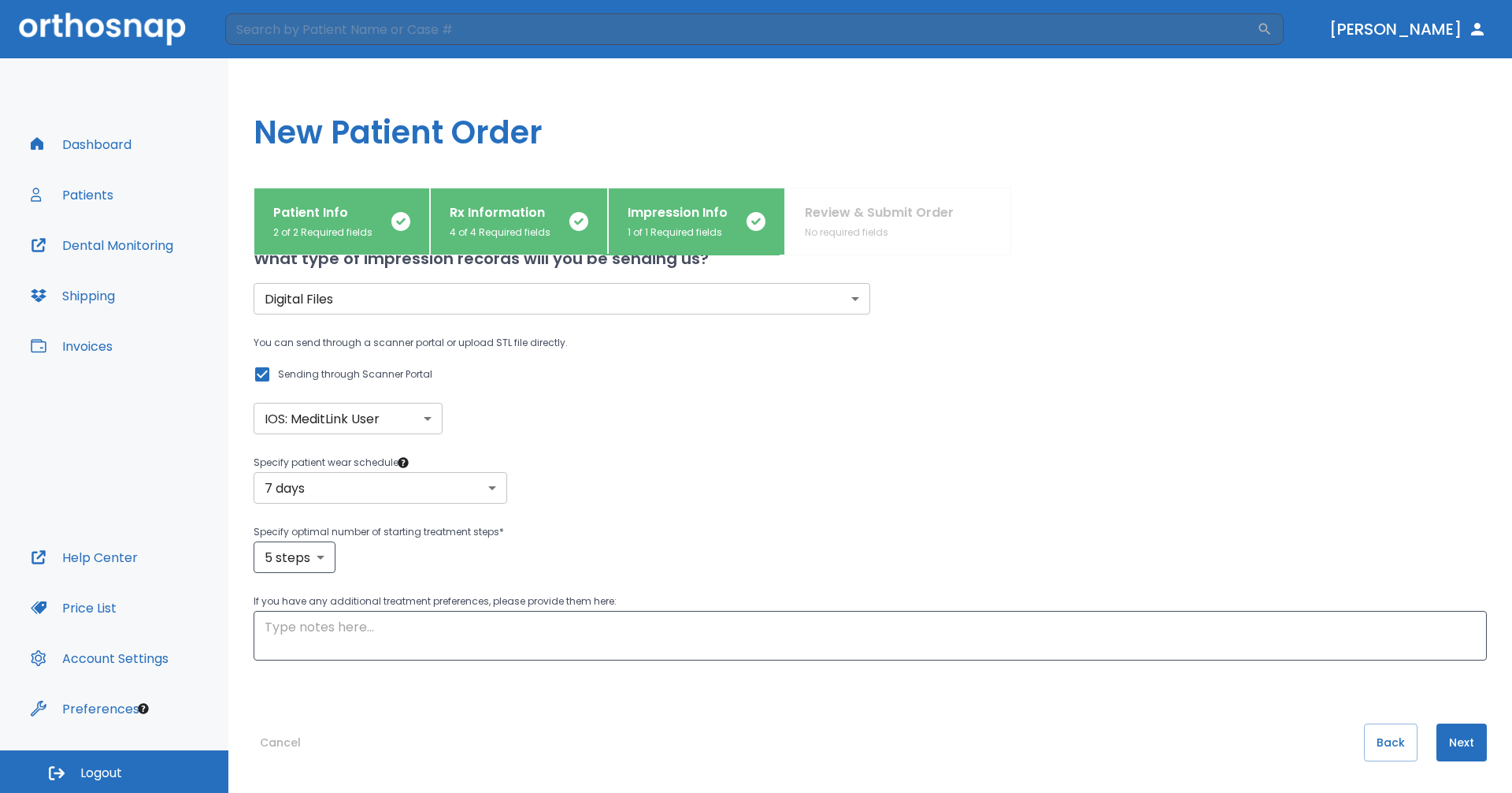
click at [463, 491] on body "​ [PERSON_NAME] Dashboard Patients Dental Monitoring Shipping Invoices Help Cen…" at bounding box center [756, 396] width 1512 height 793
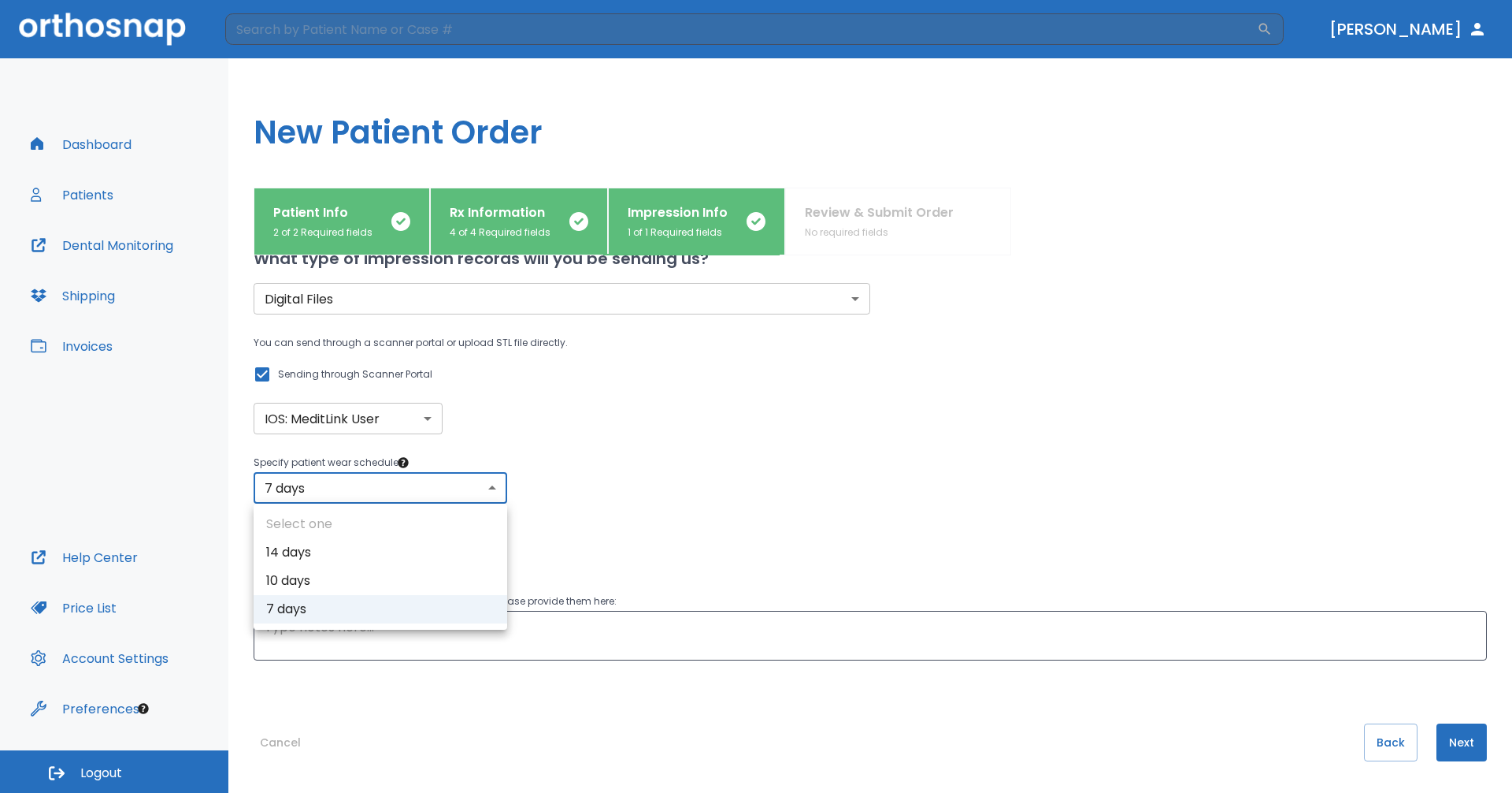
click at [463, 491] on div at bounding box center [756, 396] width 1512 height 793
click at [722, 468] on p "Specify patient wear schedule *" at bounding box center [870, 462] width 1233 height 19
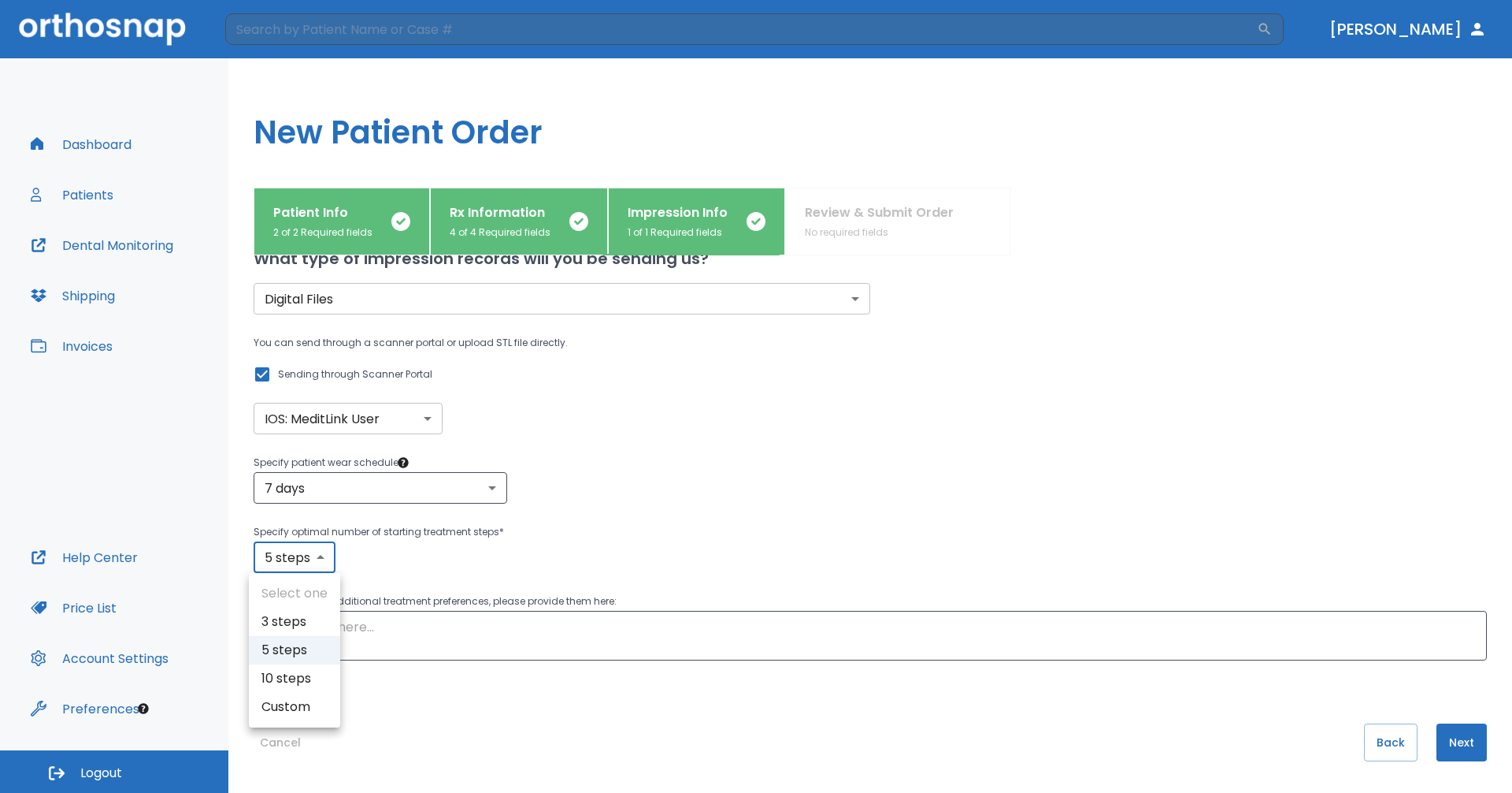
click at [300, 557] on body "​ [PERSON_NAME] Dashboard Patients Dental Monitoring Shipping Invoices Help Cen…" at bounding box center [756, 396] width 1512 height 793
click at [300, 557] on div at bounding box center [756, 396] width 1512 height 793
click at [330, 565] on body "​ [PERSON_NAME] Dashboard Patients Dental Monitoring Shipping Invoices Help Cen…" at bounding box center [756, 396] width 1512 height 793
click at [306, 645] on li "5 steps" at bounding box center [295, 650] width 92 height 29
click at [647, 507] on div "Specify patient wear schedule * 7 days 7 ​ Specify optimal number of starting t…" at bounding box center [870, 513] width 1233 height 119
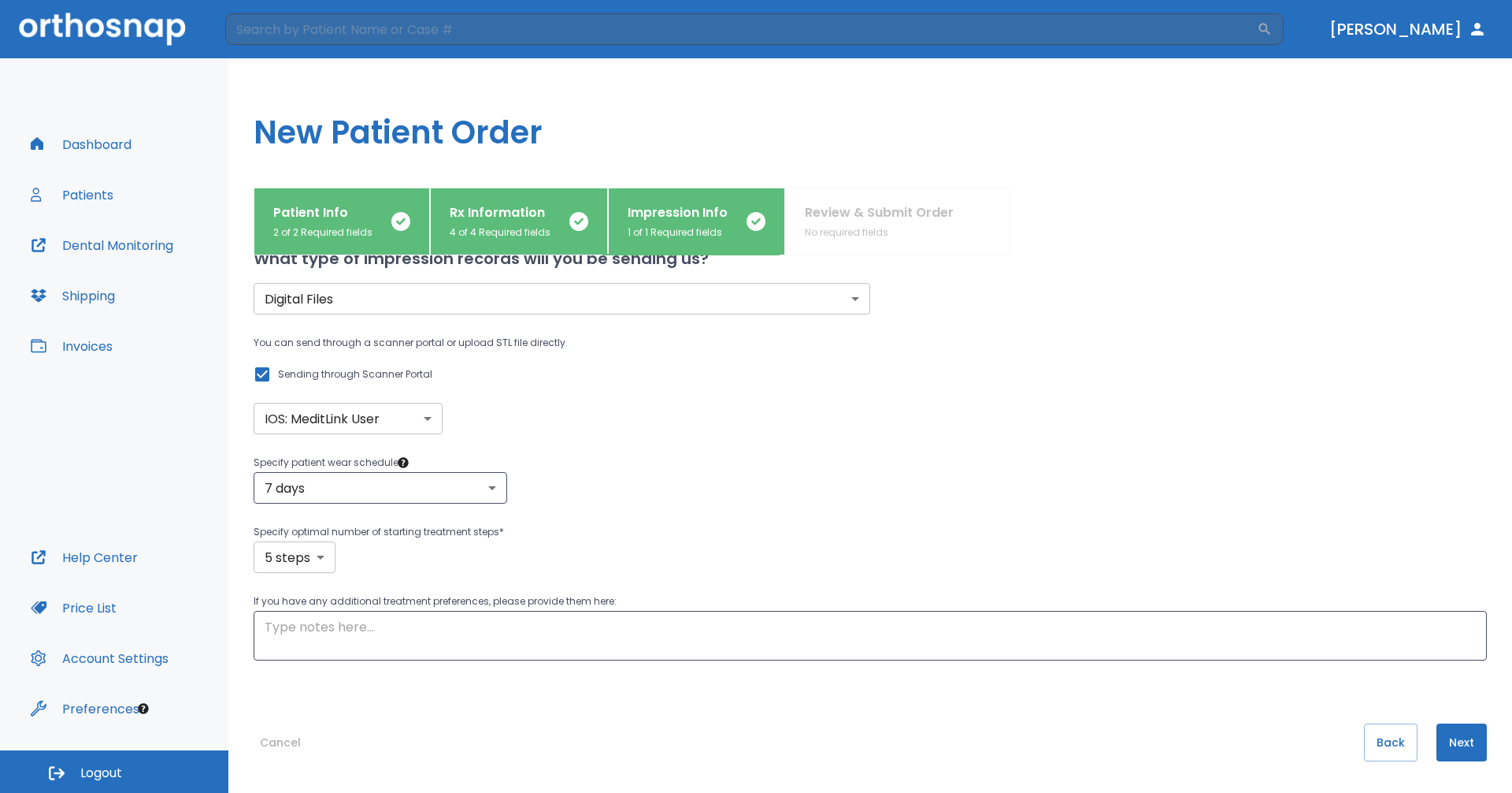
click at [289, 561] on body "​ [PERSON_NAME] Dashboard Patients Dental Monitoring Shipping Invoices Help Cen…" at bounding box center [756, 396] width 1512 height 793
click at [713, 547] on div at bounding box center [756, 396] width 1512 height 793
click at [637, 610] on p "If you have any additional treatment preferences, please provide them here:" at bounding box center [870, 601] width 1233 height 19
click at [637, 619] on textarea at bounding box center [870, 636] width 1211 height 36
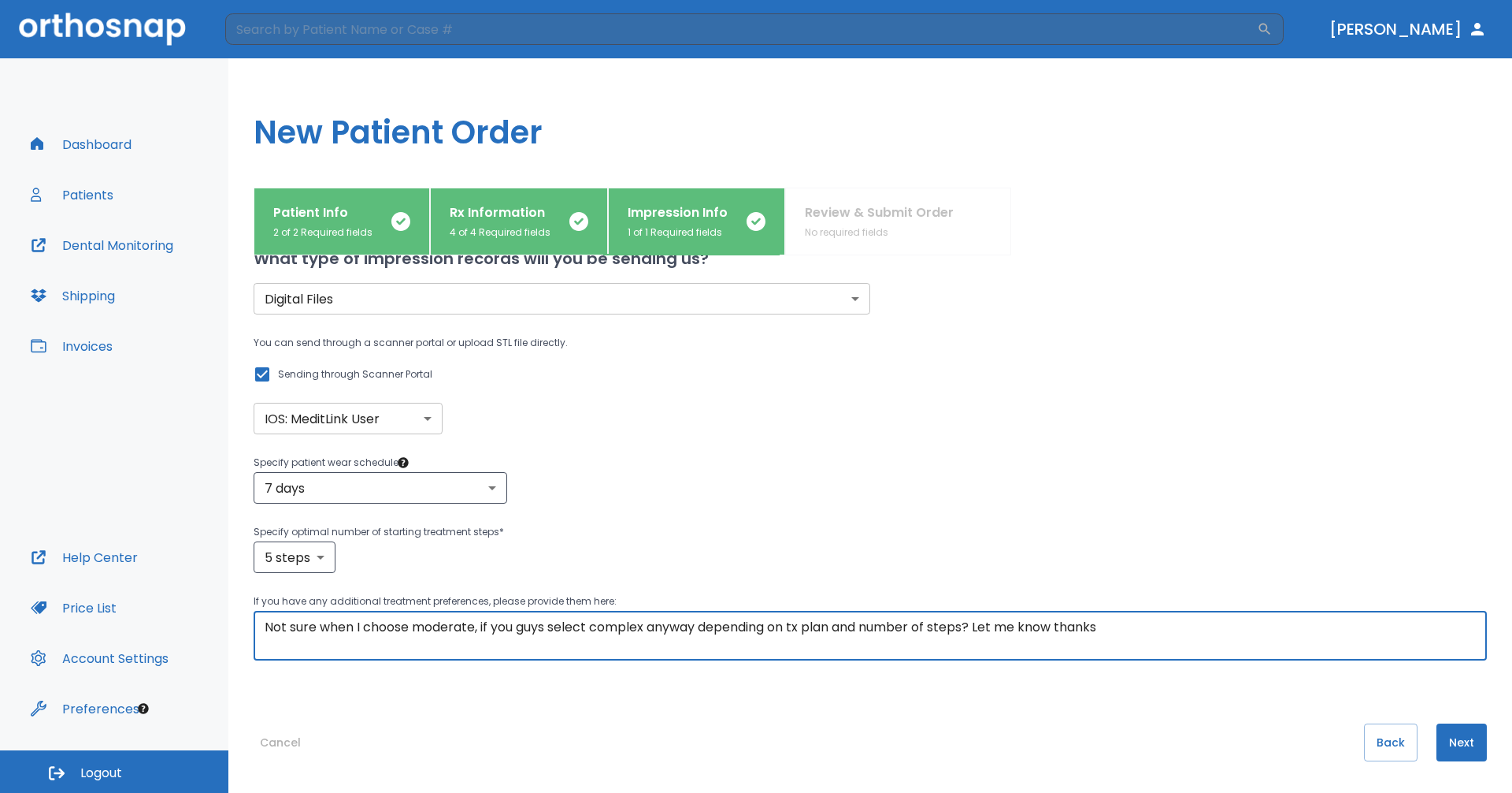
type textarea "Not sure when I choose moderate, if you guys select complex anyway depending on…"
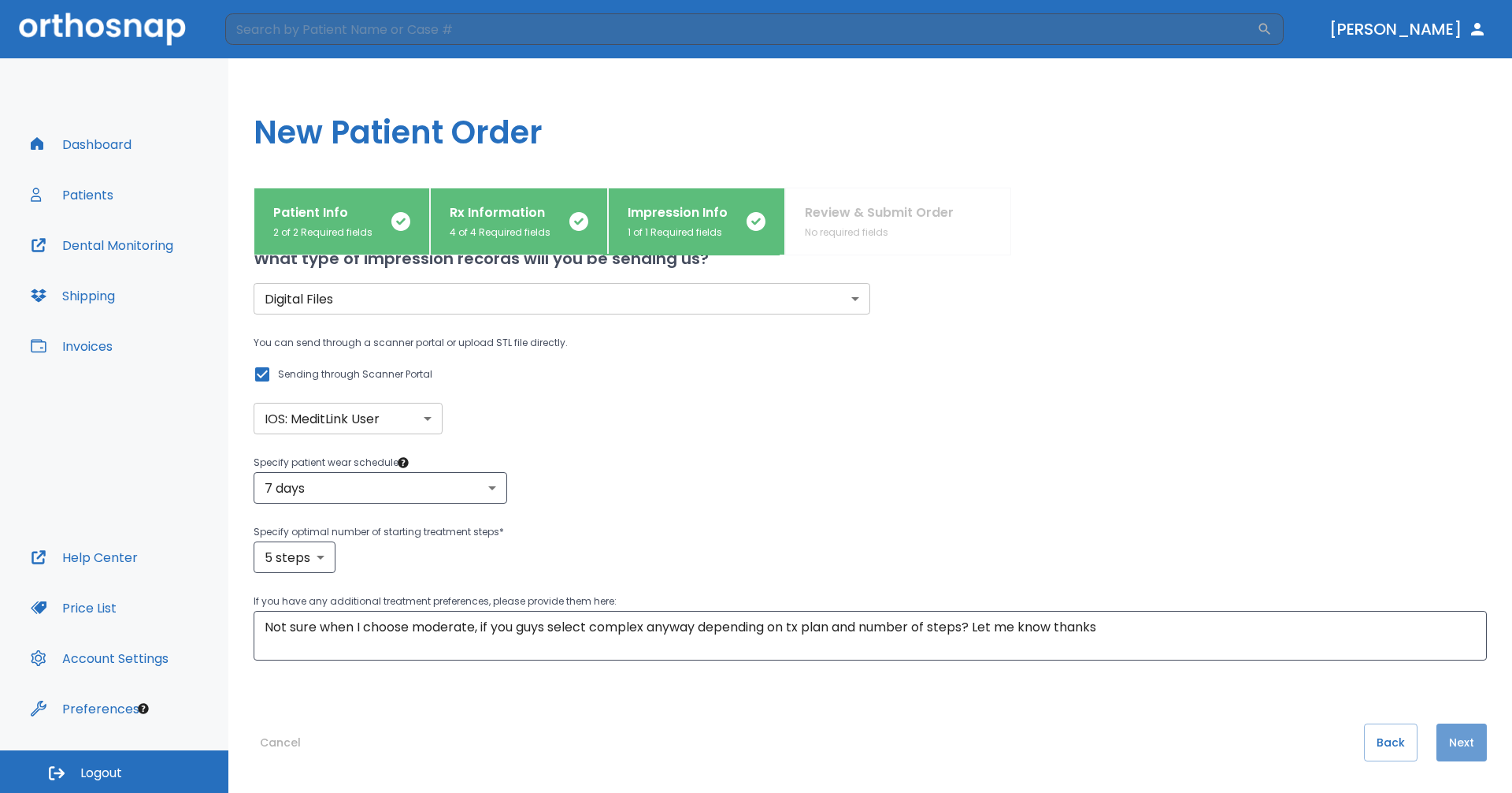
click at [1442, 739] on button "Next" at bounding box center [1462, 742] width 51 height 38
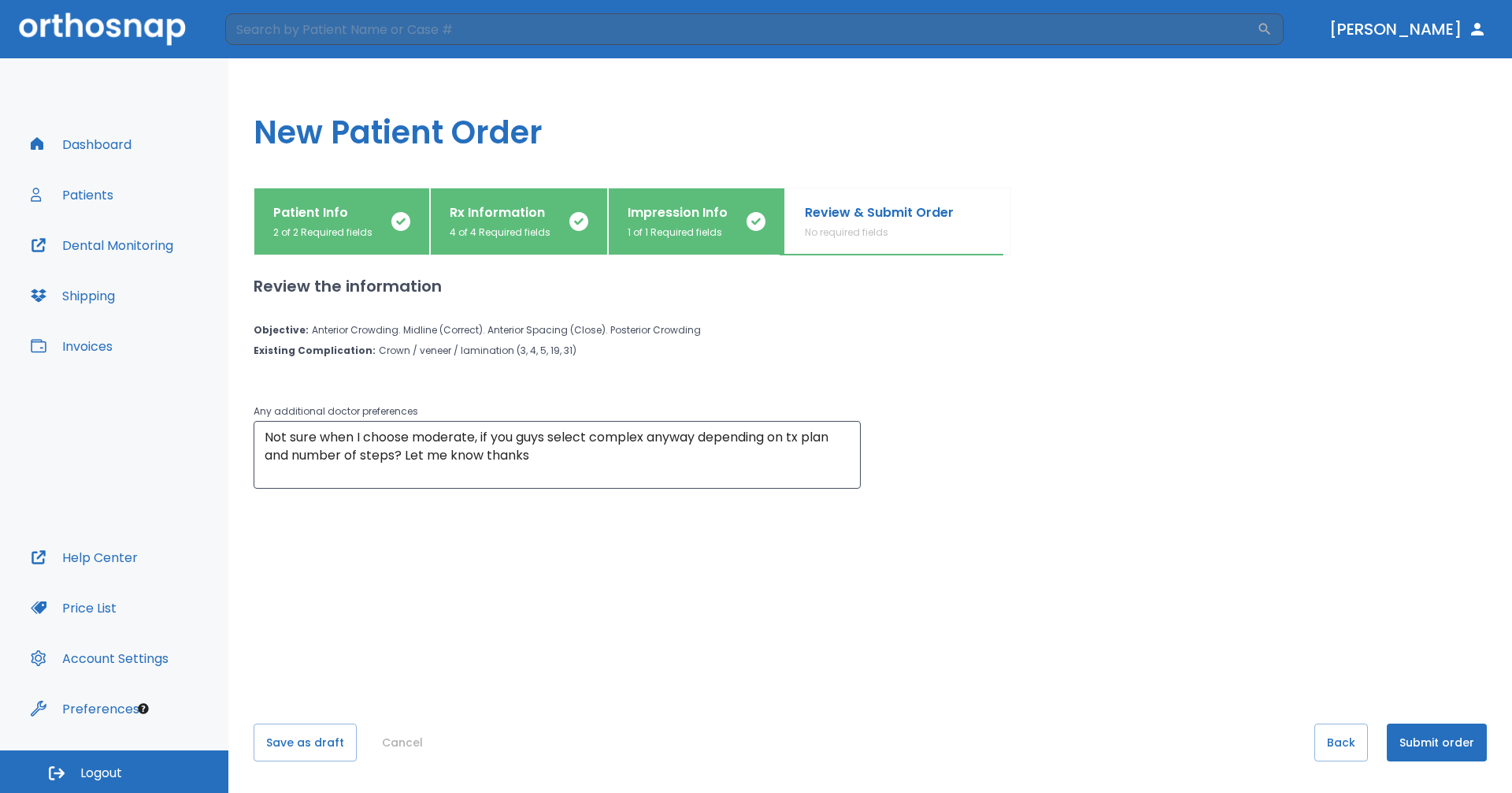
click at [1430, 746] on button "Submit order" at bounding box center [1437, 742] width 100 height 38
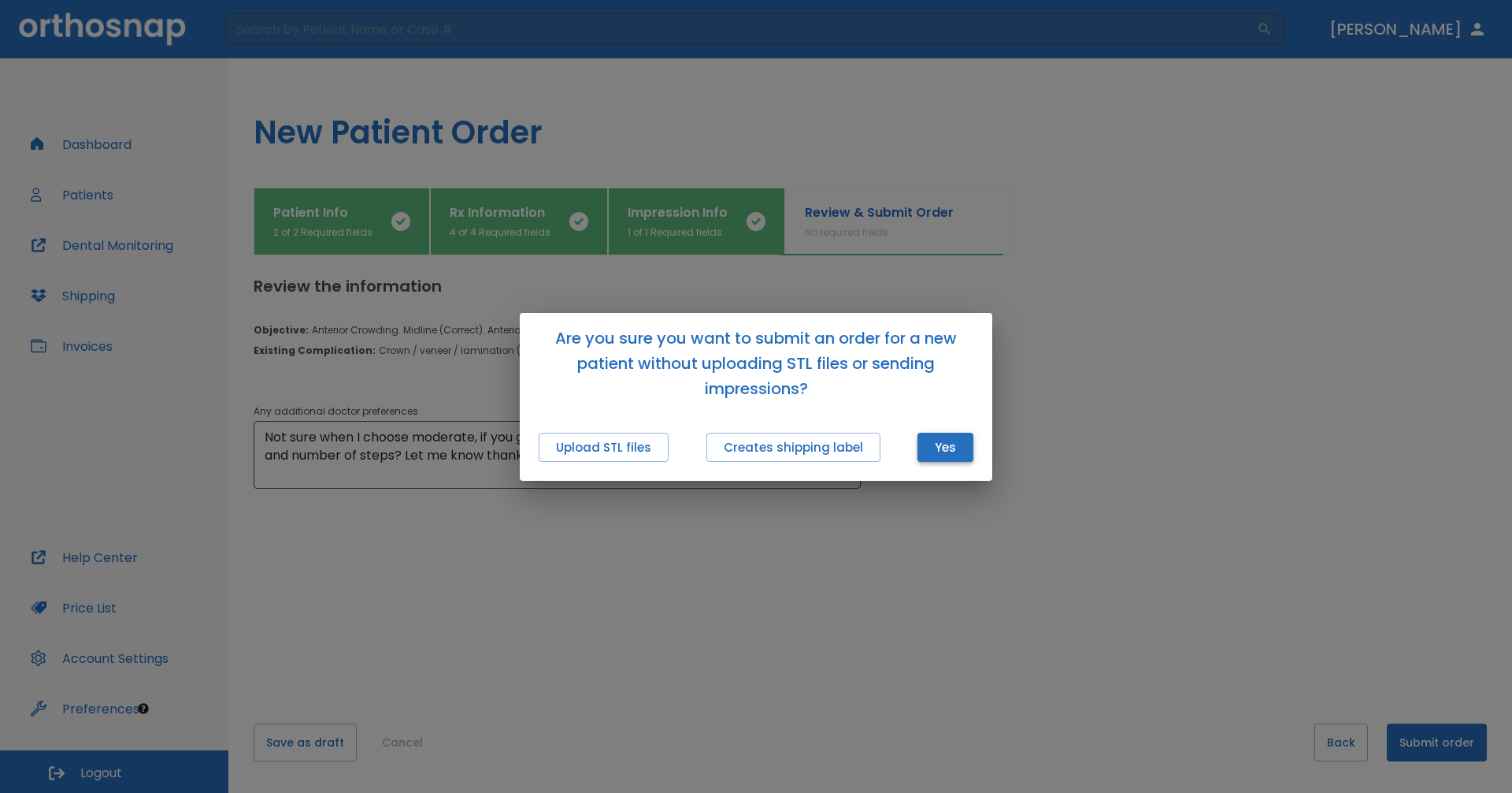
click at [953, 450] on button "Yes" at bounding box center [946, 447] width 56 height 29
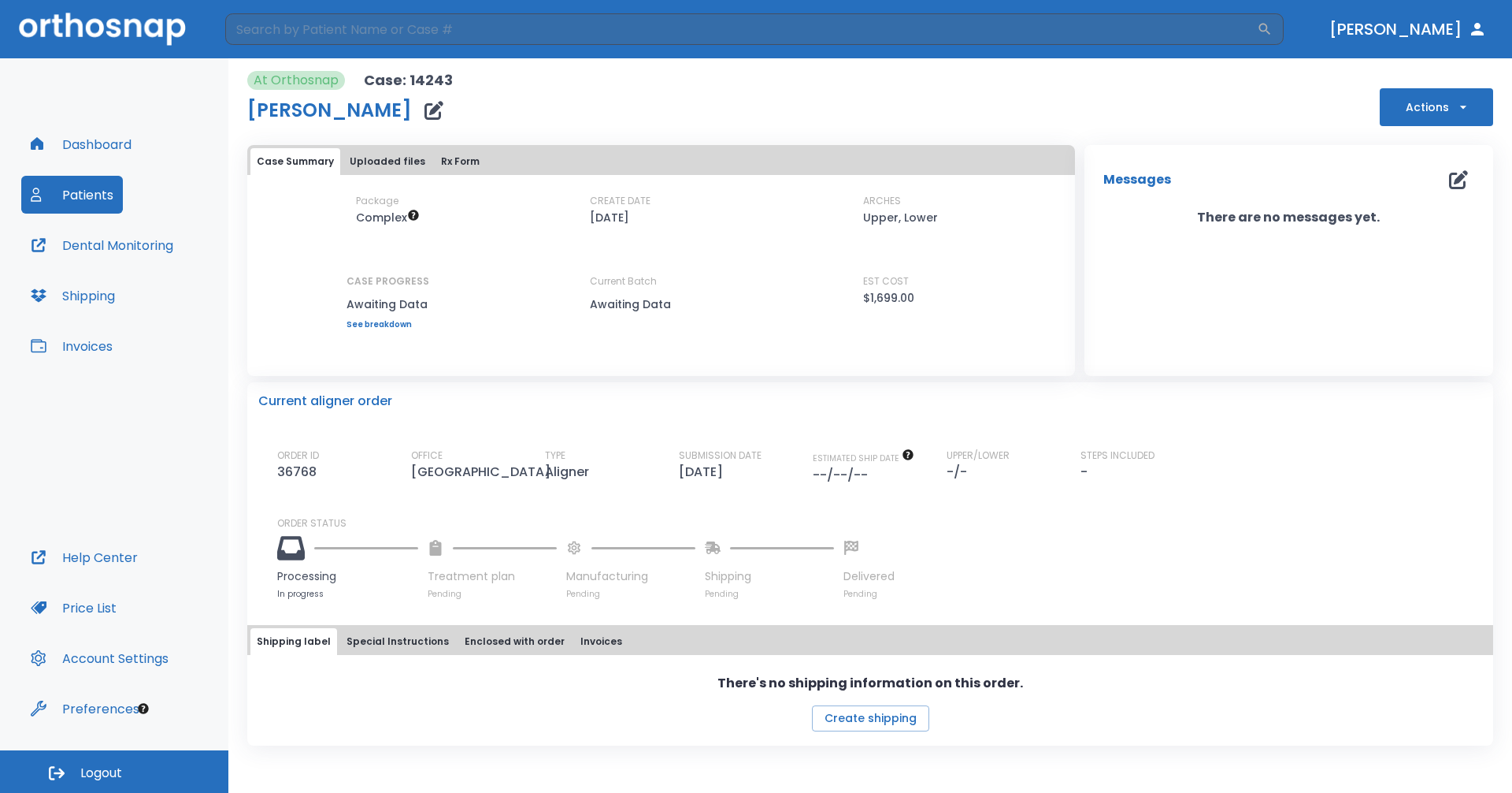
click at [117, 146] on button "Dashboard" at bounding box center [81, 144] width 119 height 38
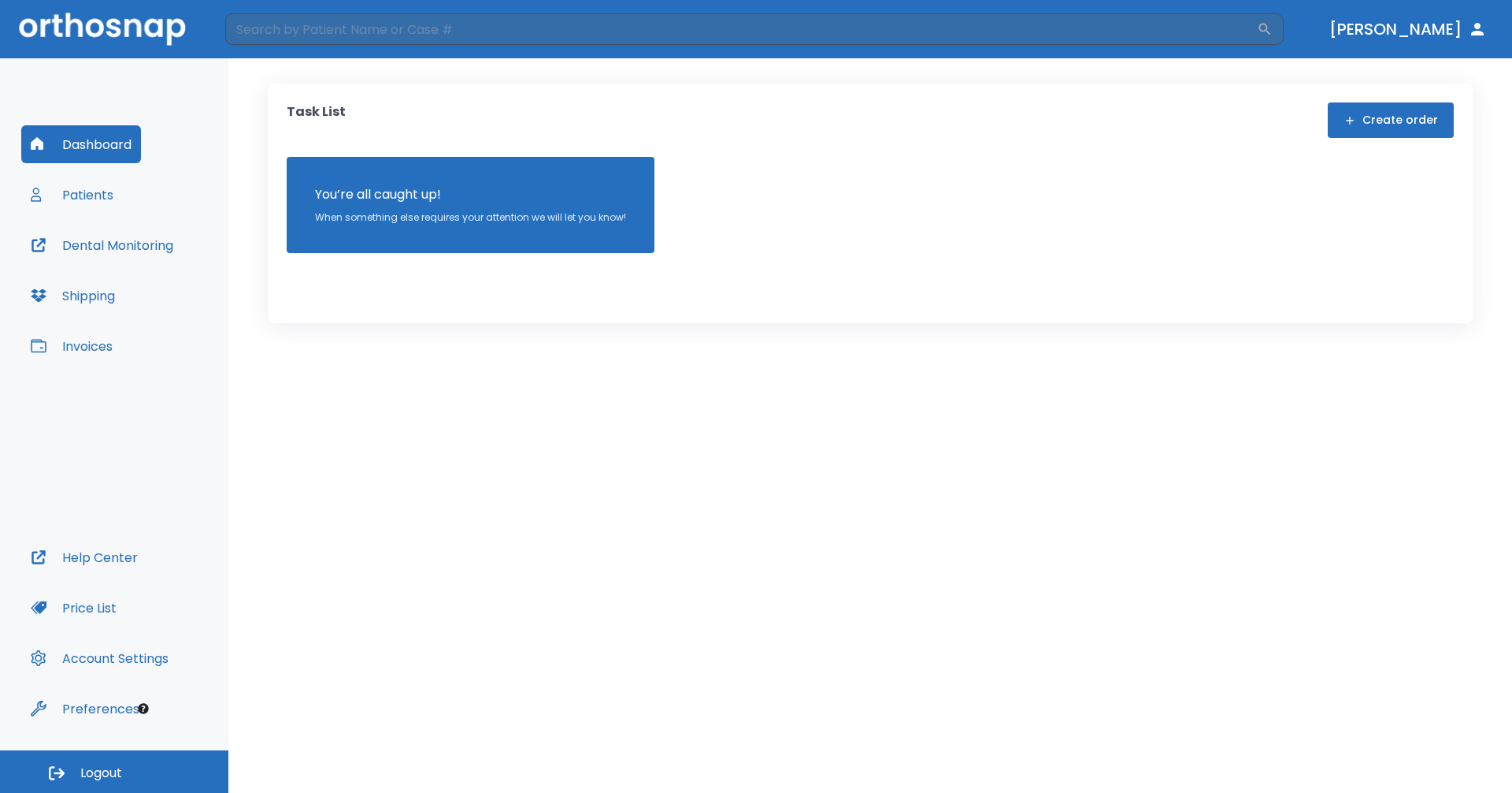
click at [1351, 122] on icon "button" at bounding box center [1349, 120] width 12 height 12
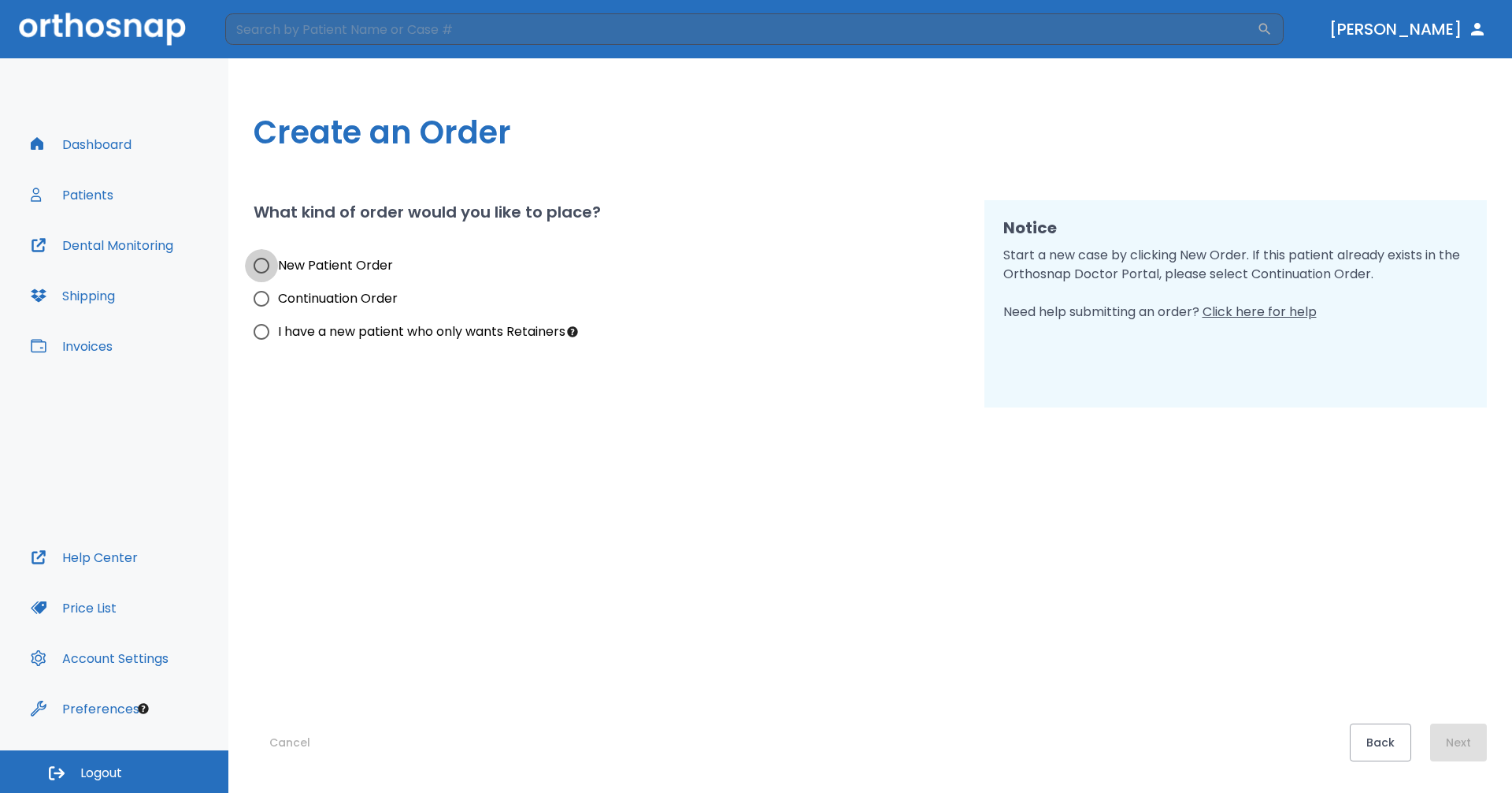
click at [255, 267] on input "New Patient Order" at bounding box center [262, 266] width 33 height 33
radio input "true"
click at [1447, 737] on button "Next" at bounding box center [1458, 742] width 56 height 38
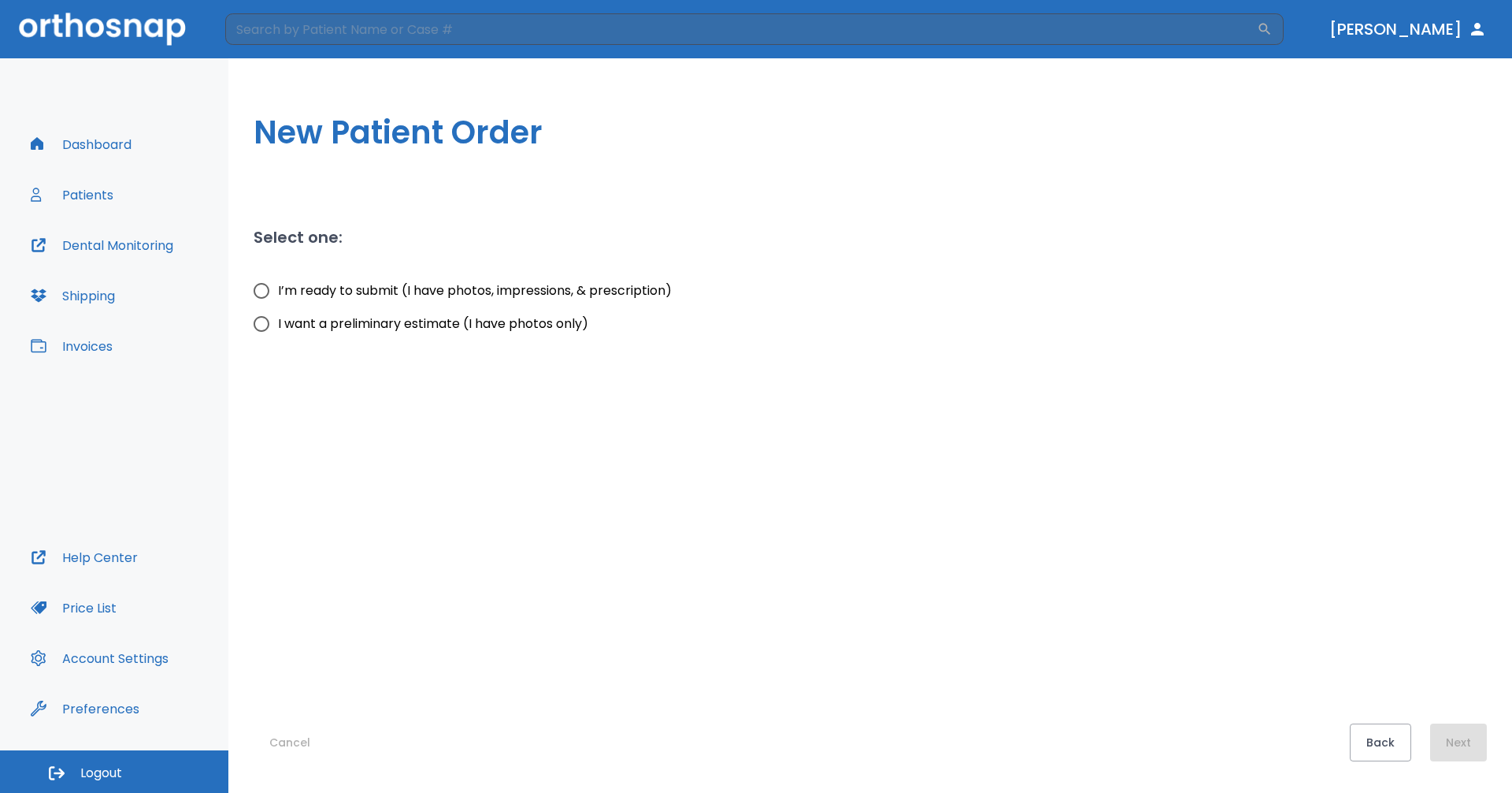
click at [327, 286] on span "I’m ready to submit (I have photos, impressions, & prescription)" at bounding box center [475, 290] width 394 height 19
click at [278, 286] on input "I’m ready to submit (I have photos, impressions, & prescription)" at bounding box center [262, 290] width 33 height 33
radio input "true"
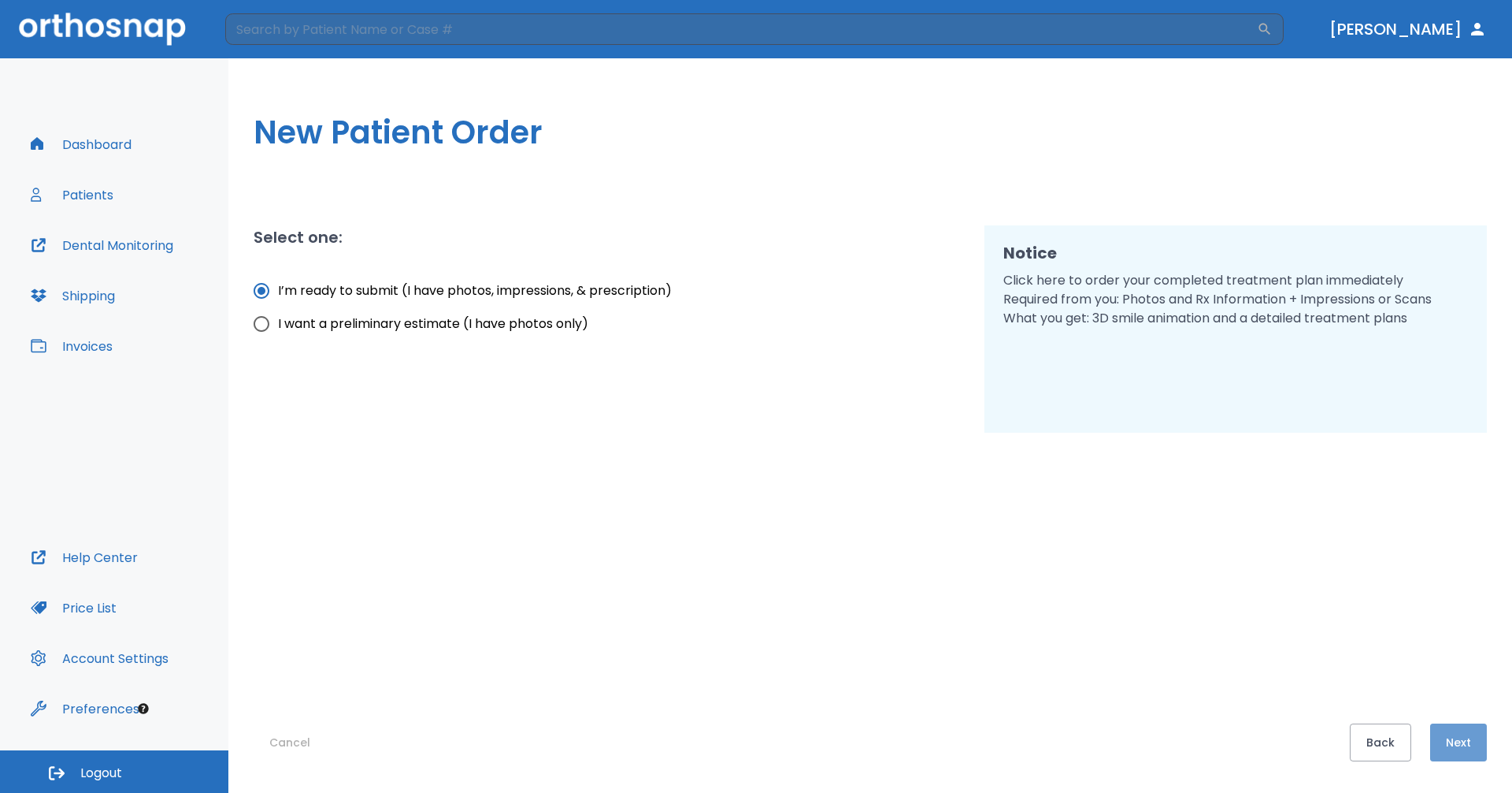
click at [1443, 734] on button "Next" at bounding box center [1458, 742] width 56 height 38
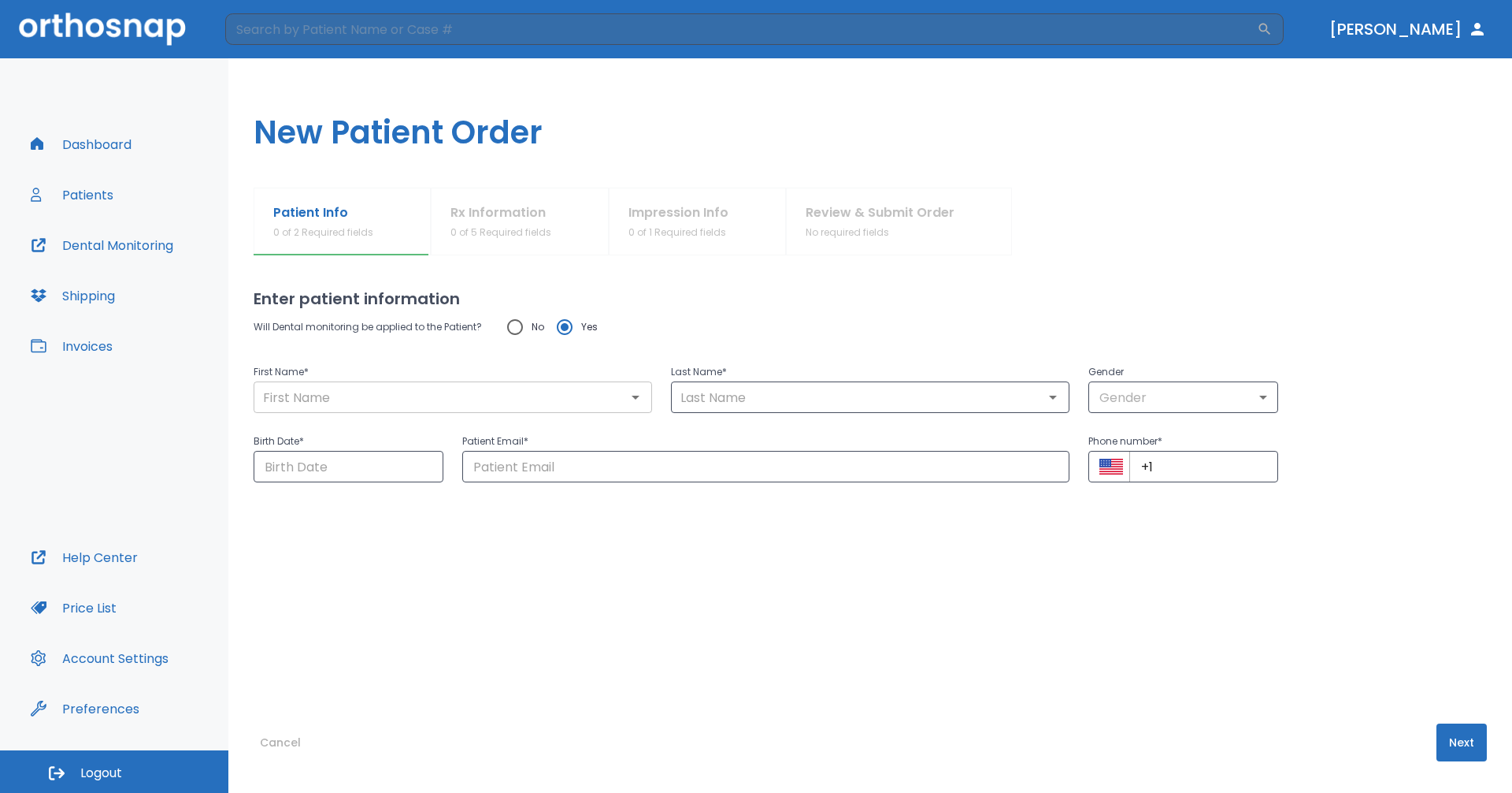
click at [414, 385] on div "​" at bounding box center [453, 396] width 399 height 32
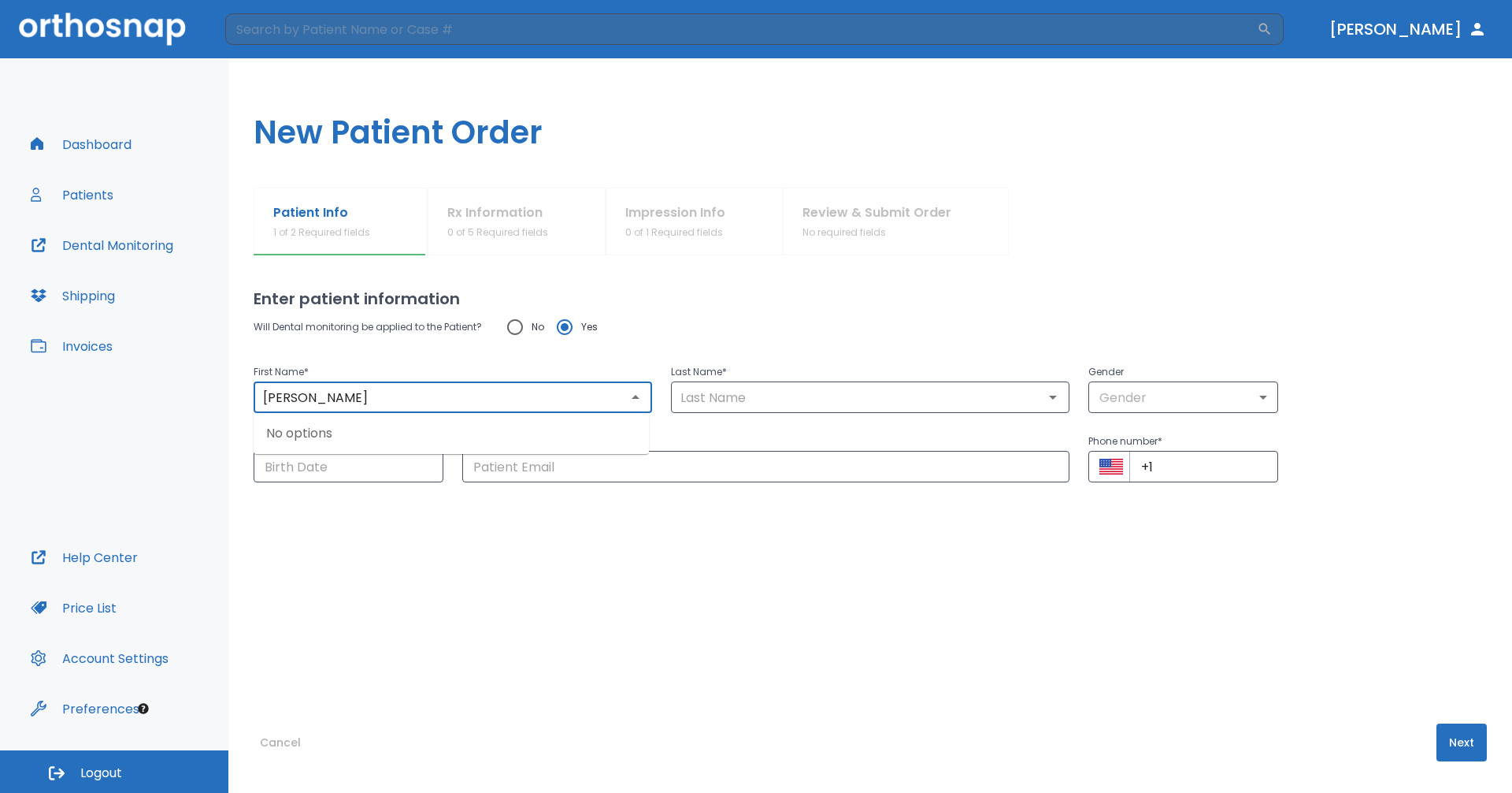
type input "[PERSON_NAME]"
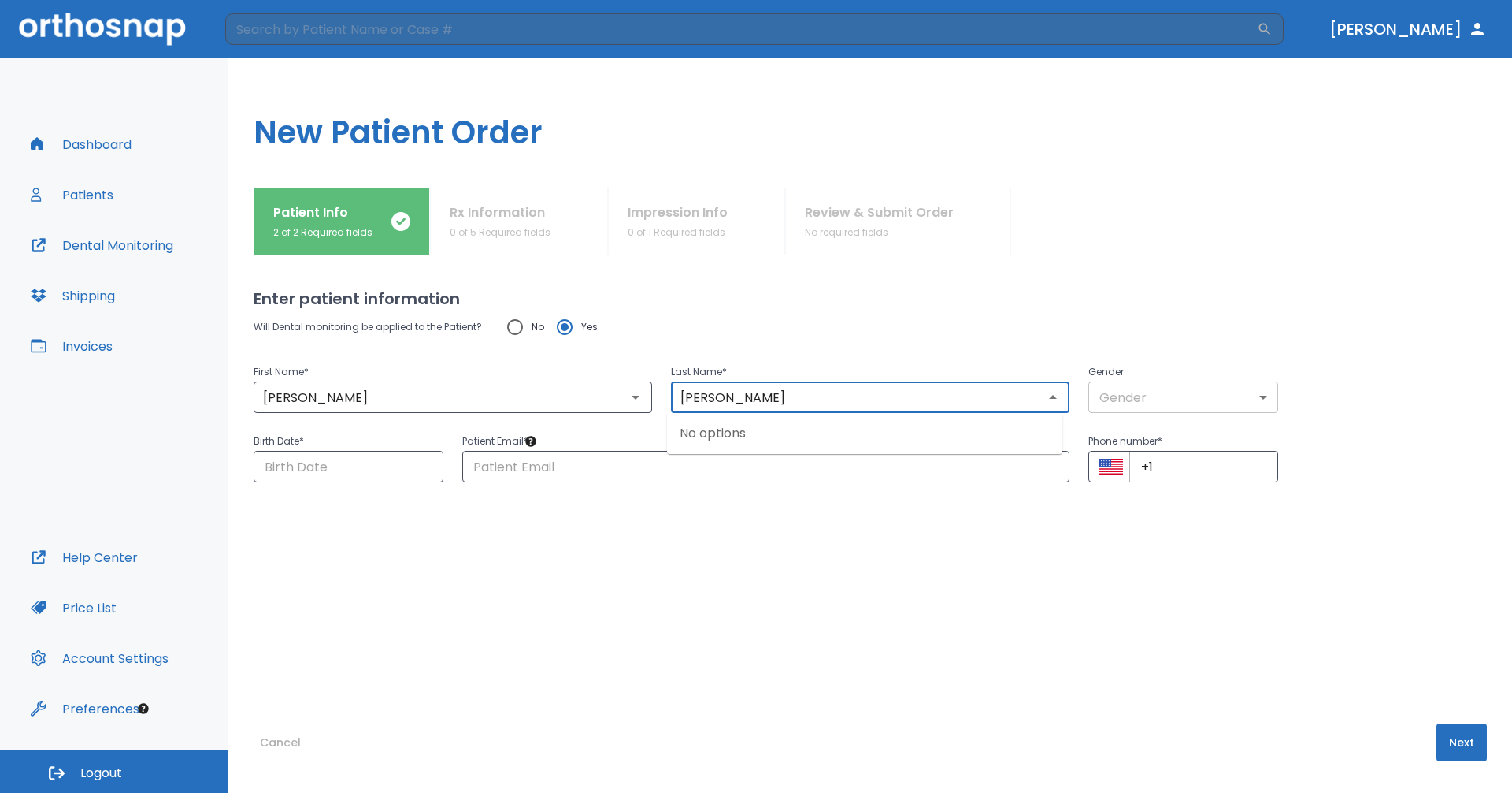
type input "[PERSON_NAME]"
click at [1140, 396] on body "​ [PERSON_NAME] Dashboard Patients Dental Monitoring Shipping Invoices Help Cen…" at bounding box center [756, 396] width 1512 height 793
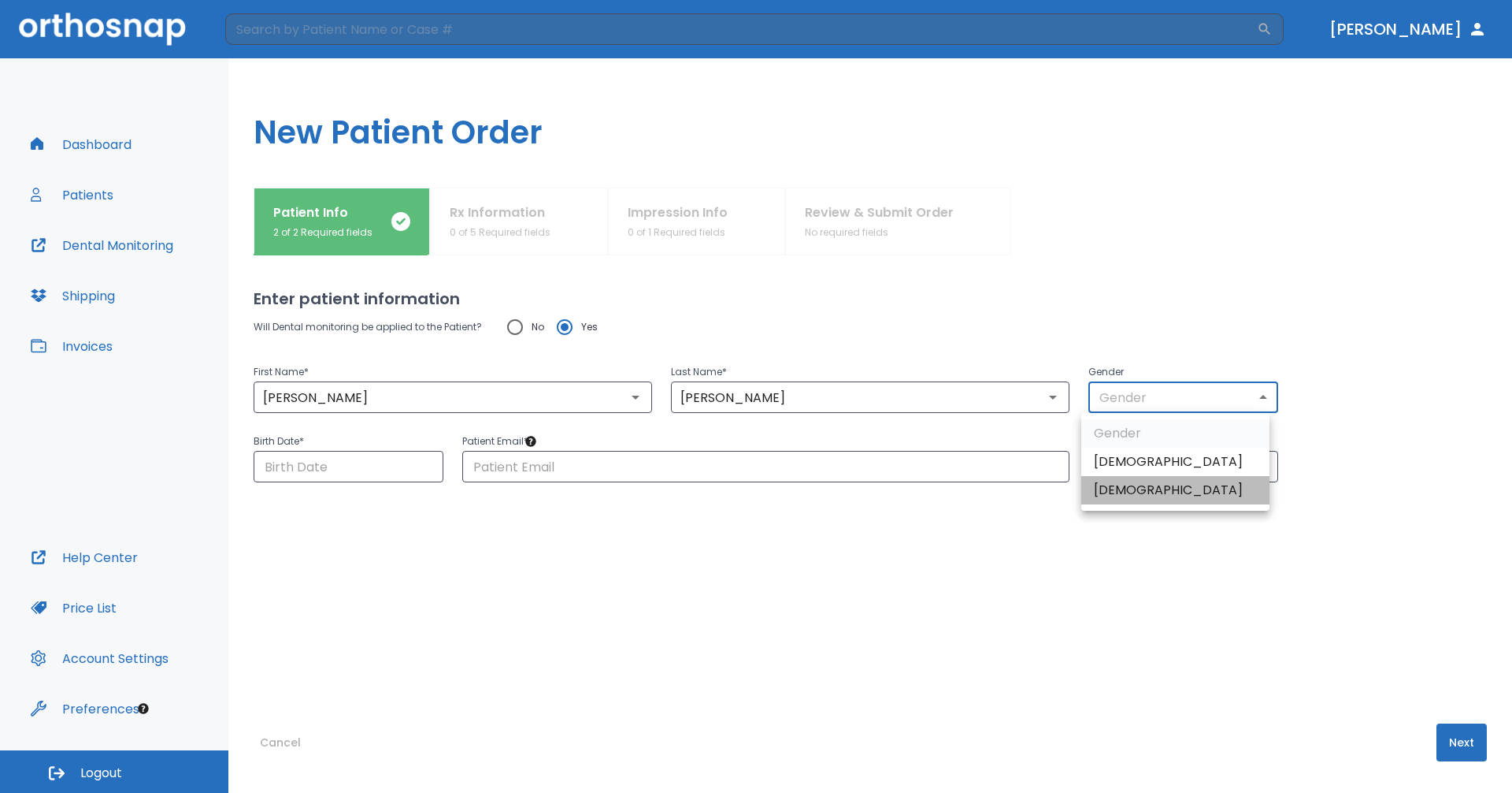
click at [1141, 484] on li "[DEMOGRAPHIC_DATA]" at bounding box center [1175, 490] width 188 height 29
type input "0"
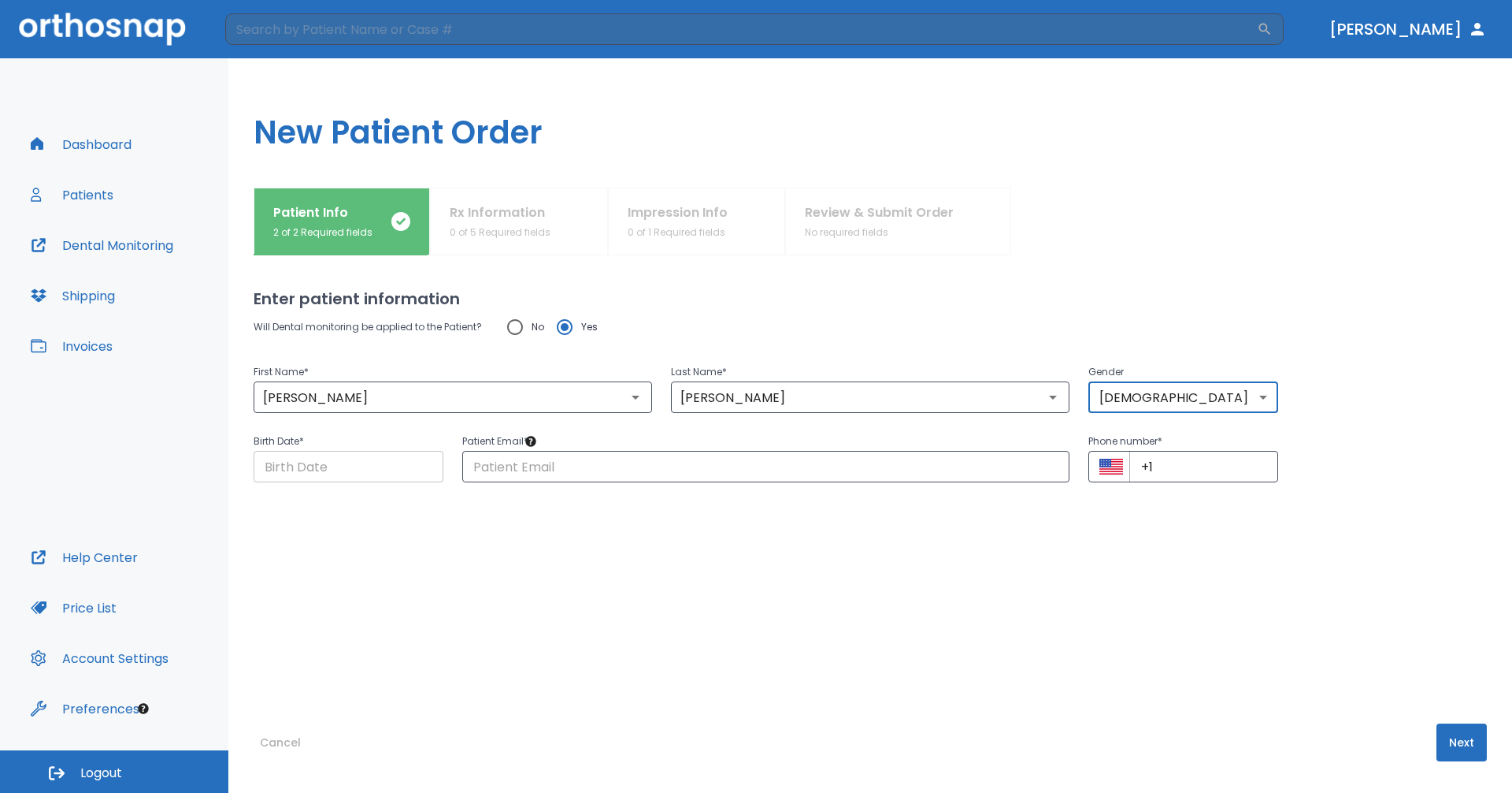
click at [349, 468] on input "Choose date" at bounding box center [348, 466] width 190 height 32
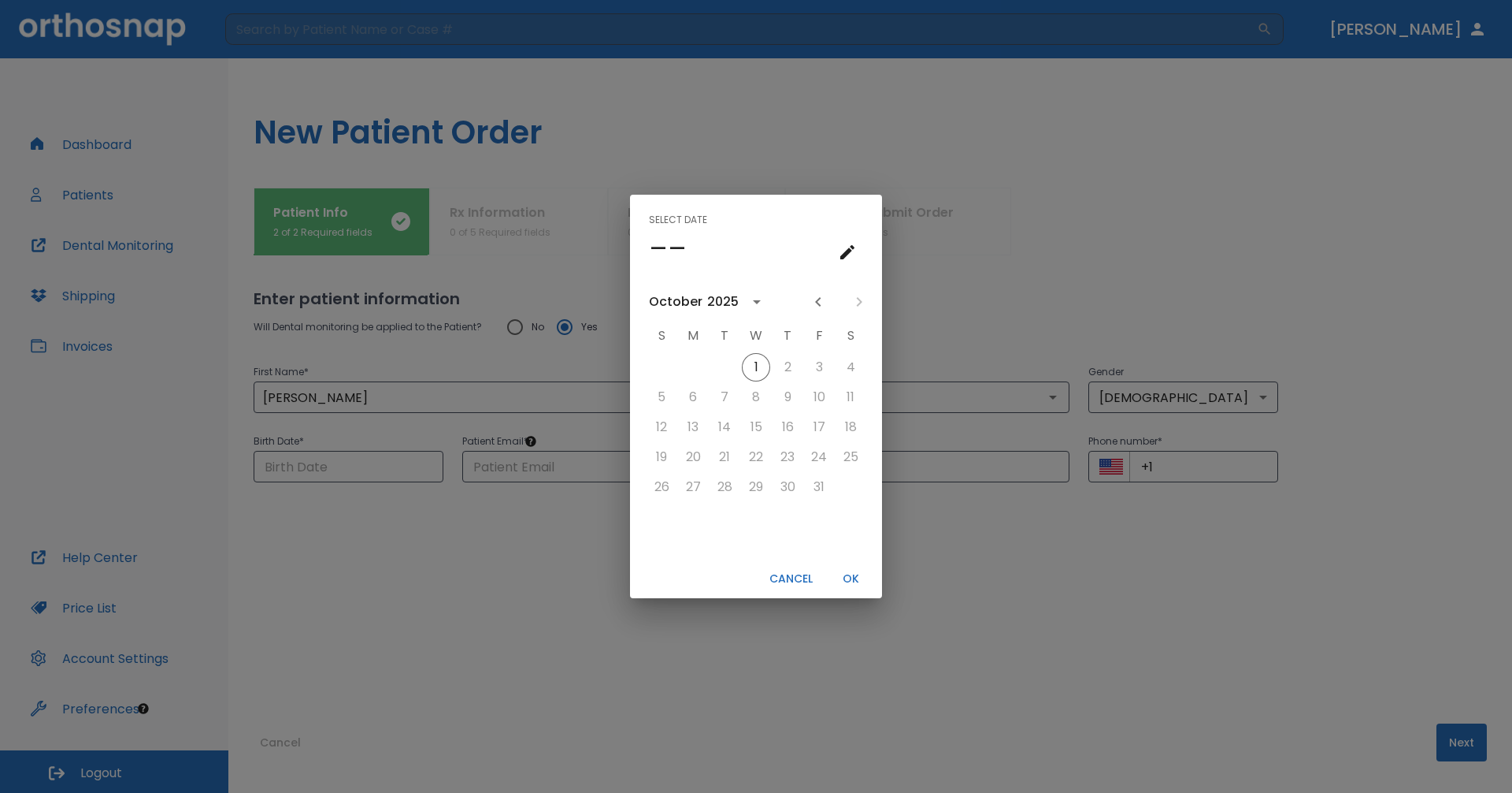
click at [749, 302] on icon "calendar view is open, switch to year view" at bounding box center [757, 302] width 19 height 19
click at [761, 329] on button "1982" at bounding box center [756, 338] width 56 height 29
click at [861, 304] on icon "Next month" at bounding box center [859, 302] width 19 height 19
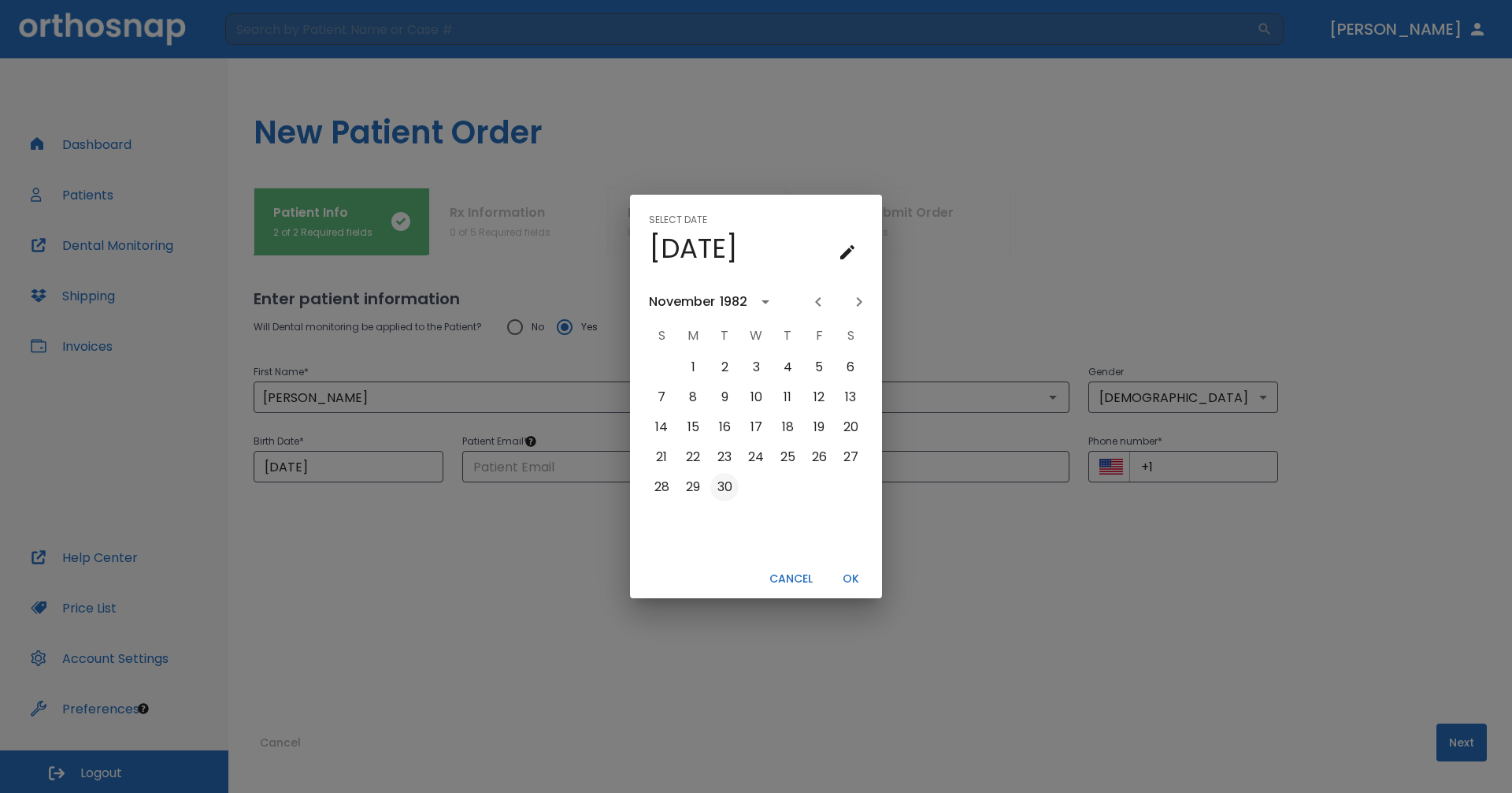
click at [720, 483] on button "30" at bounding box center [724, 486] width 29 height 29
type input "[DATE]"
click at [852, 576] on button "OK" at bounding box center [851, 579] width 51 height 26
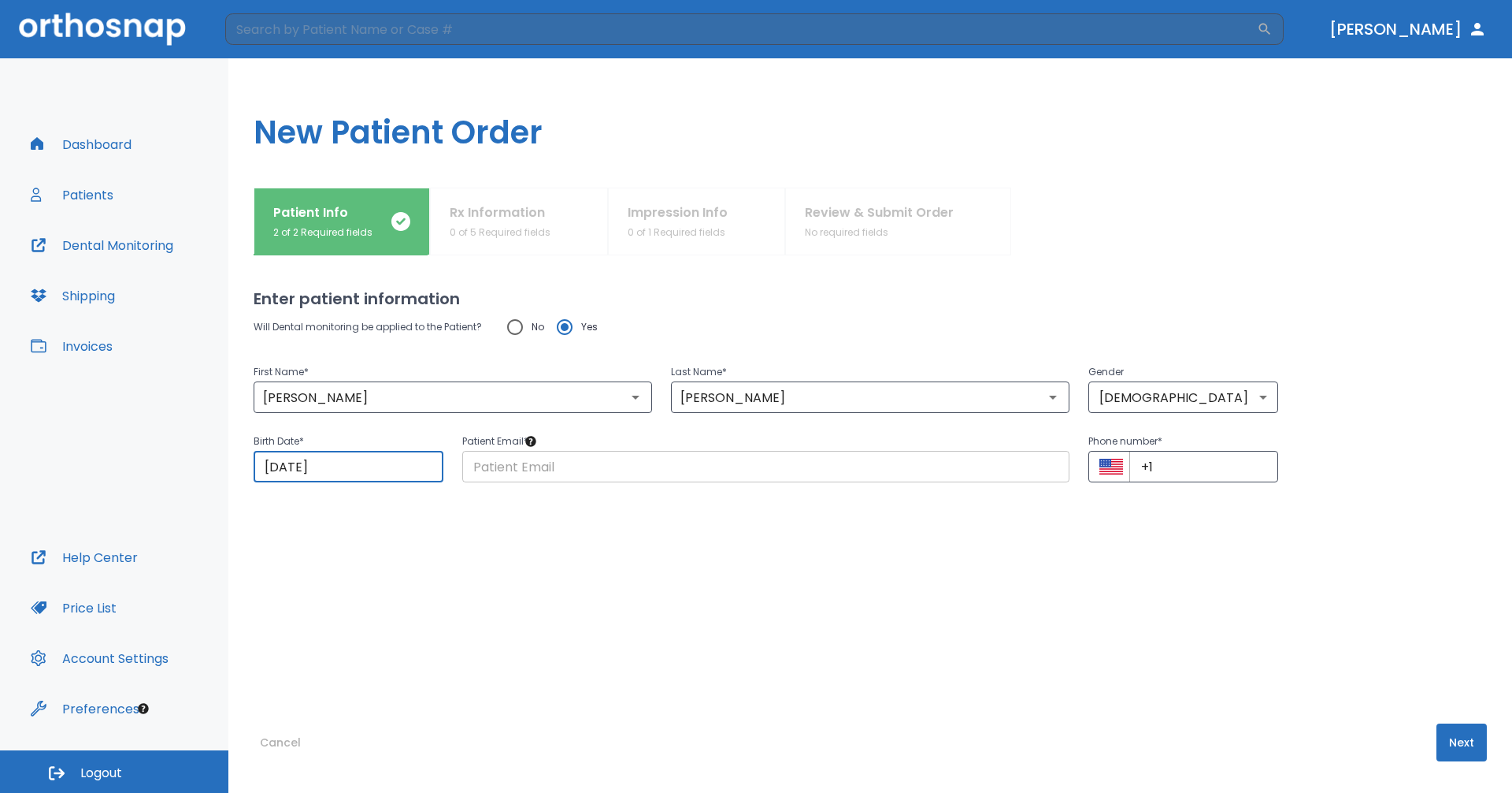
click at [741, 464] on input "text" at bounding box center [766, 466] width 607 height 32
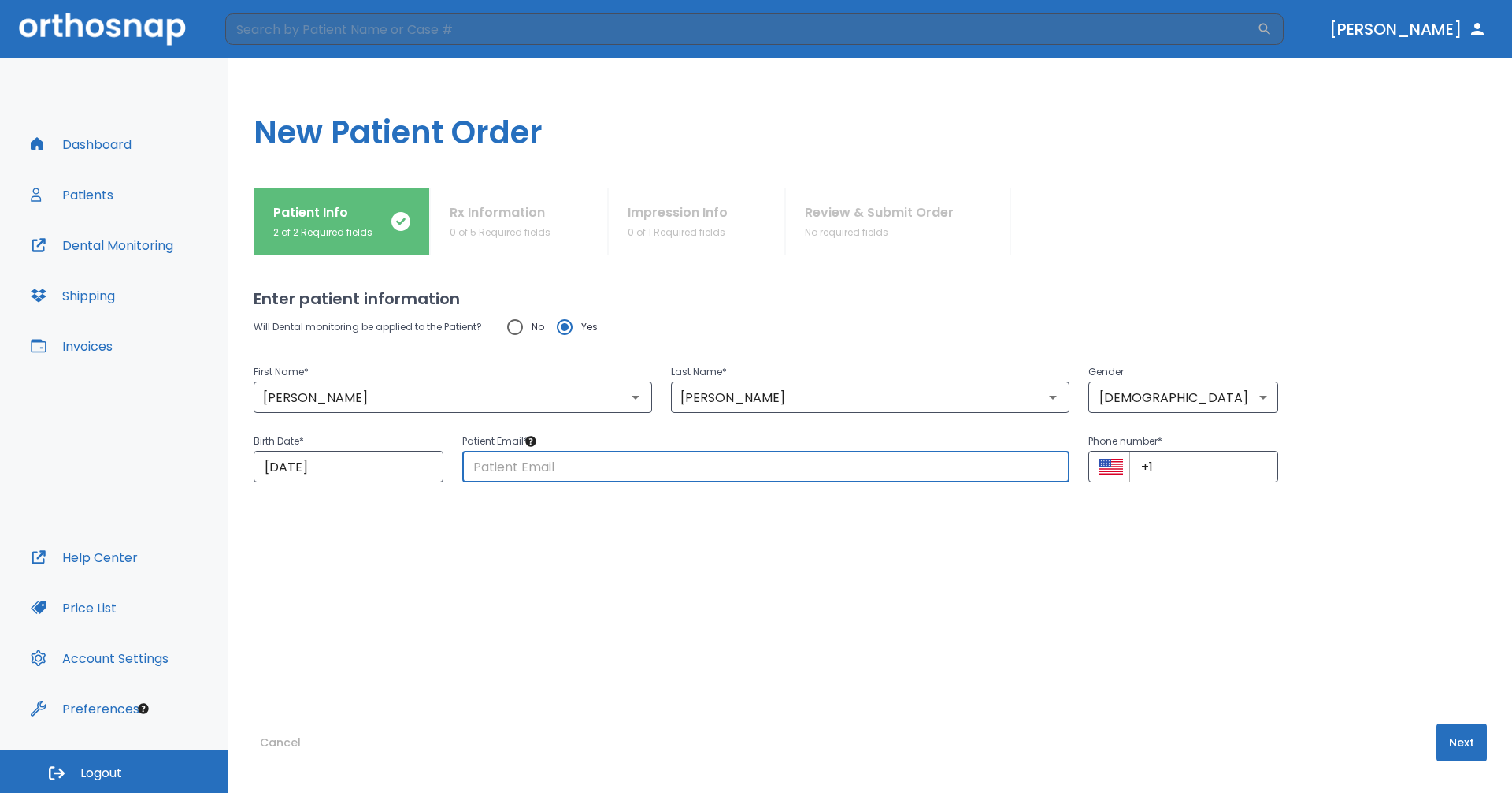
paste input "[PERSON_NAME][EMAIL_ADDRESS][DOMAIN_NAME]"
type input "[PERSON_NAME][EMAIL_ADDRESS][DOMAIN_NAME]"
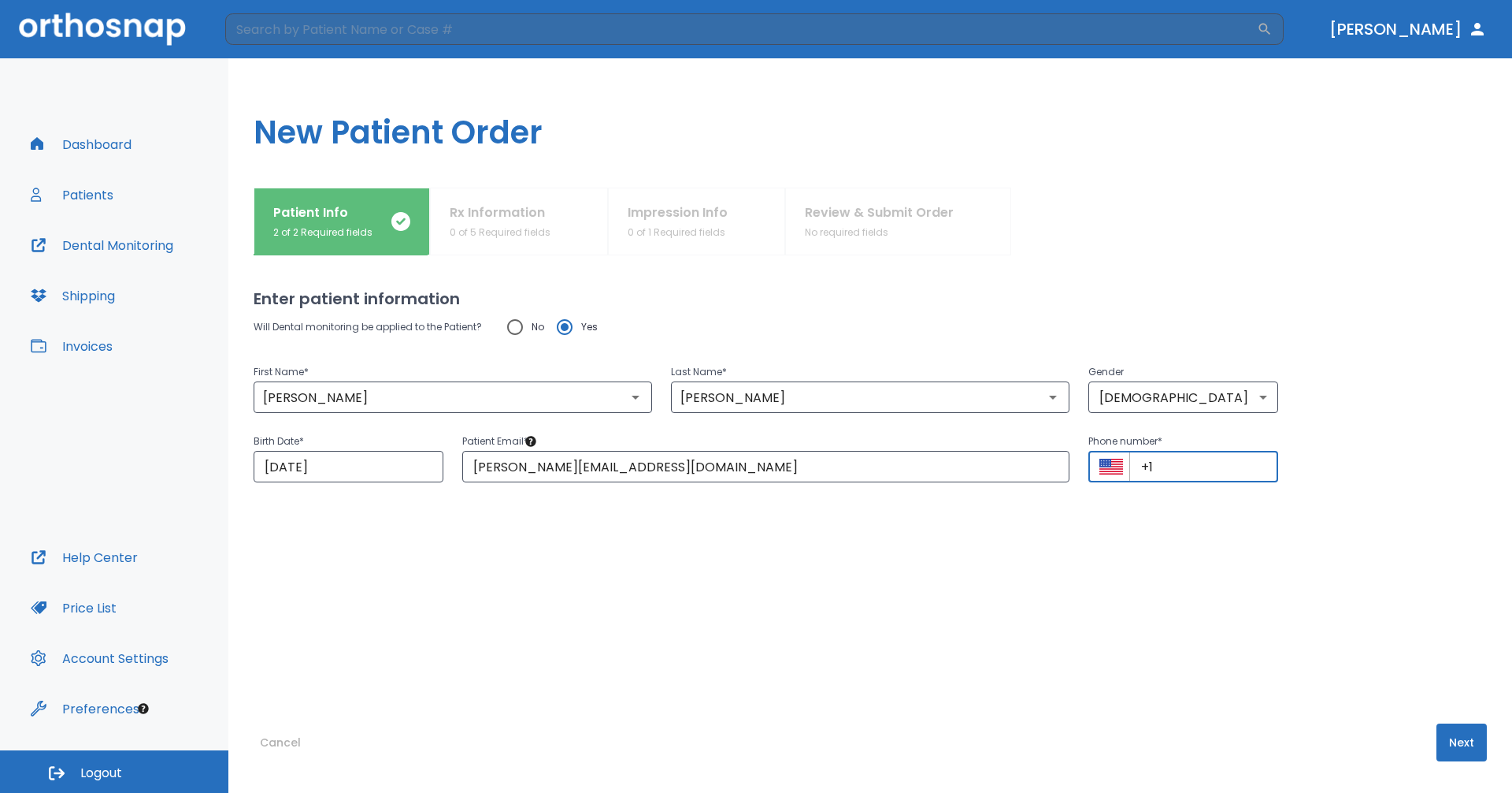
click at [1163, 453] on input "+1" at bounding box center [1204, 466] width 149 height 32
paste input "[PHONE_NUMBER]"
type input "[PHONE_NUMBER]"
click at [1438, 752] on button "Next" at bounding box center [1462, 742] width 51 height 38
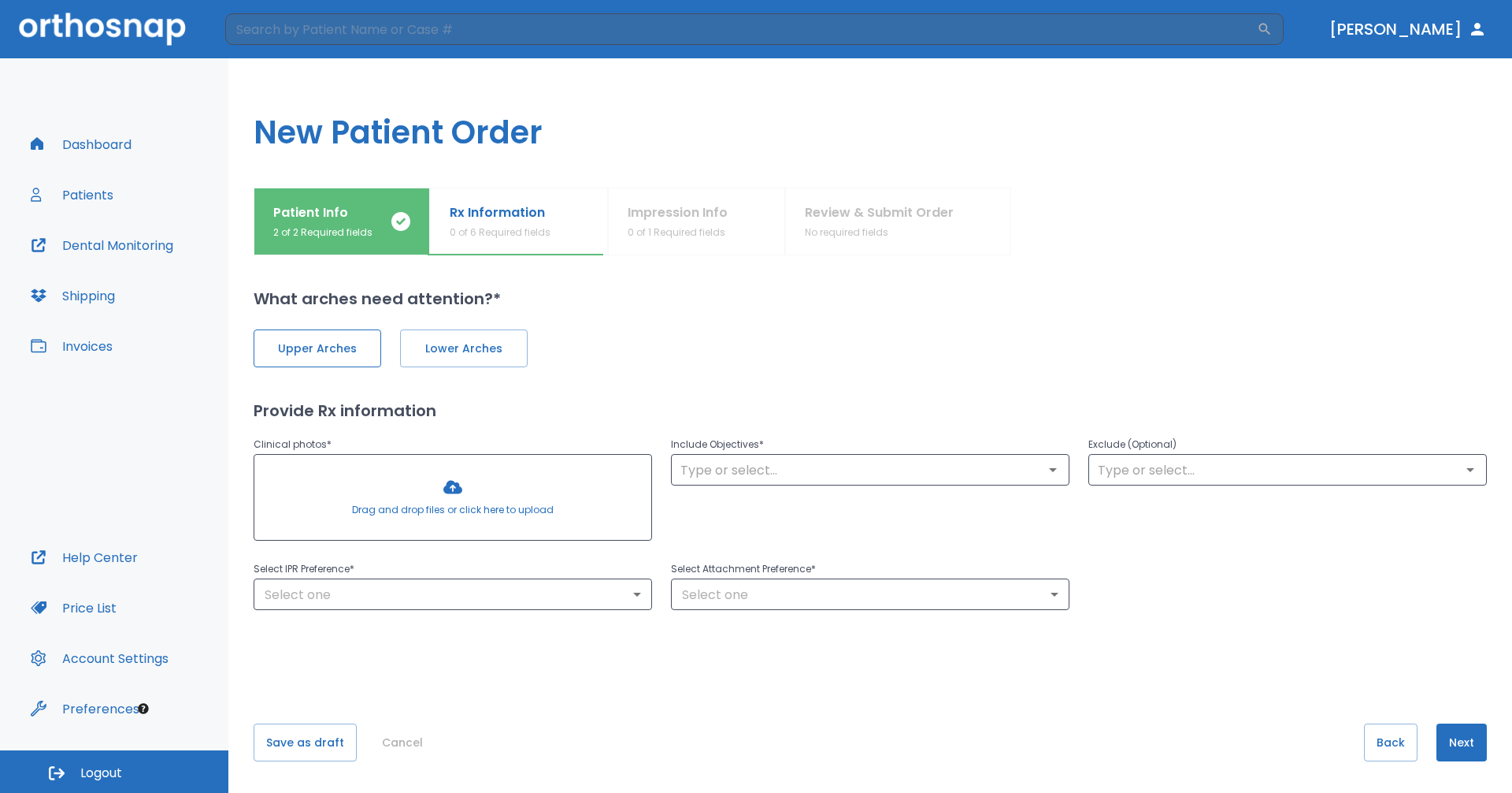
click at [344, 343] on span "Upper Arches" at bounding box center [318, 348] width 95 height 16
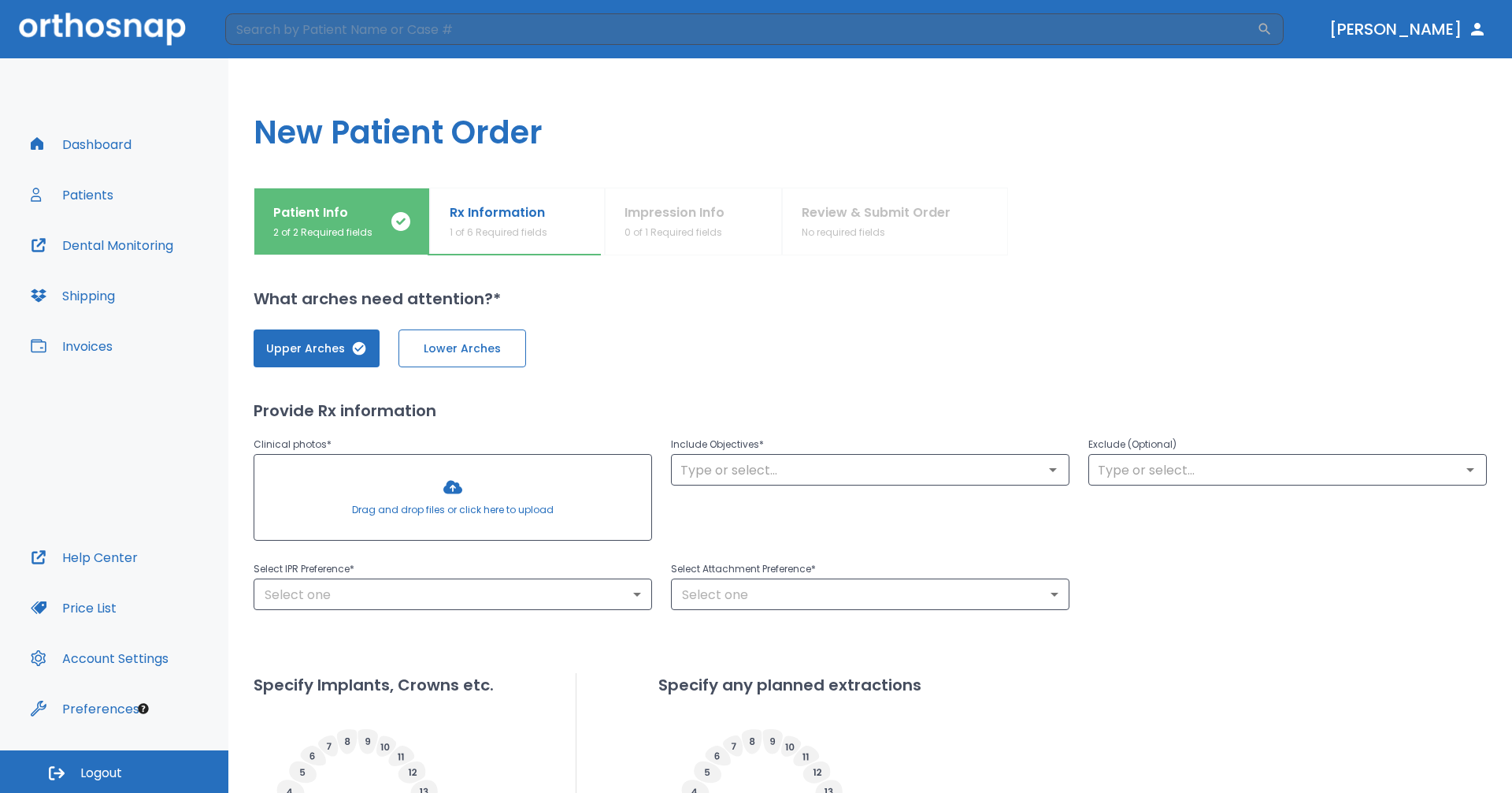
click at [451, 347] on span "Lower Arches" at bounding box center [463, 348] width 95 height 16
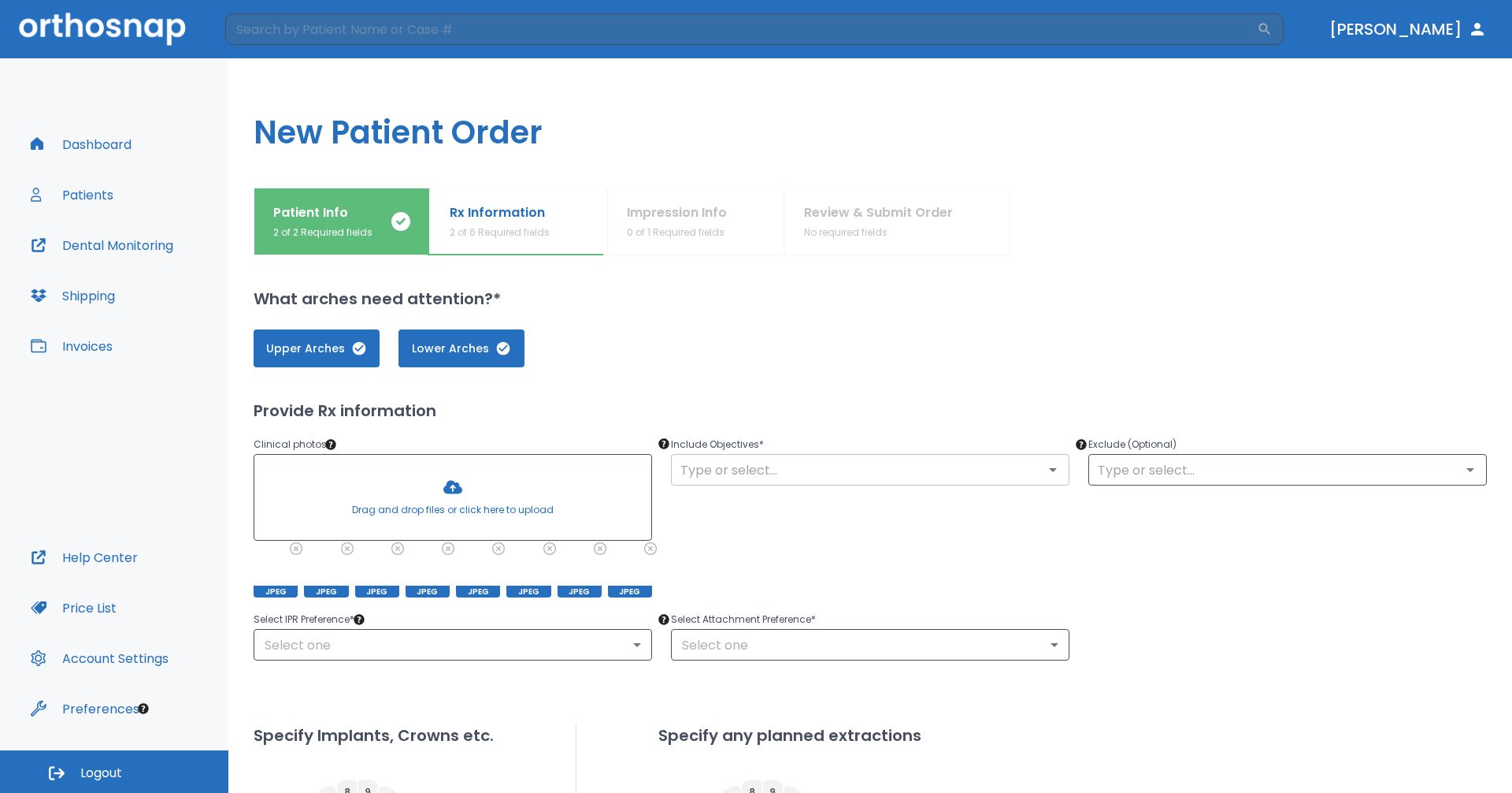
click at [852, 466] on input "text" at bounding box center [870, 469] width 389 height 22
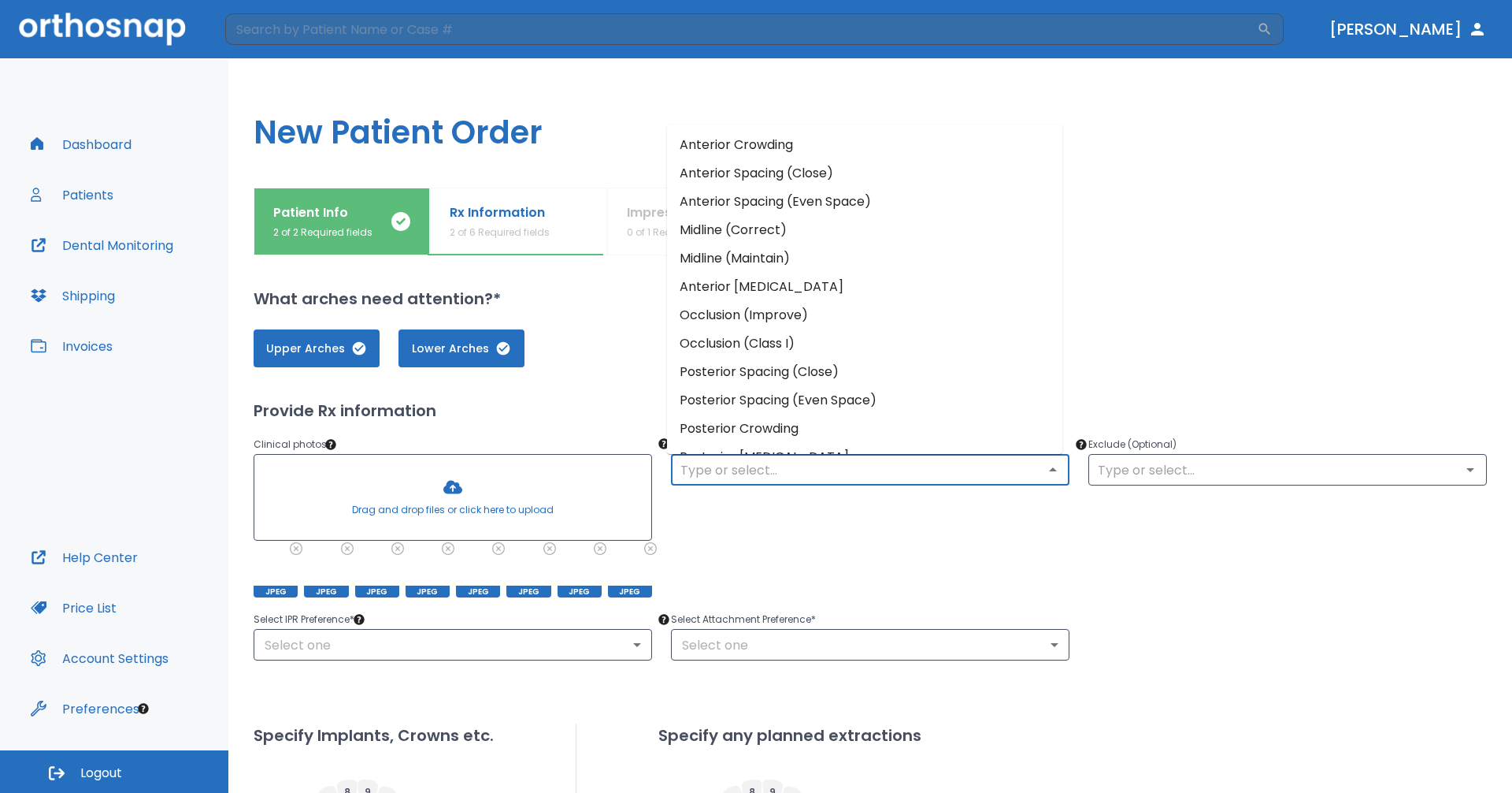
click at [785, 149] on li "Anterior Crowding" at bounding box center [865, 145] width 396 height 29
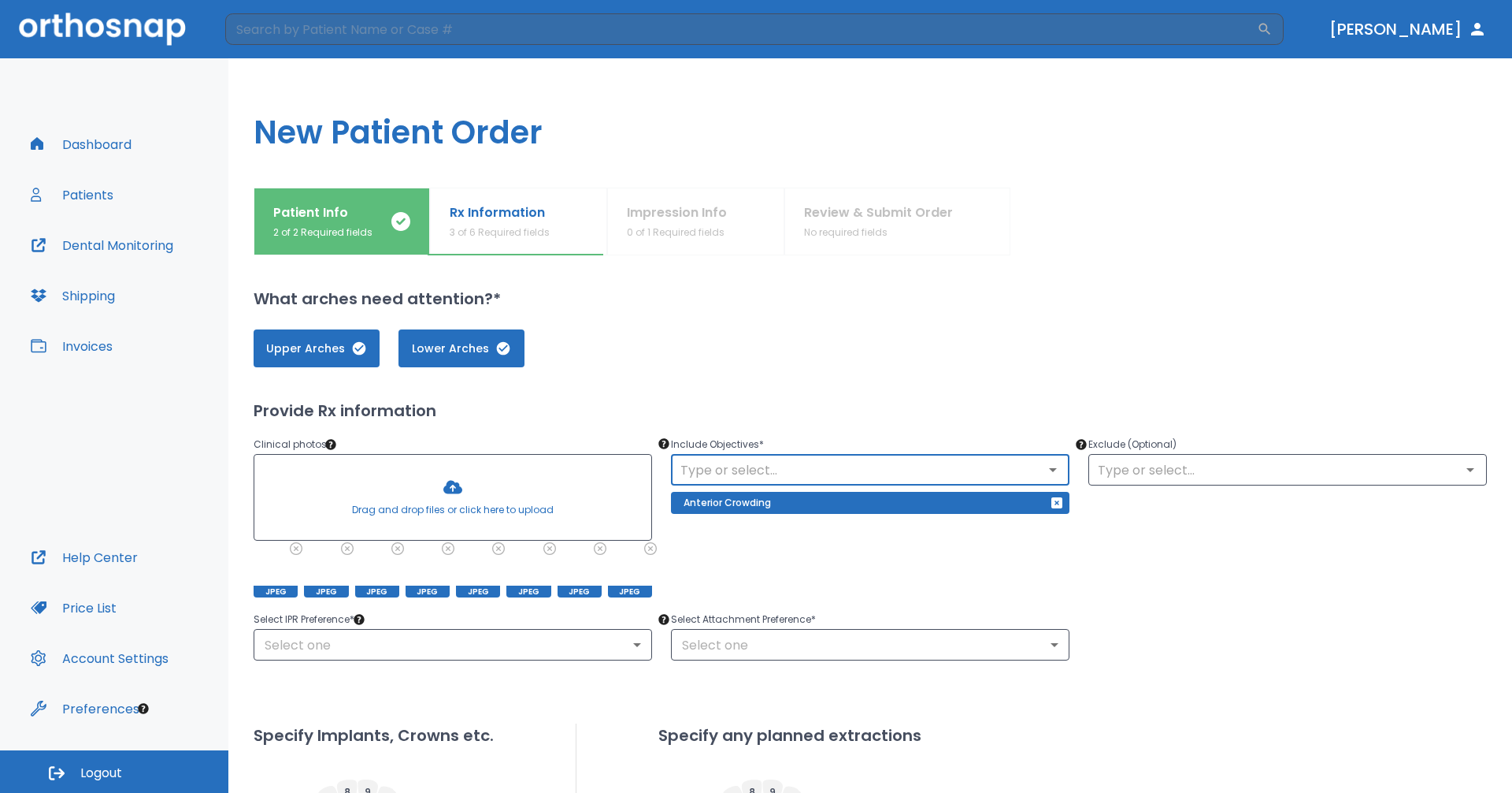
click at [803, 481] on div "​" at bounding box center [870, 469] width 399 height 32
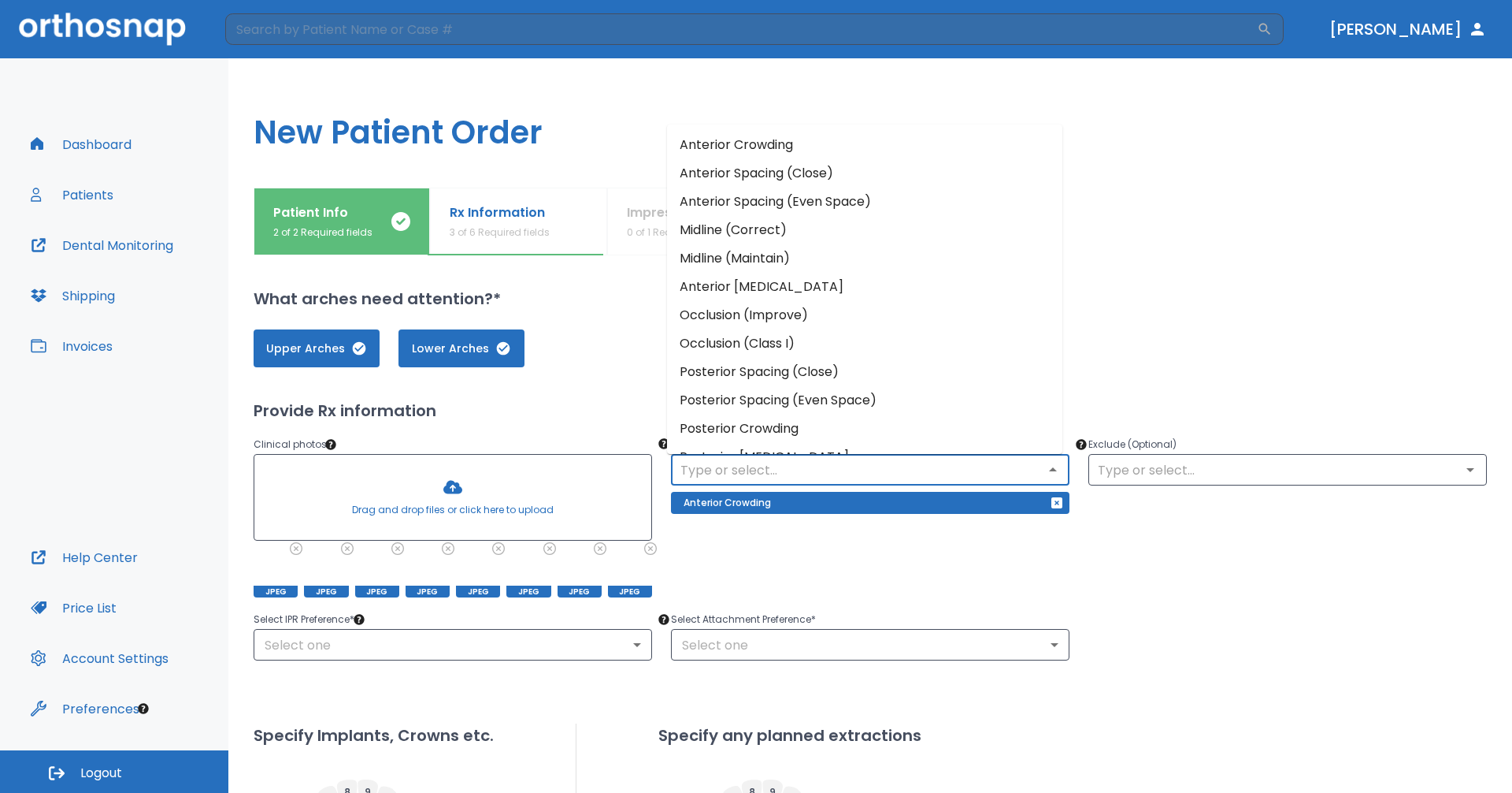
click at [803, 462] on input "text" at bounding box center [870, 469] width 389 height 22
click at [745, 235] on li "Midline (Correct)" at bounding box center [865, 230] width 396 height 29
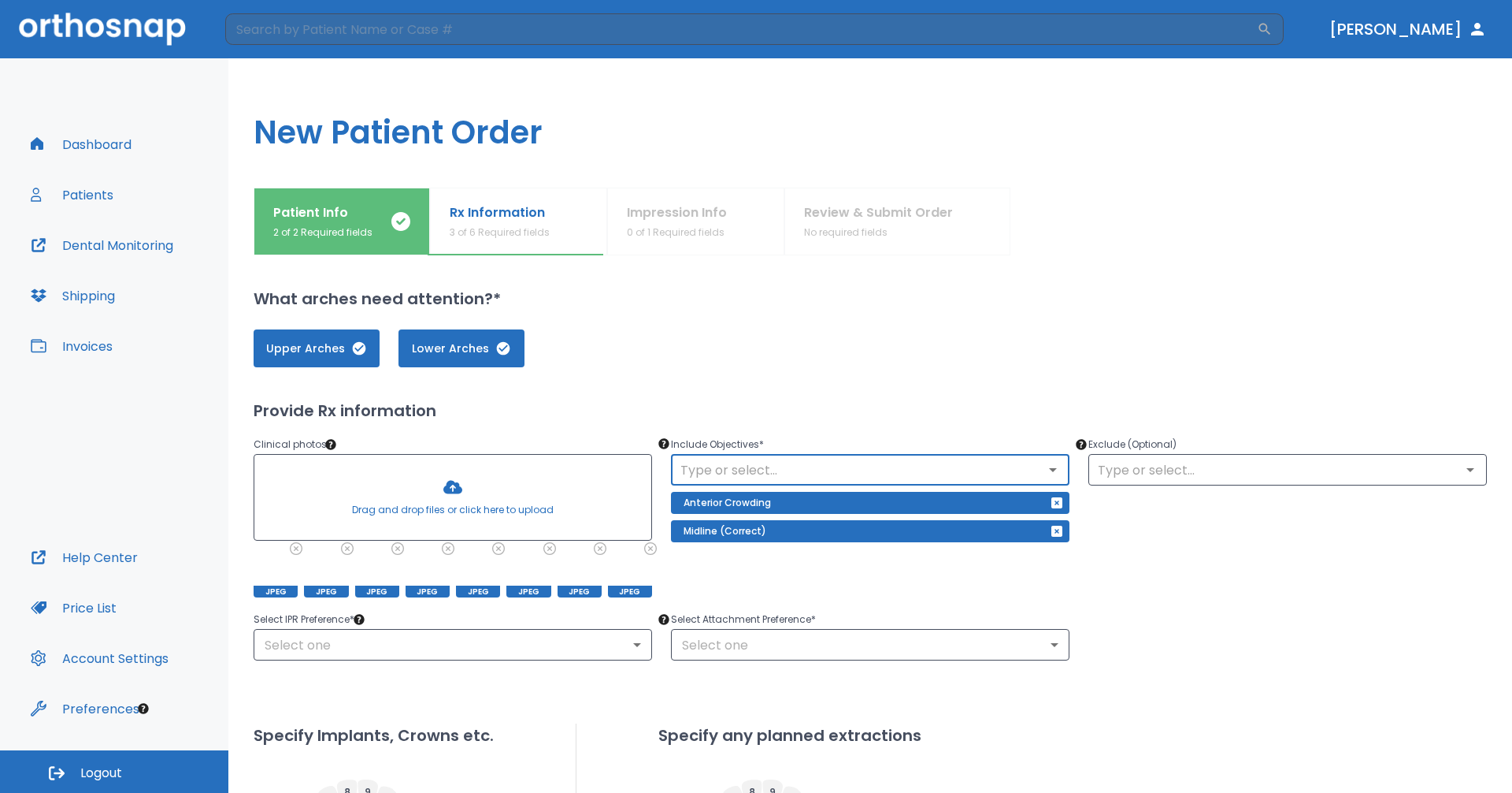
scroll to position [78, 0]
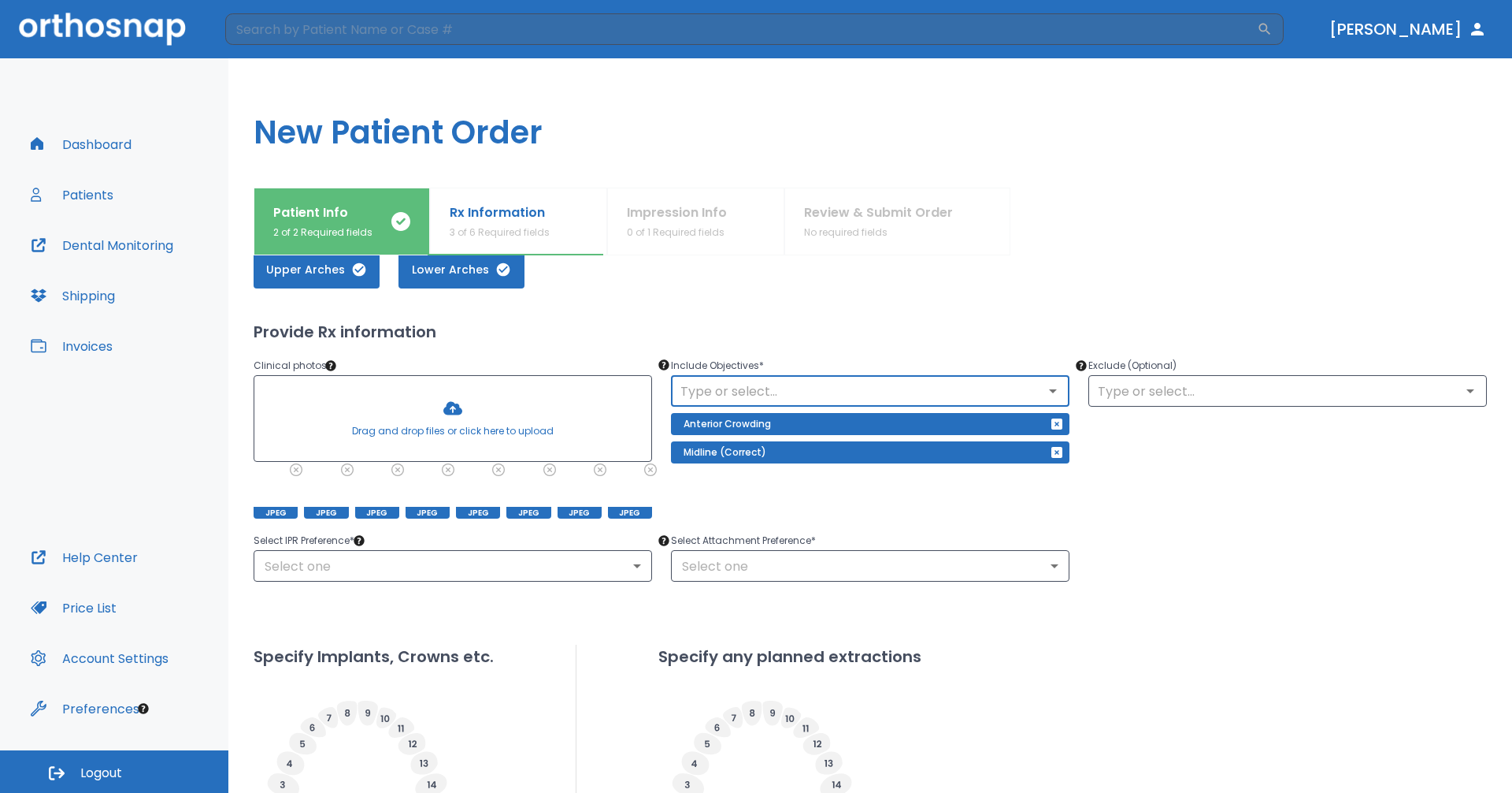
click at [995, 393] on input "text" at bounding box center [870, 391] width 389 height 22
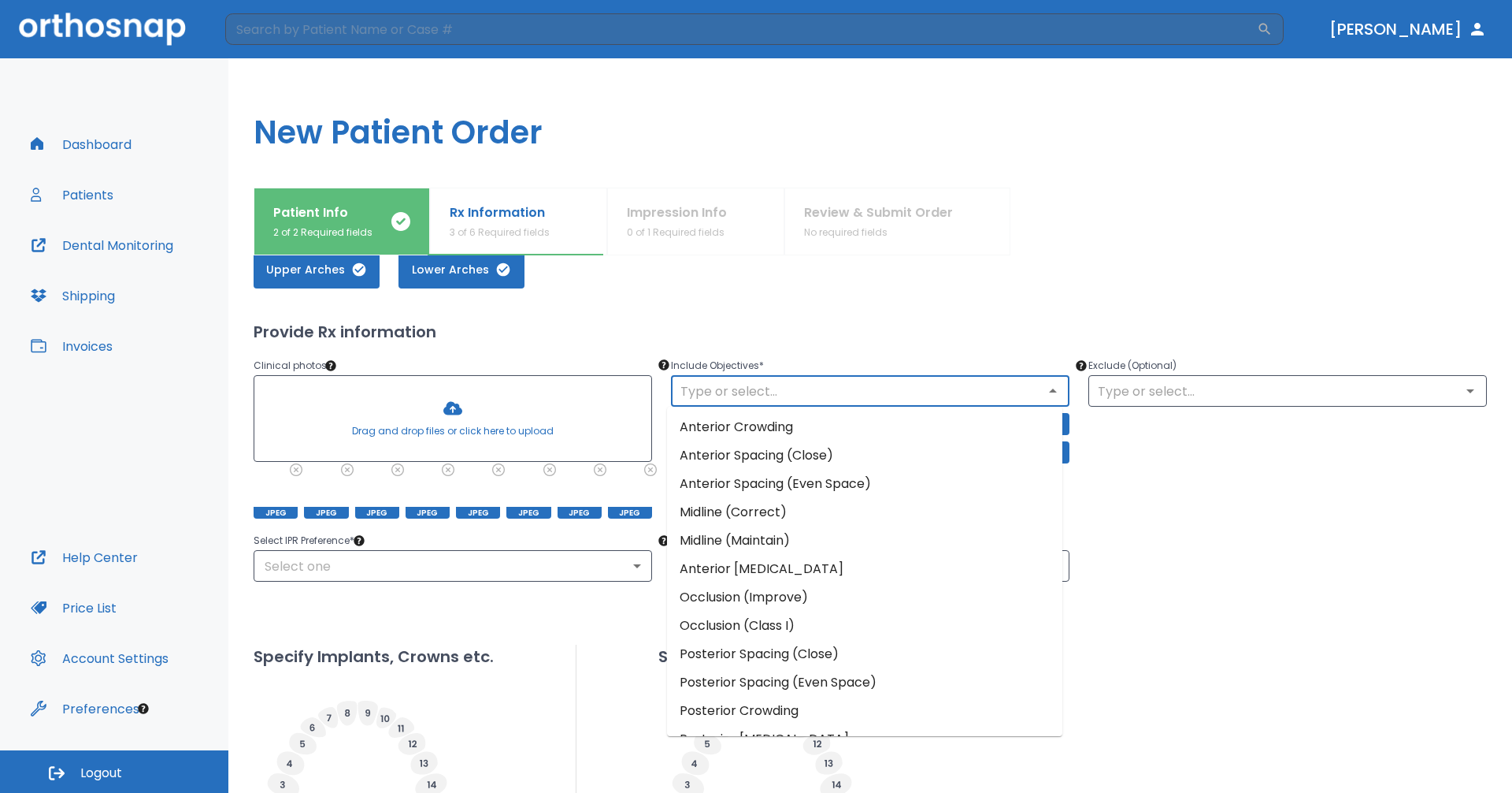
click at [914, 603] on li "Occlusion (Improve)" at bounding box center [865, 597] width 396 height 29
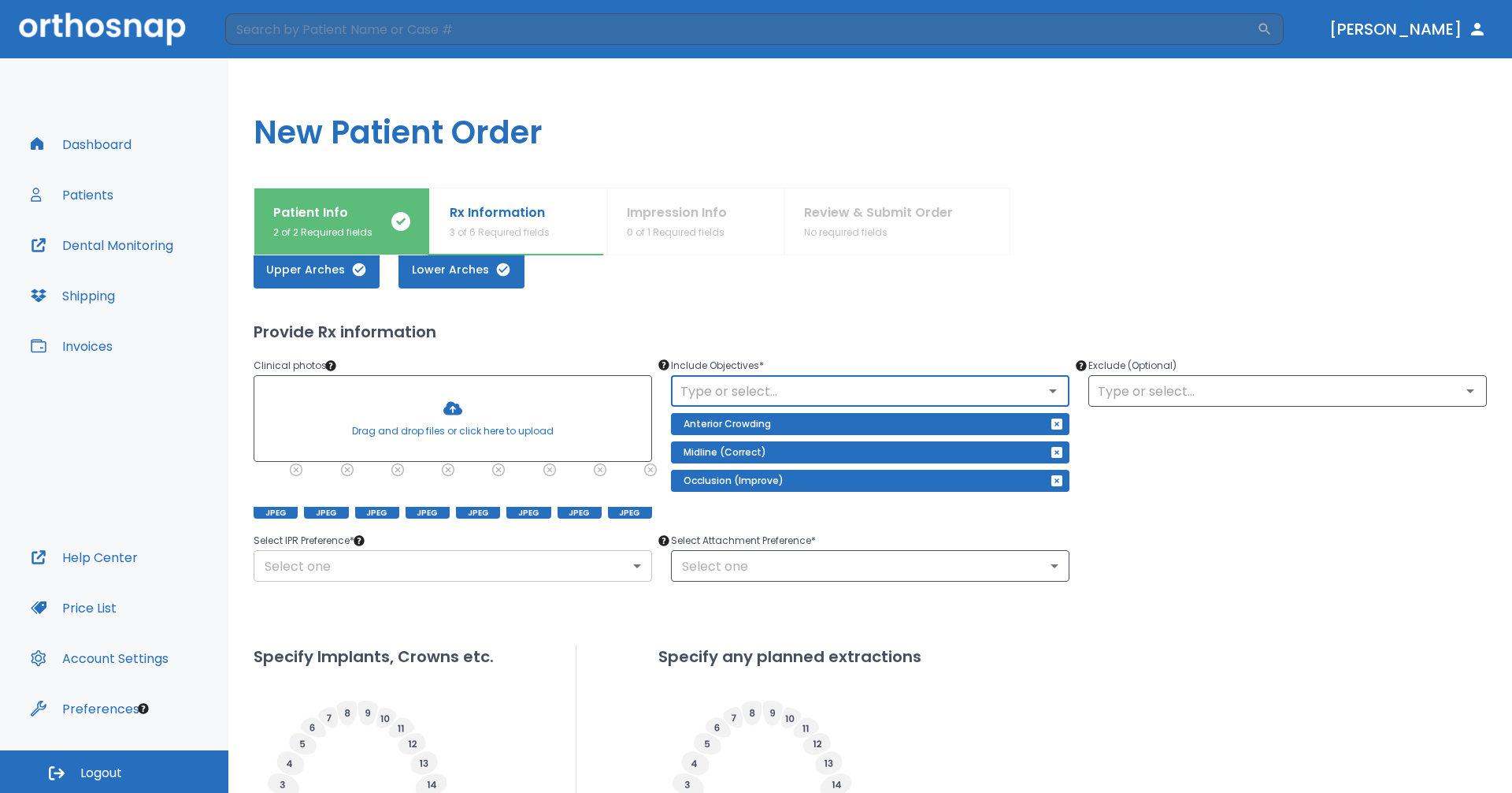
click at [624, 569] on body "​ [PERSON_NAME] Dashboard Patients Dental Monitoring Shipping Invoices Help Cen…" at bounding box center [756, 396] width 1512 height 793
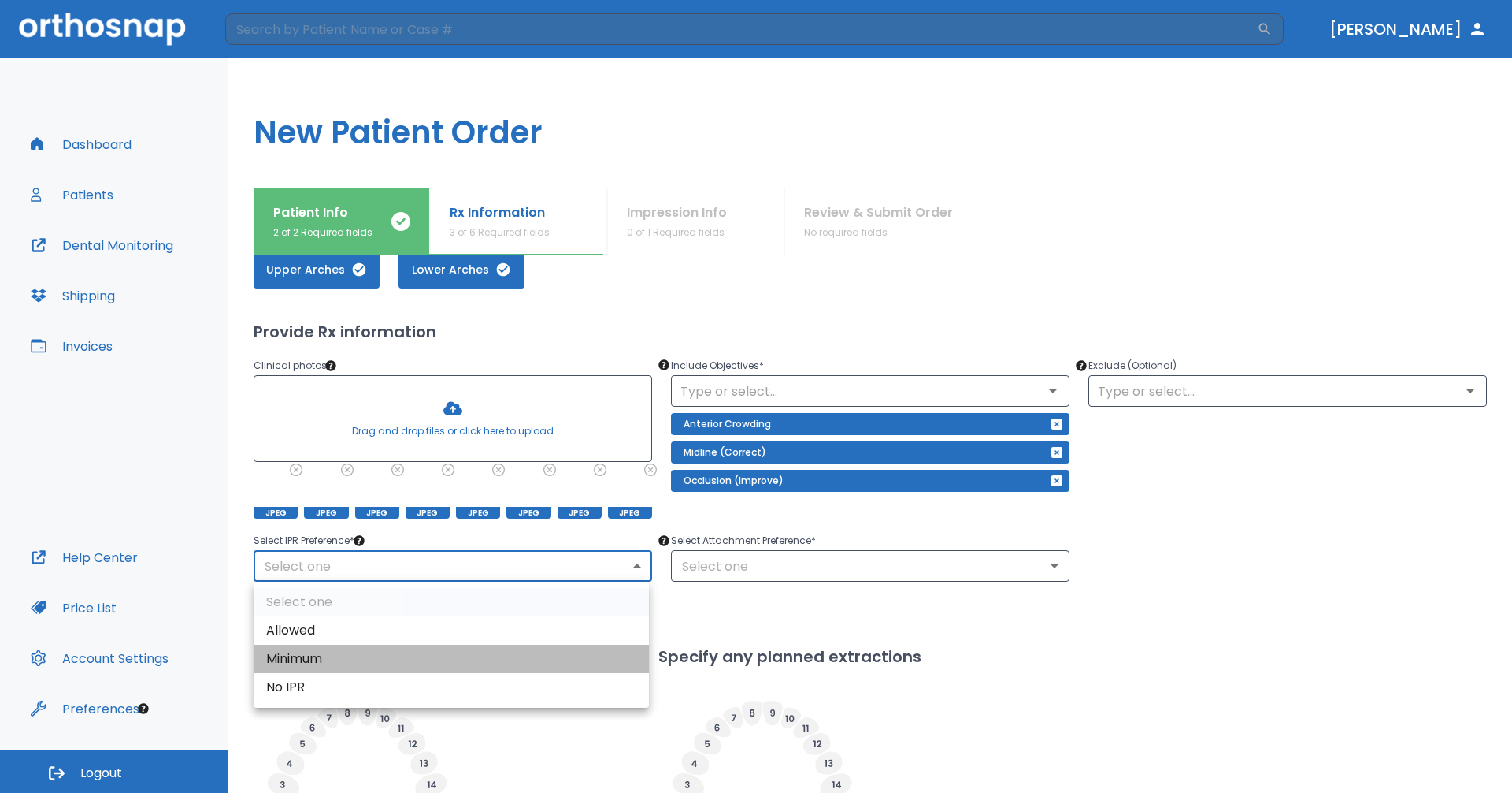
click at [611, 649] on li "Minimum" at bounding box center [451, 658] width 396 height 29
type input "2"
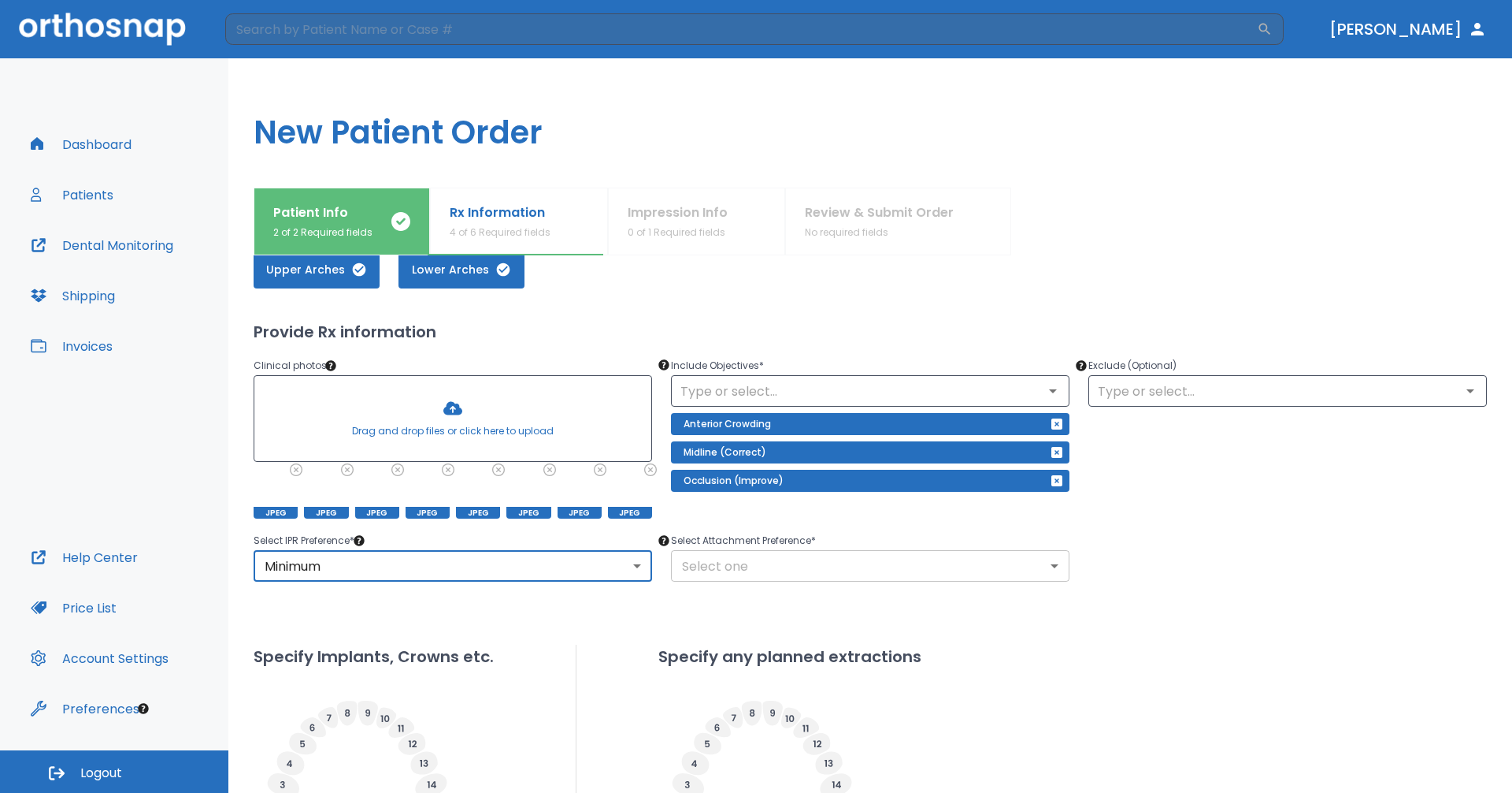
click at [780, 562] on body "​ [PERSON_NAME] Dashboard Patients Dental Monitoring Shipping Invoices Help Cen…" at bounding box center [756, 396] width 1512 height 793
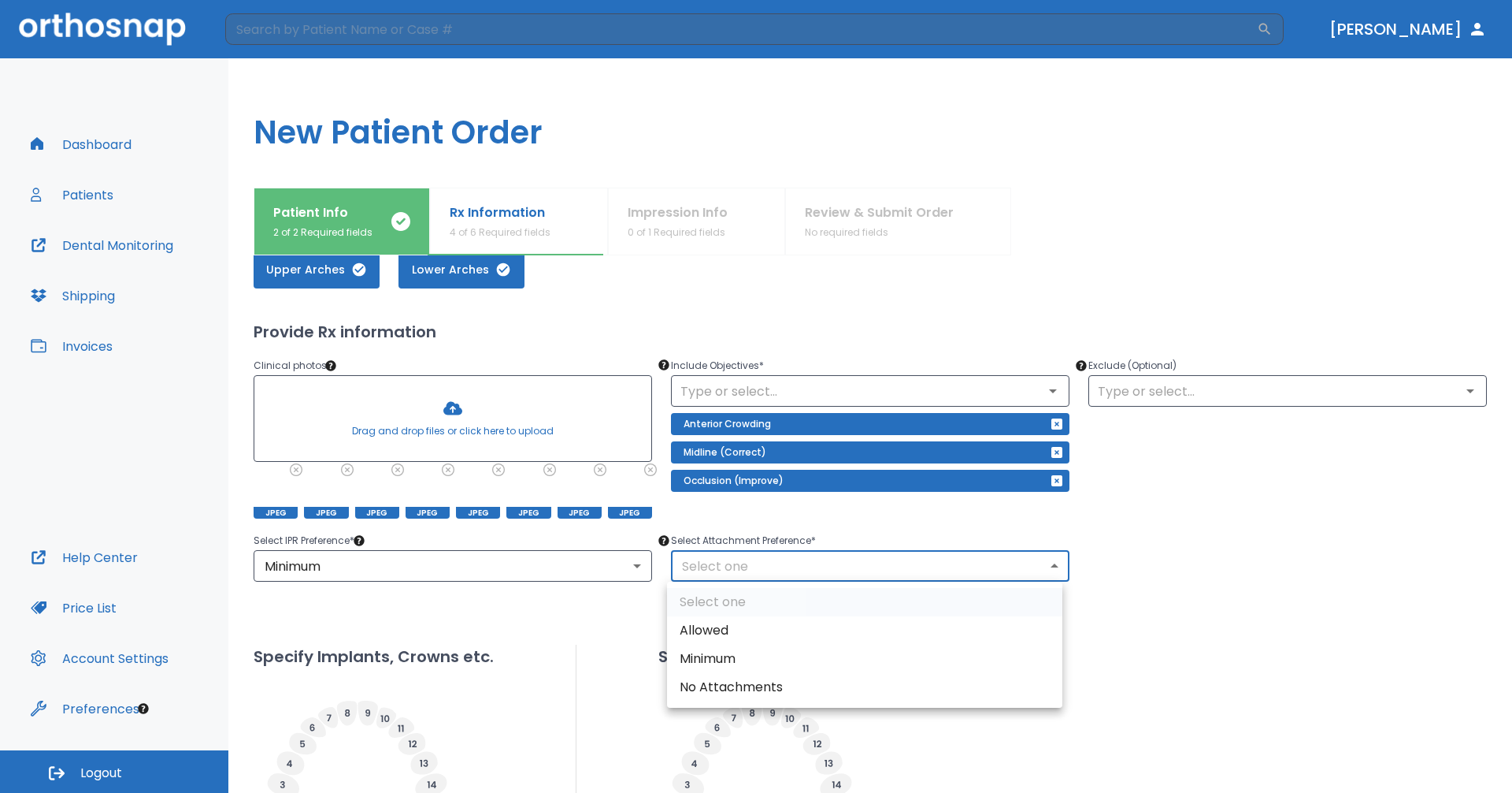
click at [763, 655] on li "Minimum" at bounding box center [865, 658] width 396 height 29
type input "2"
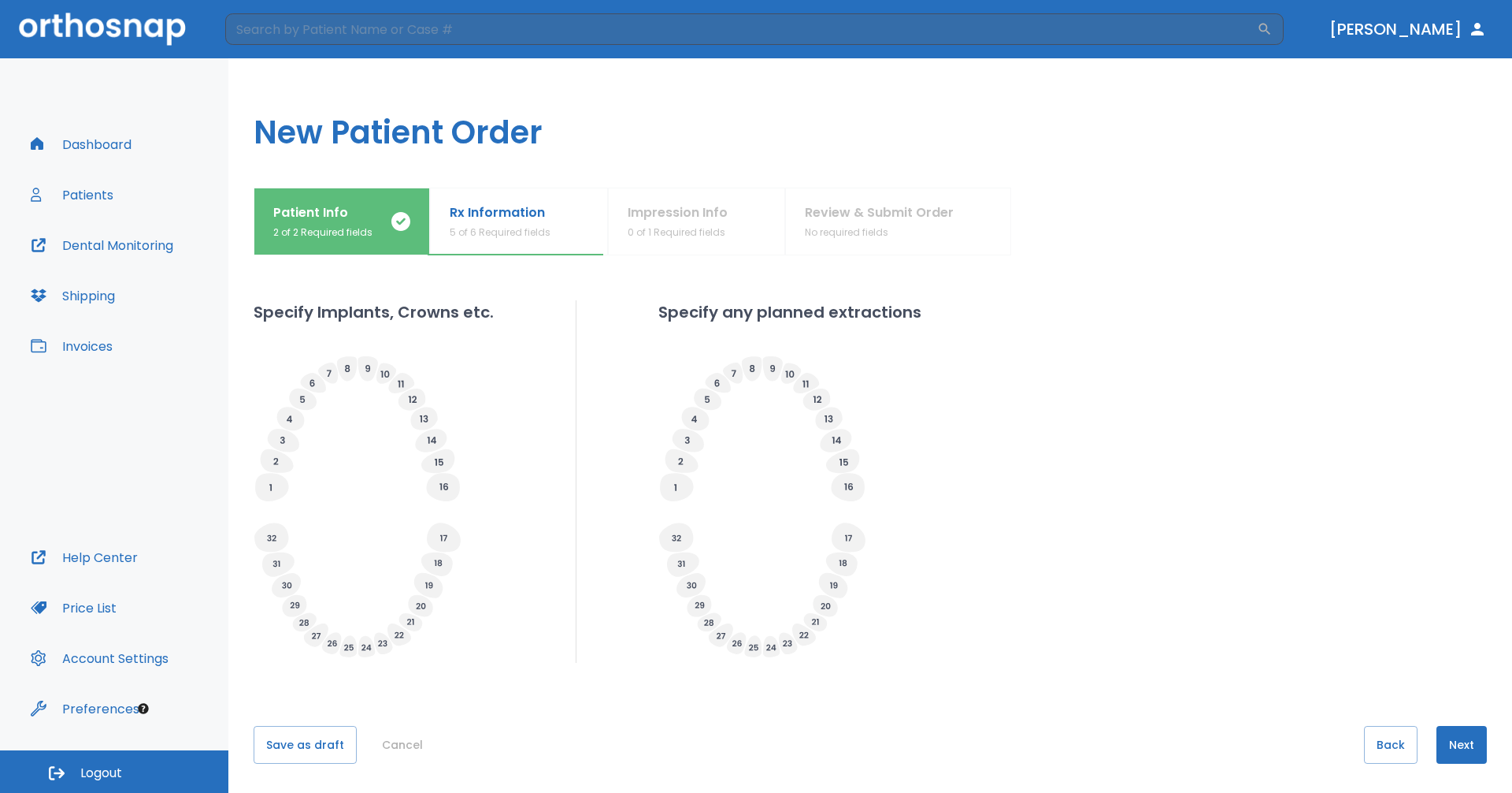
scroll to position [425, 0]
click at [1447, 745] on button "Next" at bounding box center [1462, 742] width 51 height 38
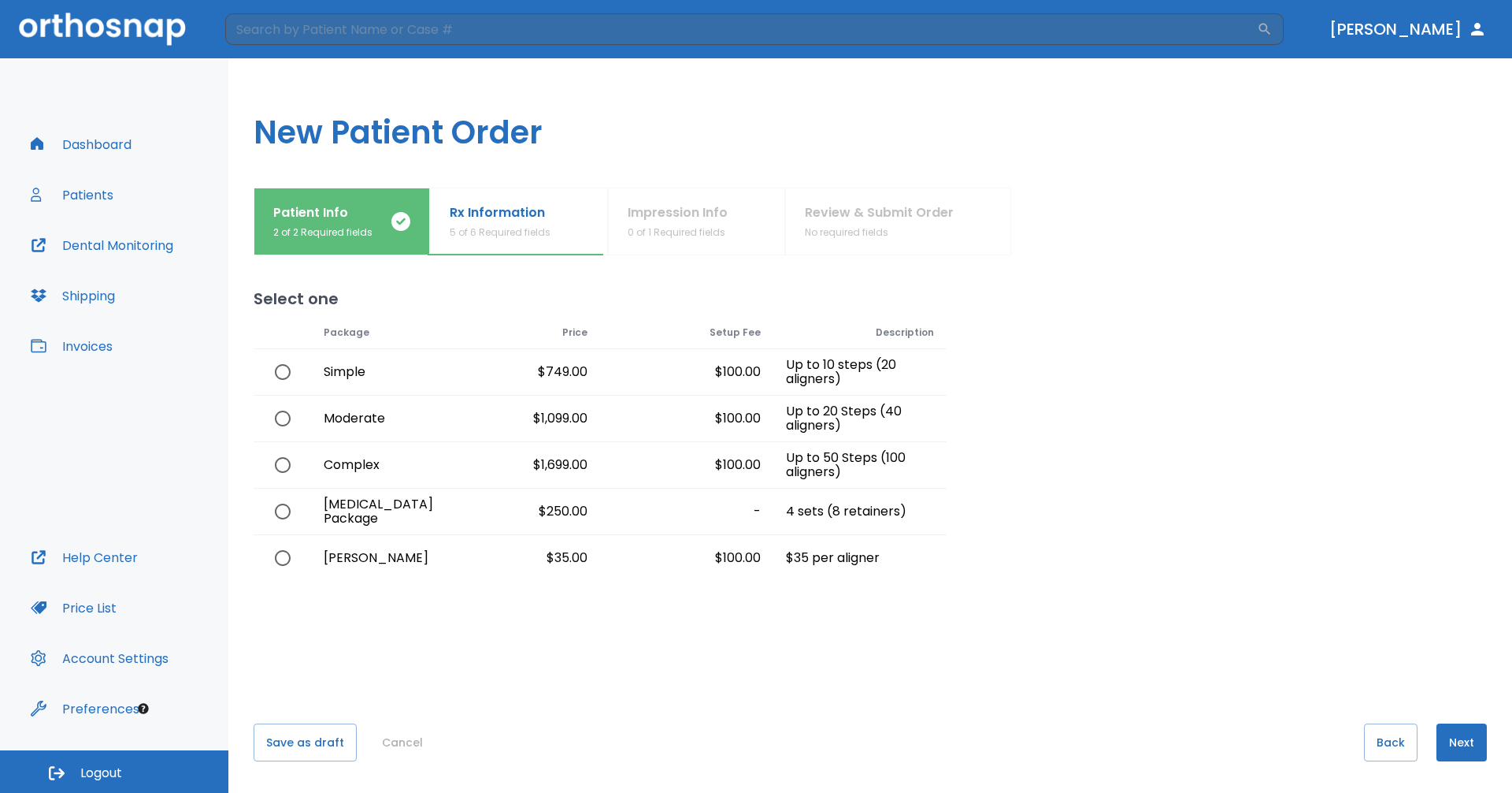
scroll to position [0, 0]
click at [277, 419] on input "radio" at bounding box center [283, 419] width 33 height 33
radio input "true"
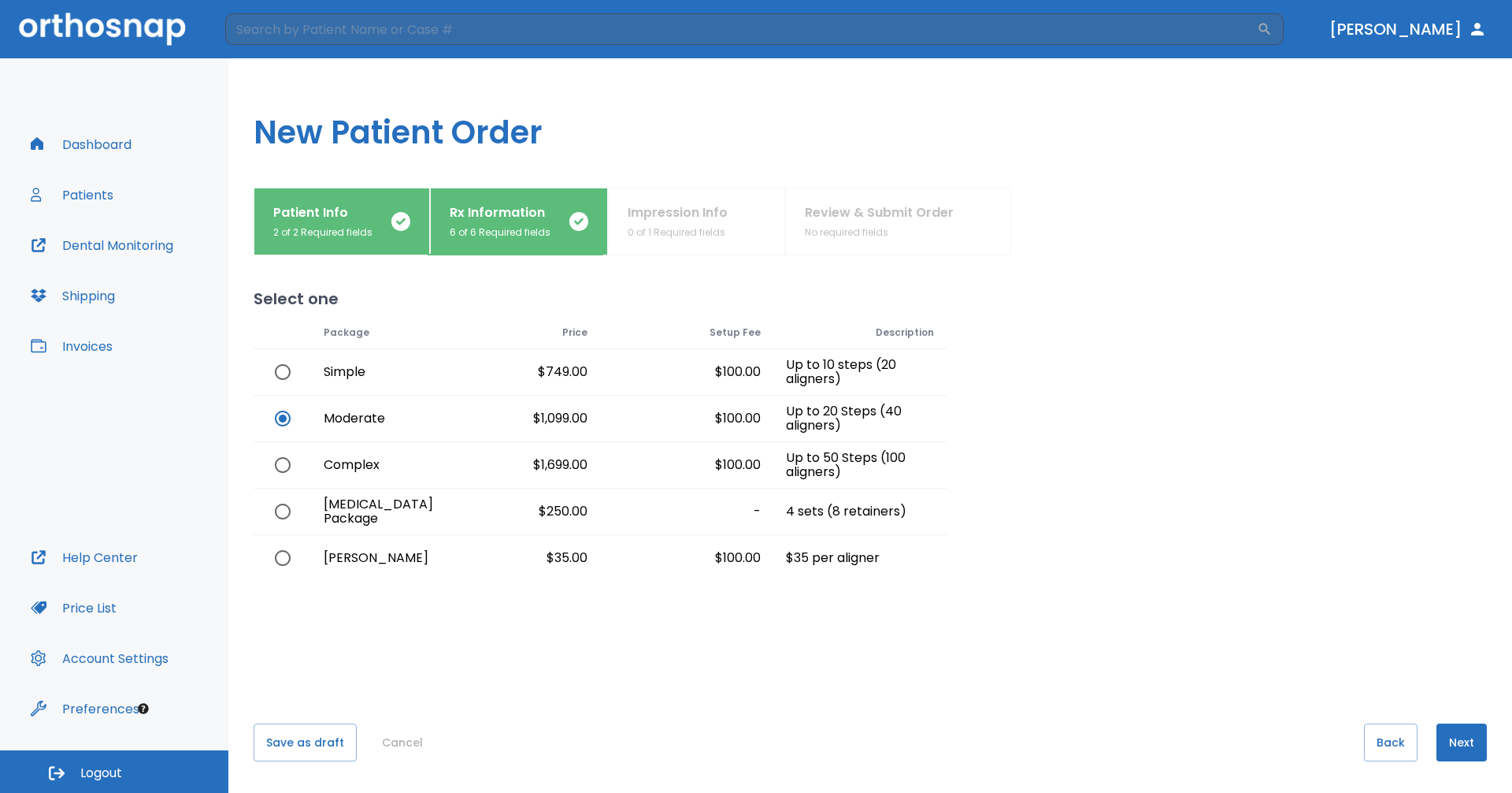
click at [1453, 748] on button "Next" at bounding box center [1462, 742] width 51 height 38
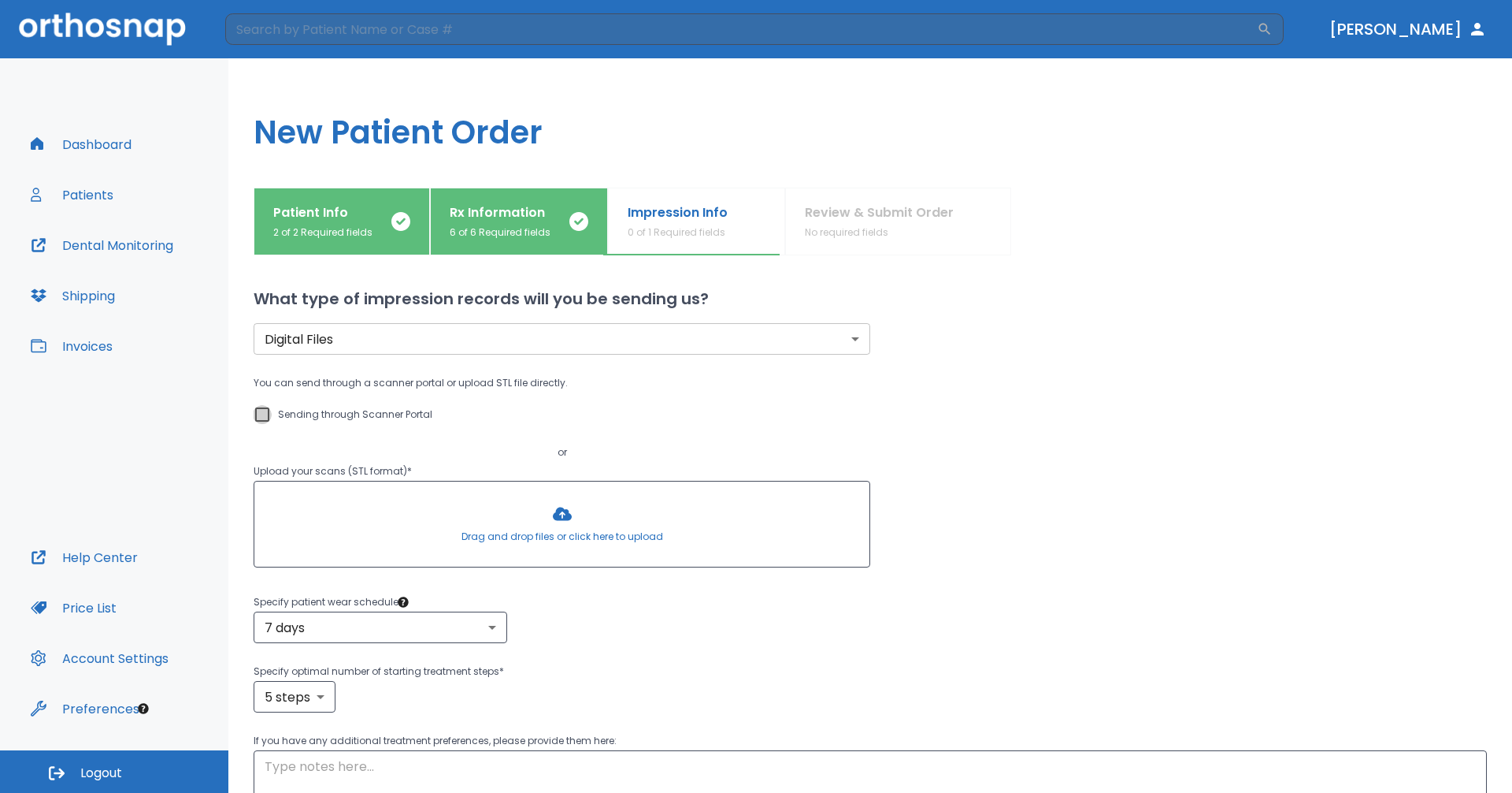
click at [264, 421] on input "Sending through Scanner Portal" at bounding box center [262, 414] width 19 height 19
checkbox input "true"
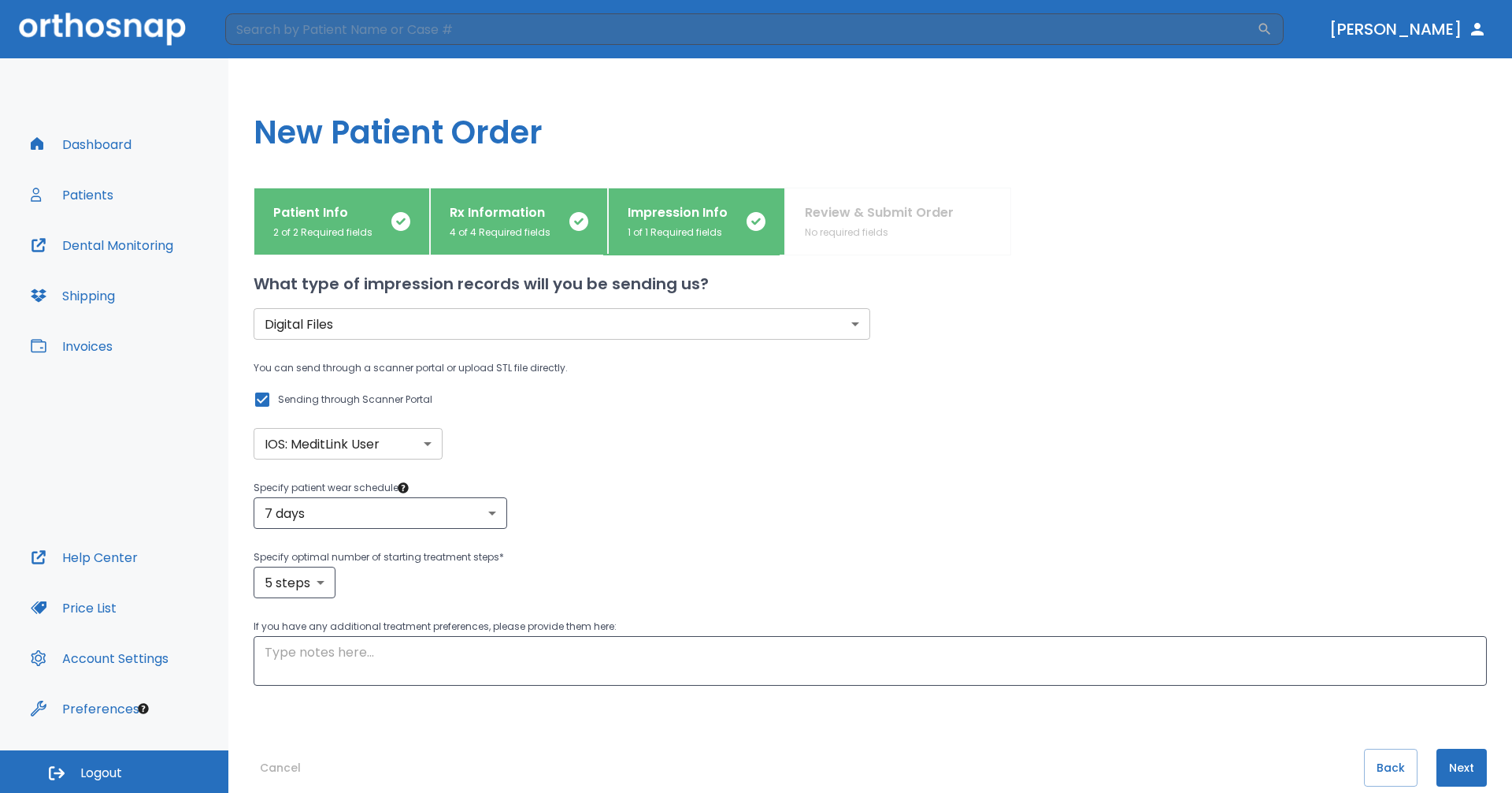
scroll to position [40, 0]
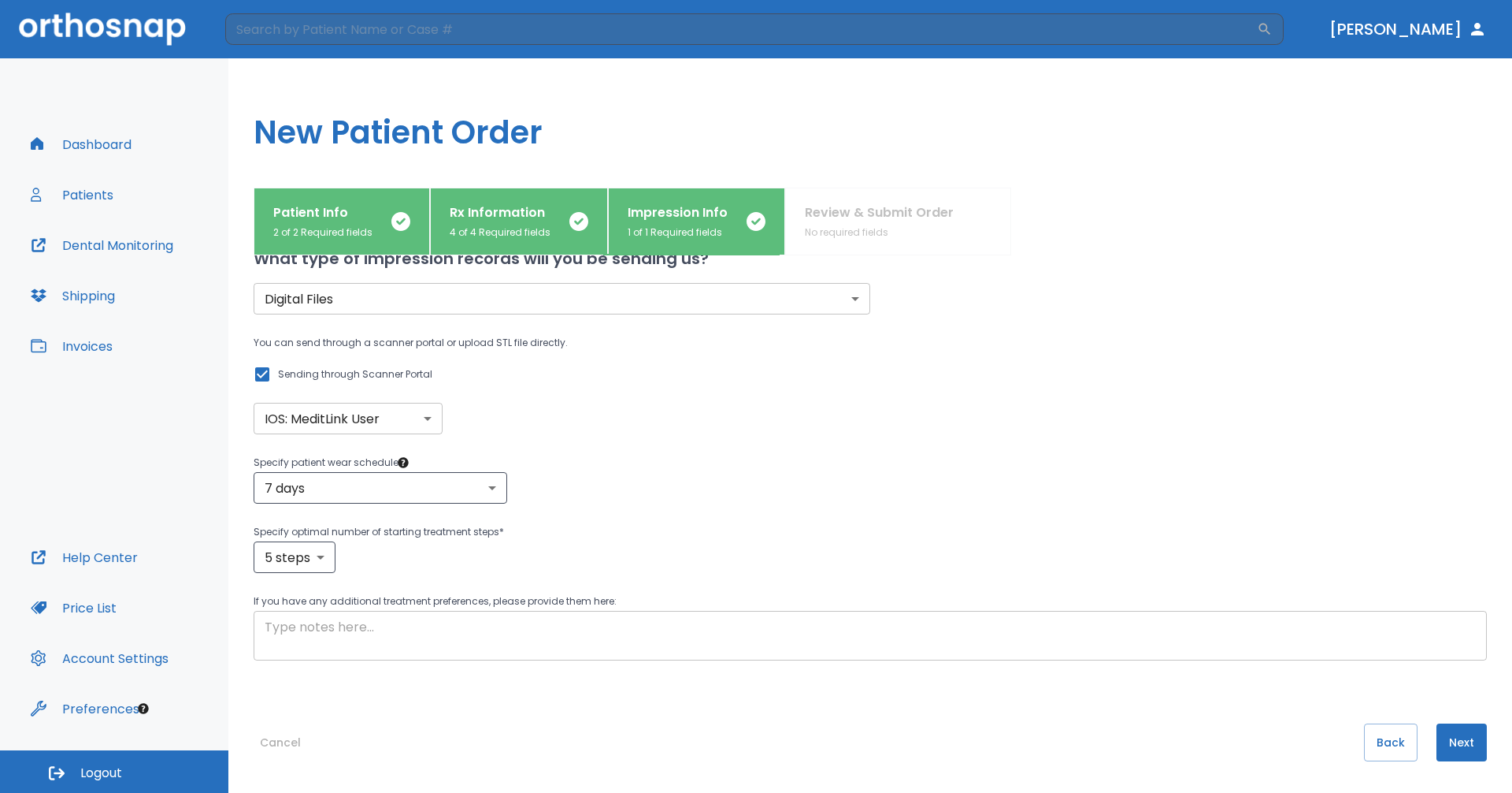
click at [793, 642] on textarea at bounding box center [870, 636] width 1211 height 36
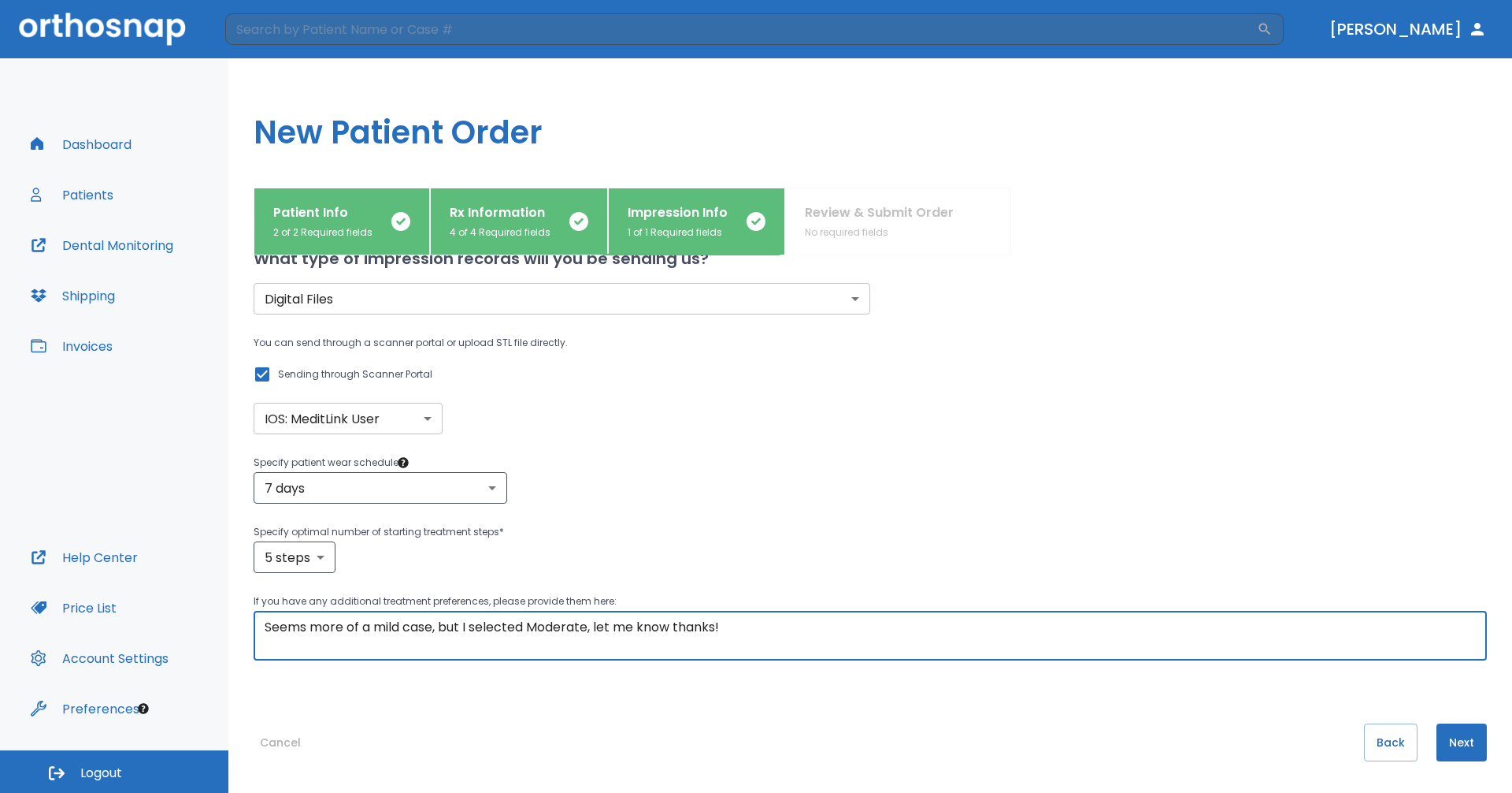
type textarea "Seems more of a mild case, but I selected Moderate, let me know thanks!"
click at [1451, 739] on button "Next" at bounding box center [1462, 742] width 51 height 38
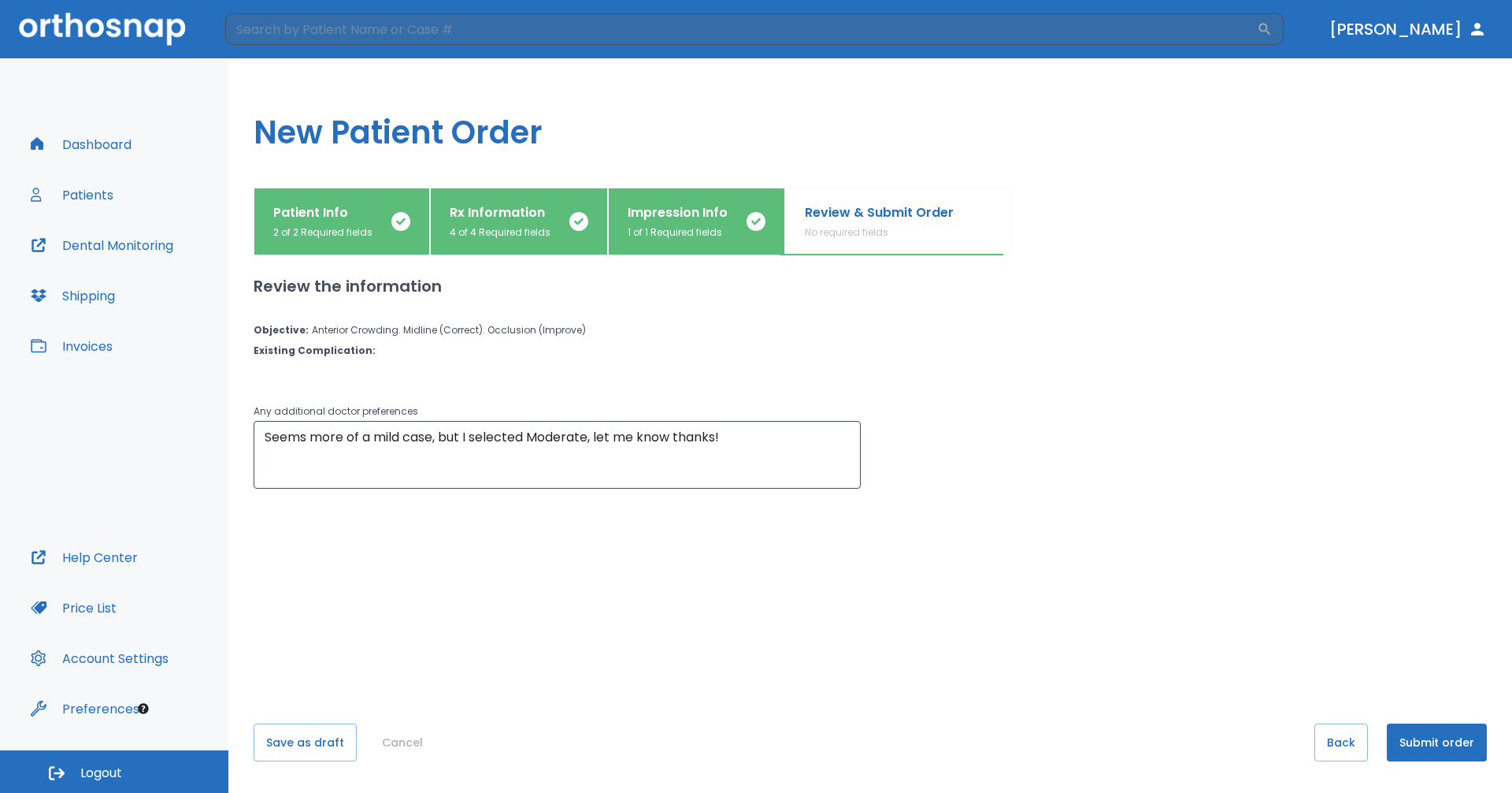
scroll to position [0, 0]
click at [1455, 732] on button "Submit order" at bounding box center [1437, 742] width 100 height 38
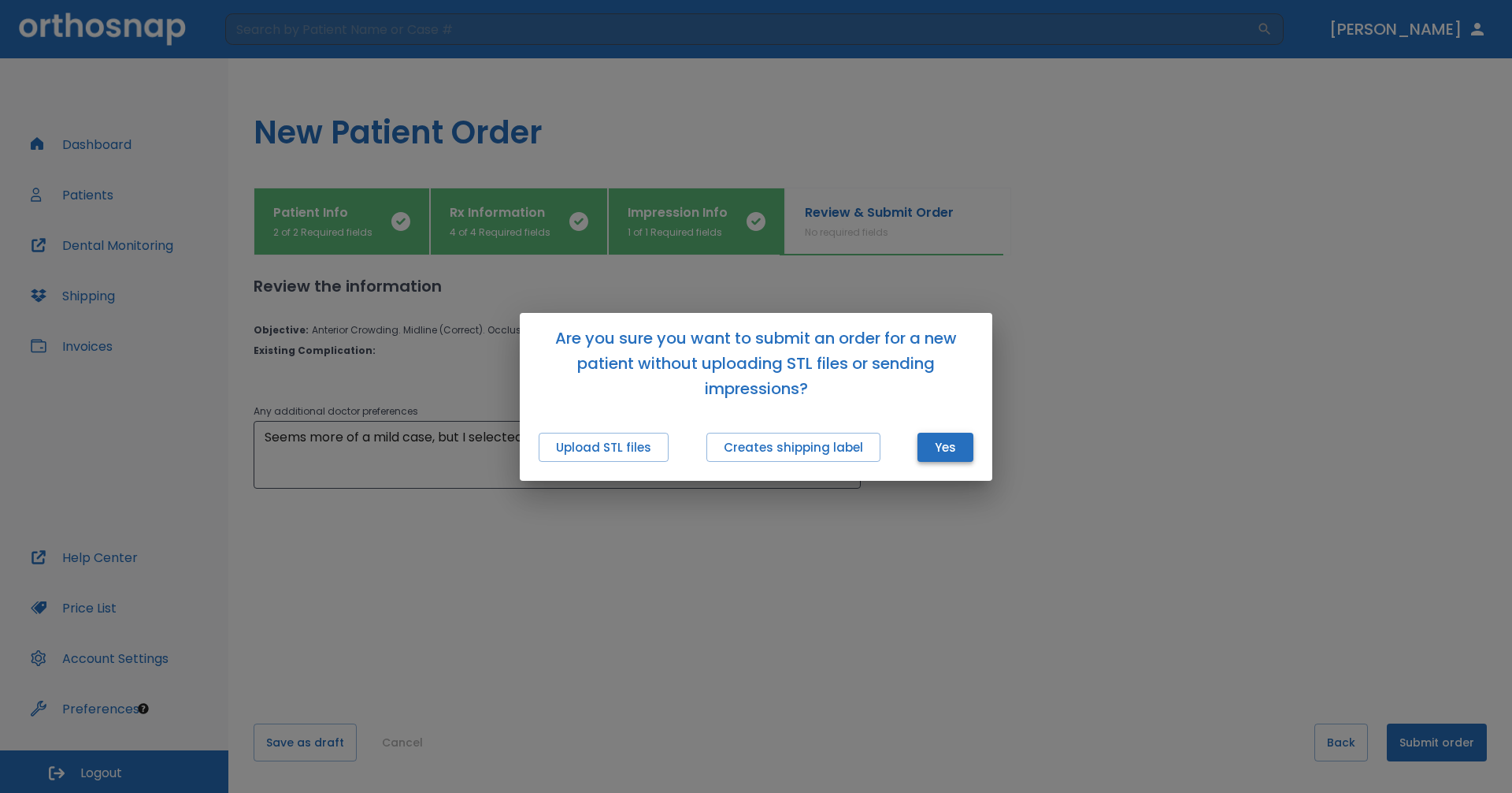
click at [953, 445] on button "Yes" at bounding box center [946, 447] width 56 height 29
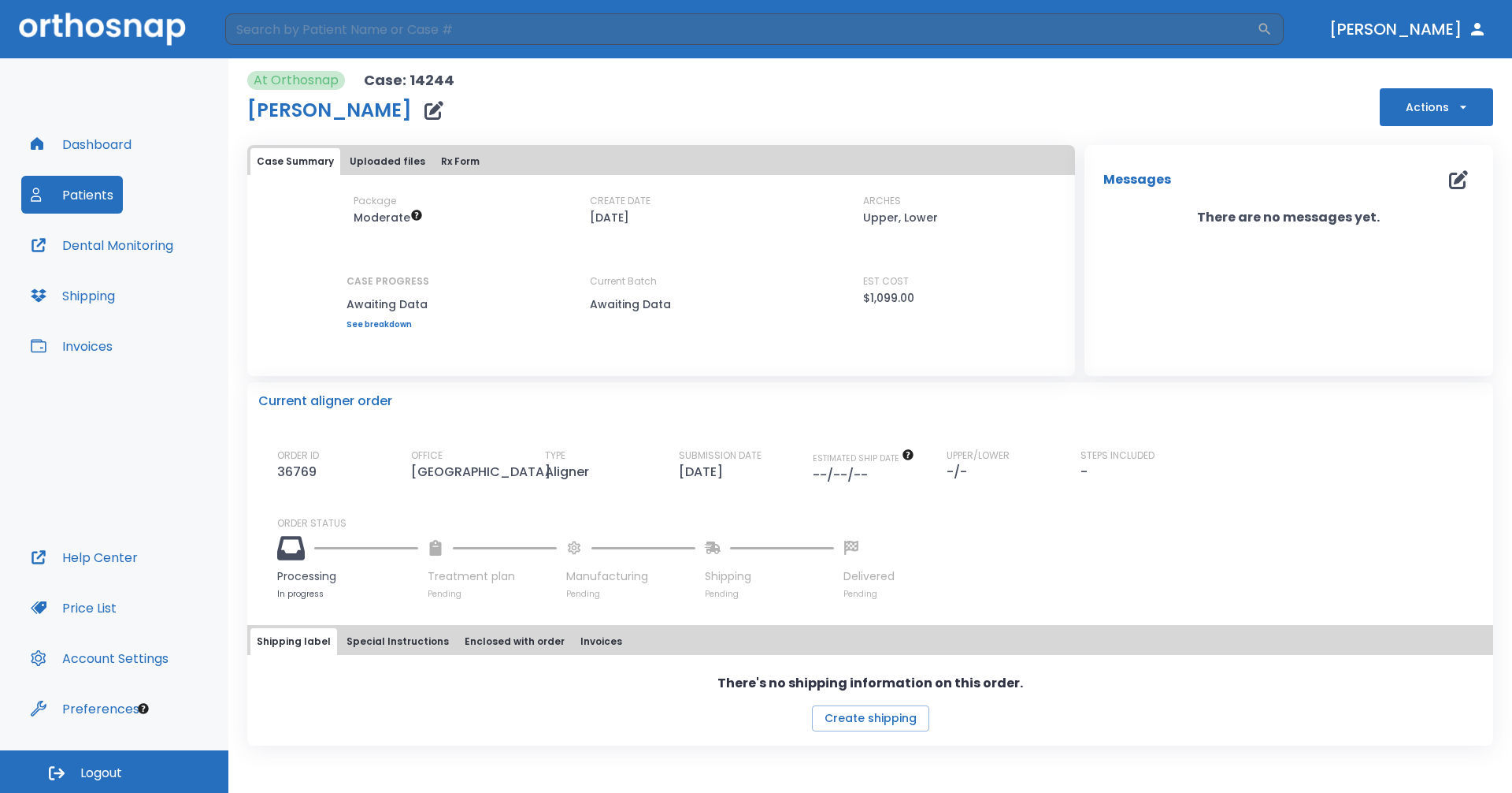
click at [107, 141] on button "Dashboard" at bounding box center [81, 144] width 119 height 38
